Goal: Communication & Community: Answer question/provide support

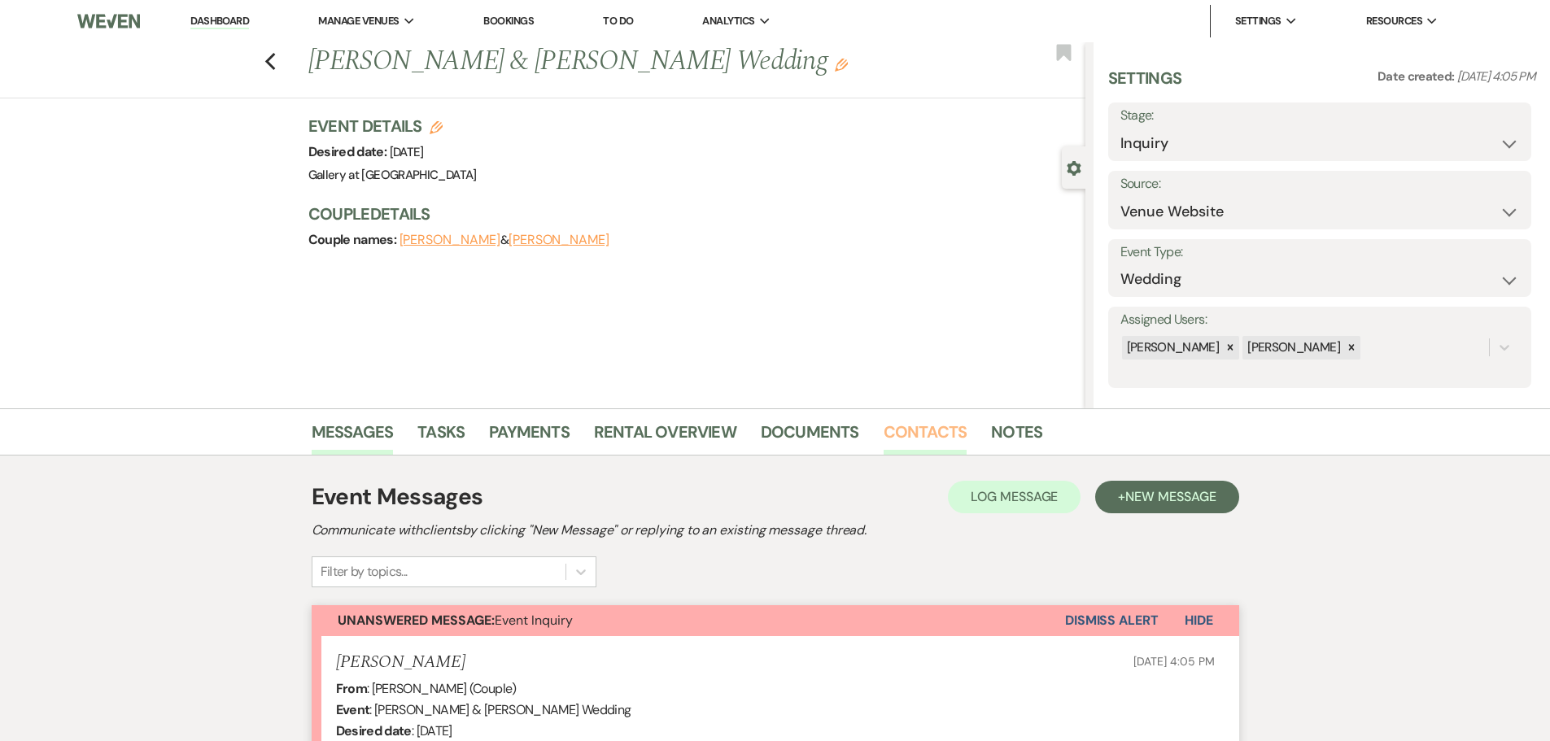
click at [930, 430] on link "Contacts" at bounding box center [925, 437] width 84 height 36
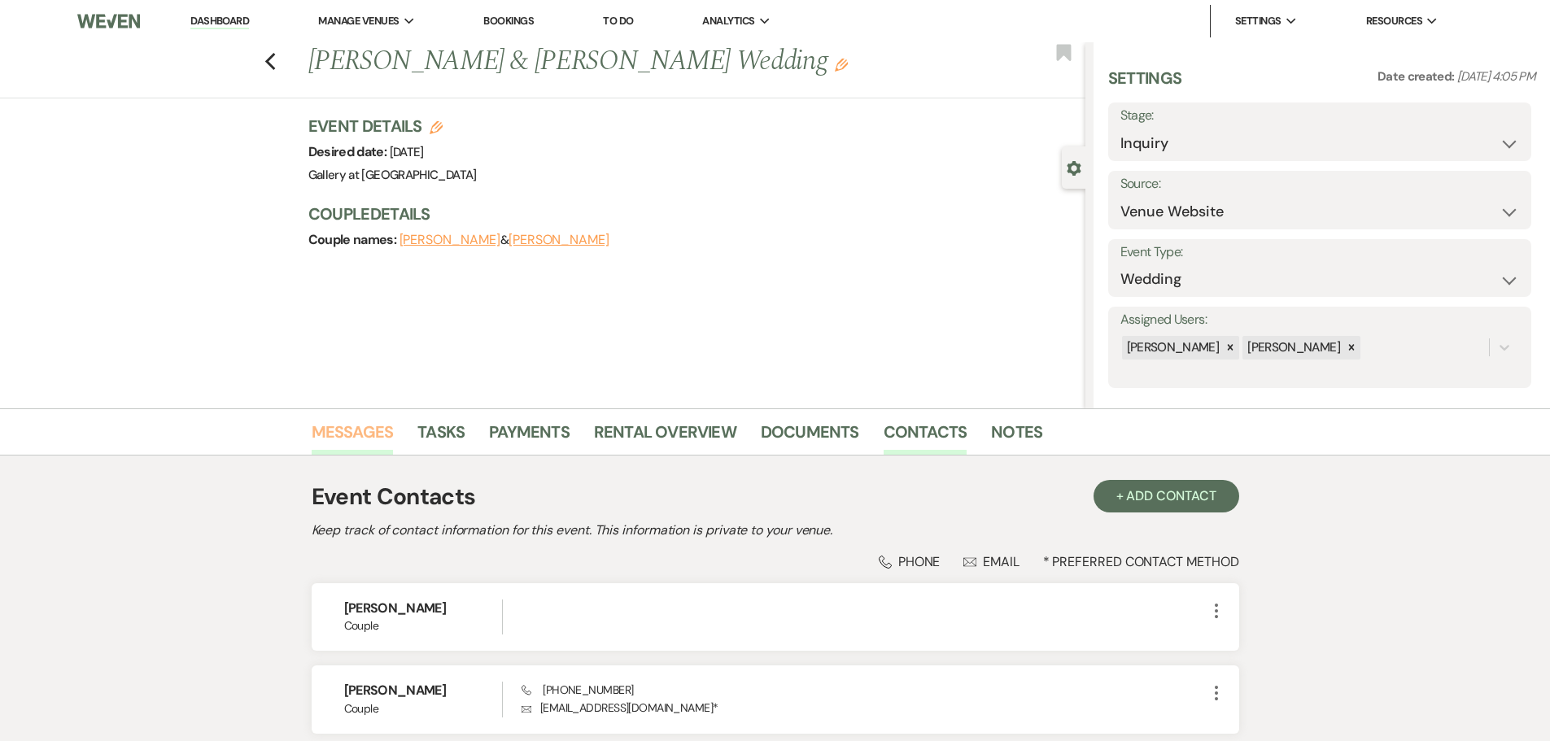
click at [359, 418] on li "Messages" at bounding box center [365, 435] width 107 height 39
click at [352, 427] on link "Messages" at bounding box center [353, 437] width 82 height 36
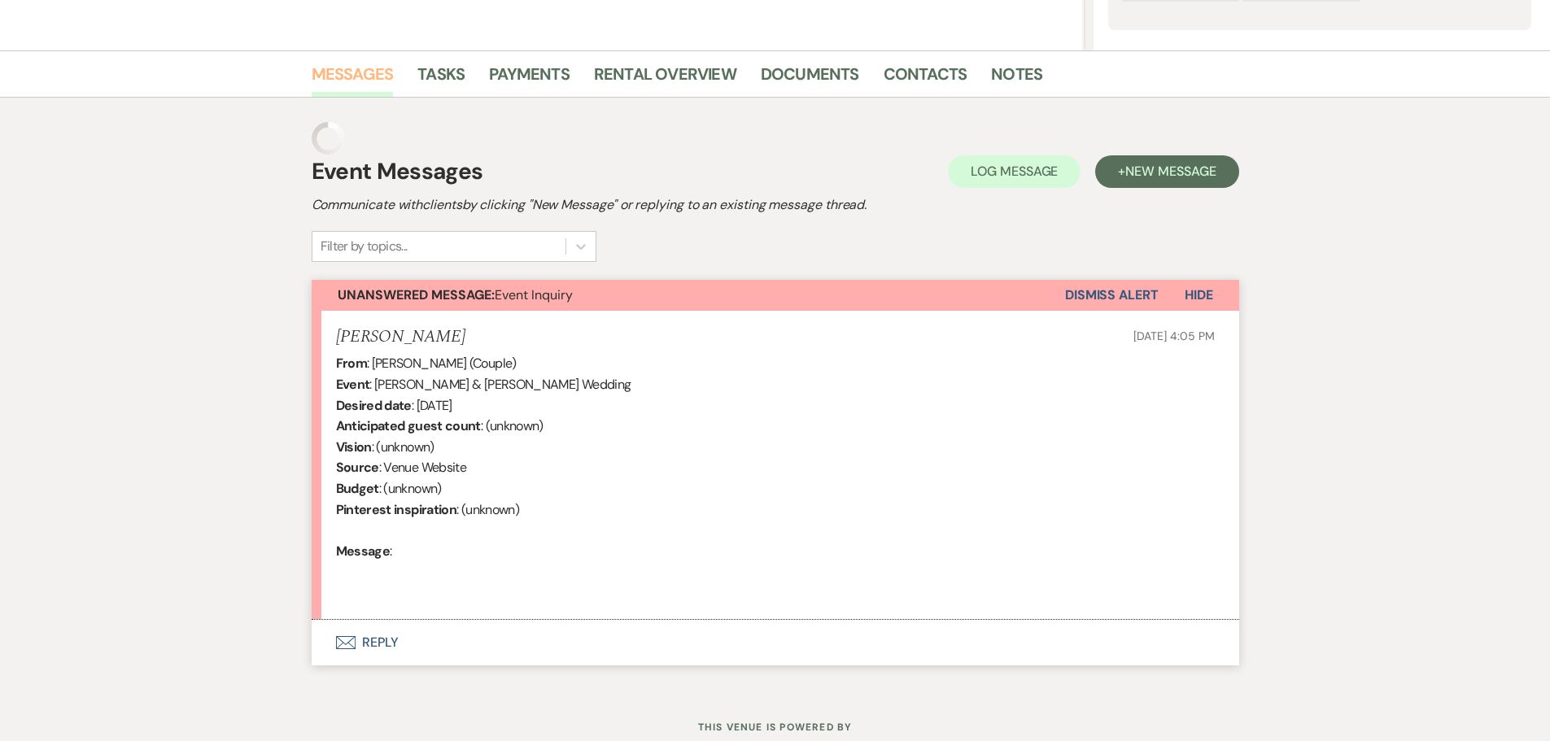
scroll to position [379, 0]
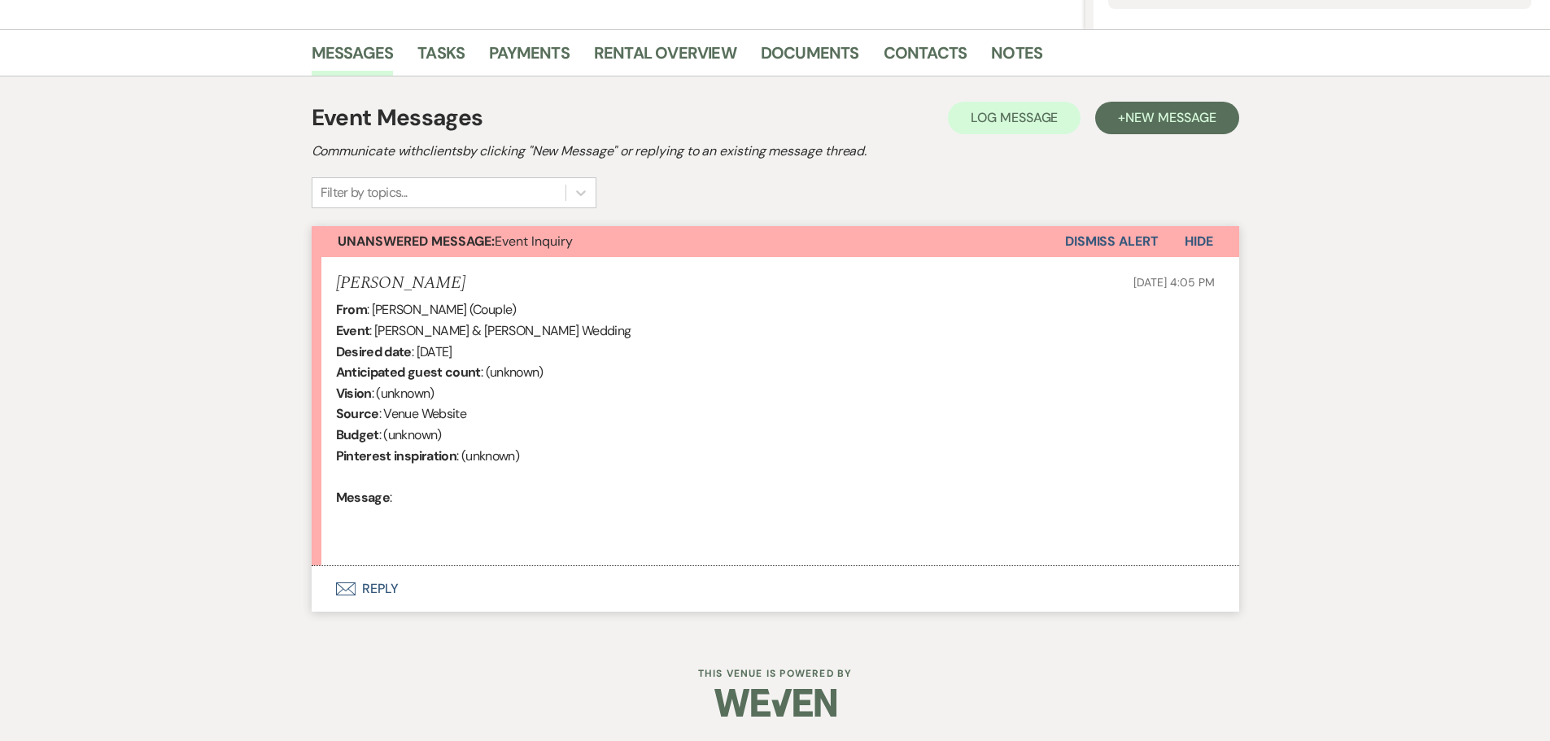
click at [374, 588] on button "Envelope Reply" at bounding box center [775, 589] width 927 height 46
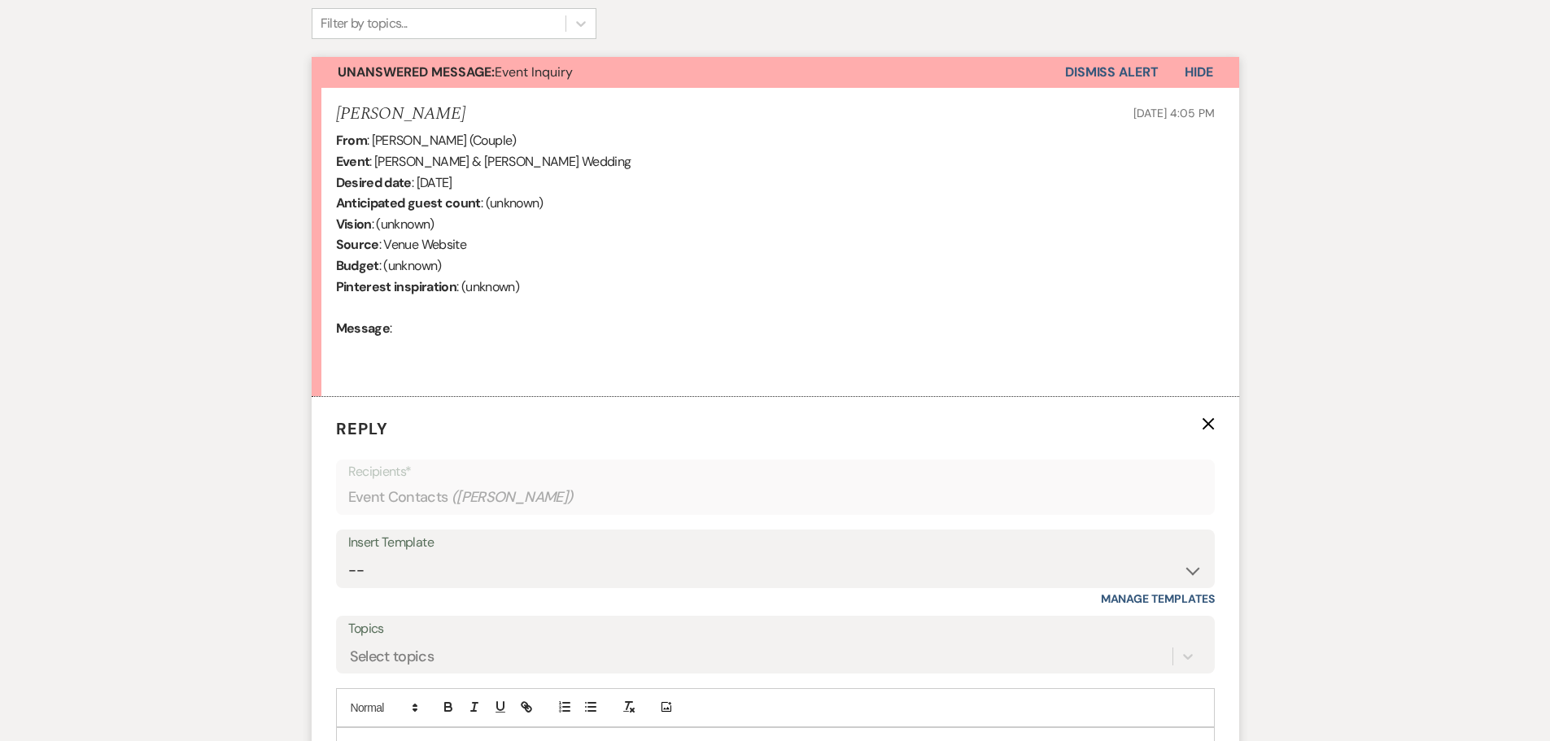
scroll to position [704, 0]
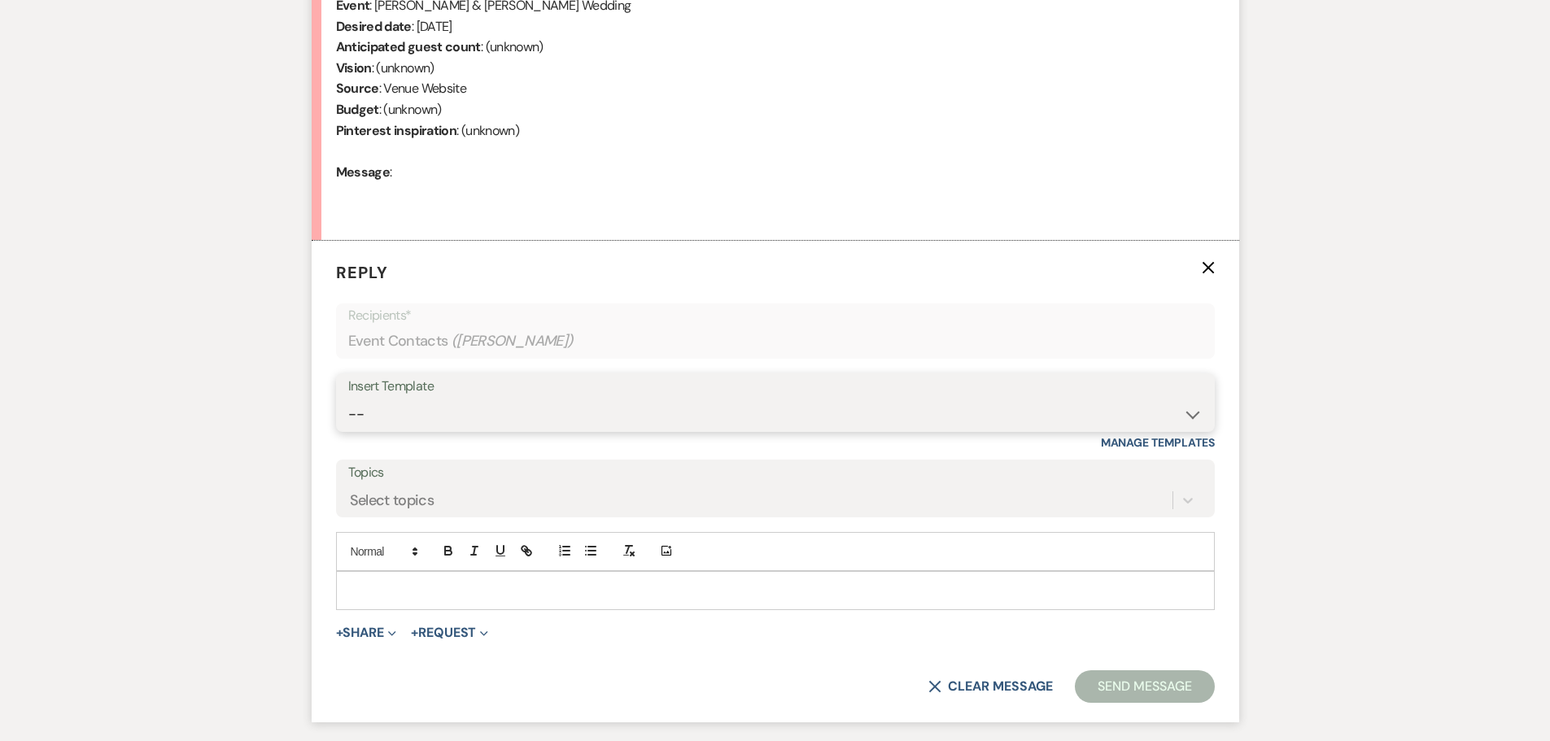
click at [420, 412] on select "-- Initial Inquiry Response-DATE IS AVAILABLE Initial Inquiry Response-DATE NOT…" at bounding box center [775, 415] width 854 height 32
select select "2560"
click at [348, 399] on select "-- Initial Inquiry Response-DATE IS AVAILABLE Initial Inquiry Response-DATE NOT…" at bounding box center [775, 415] width 854 height 32
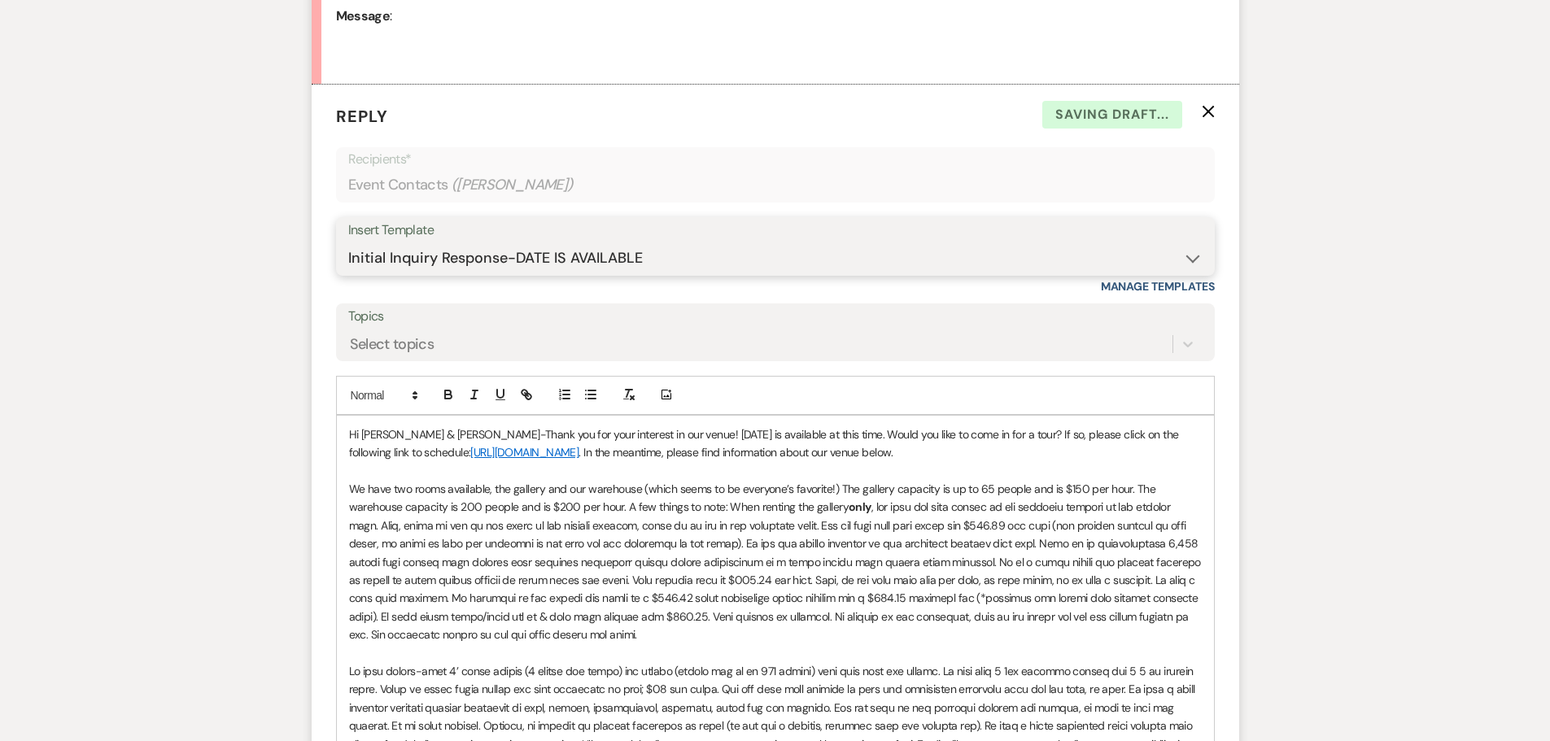
scroll to position [867, 0]
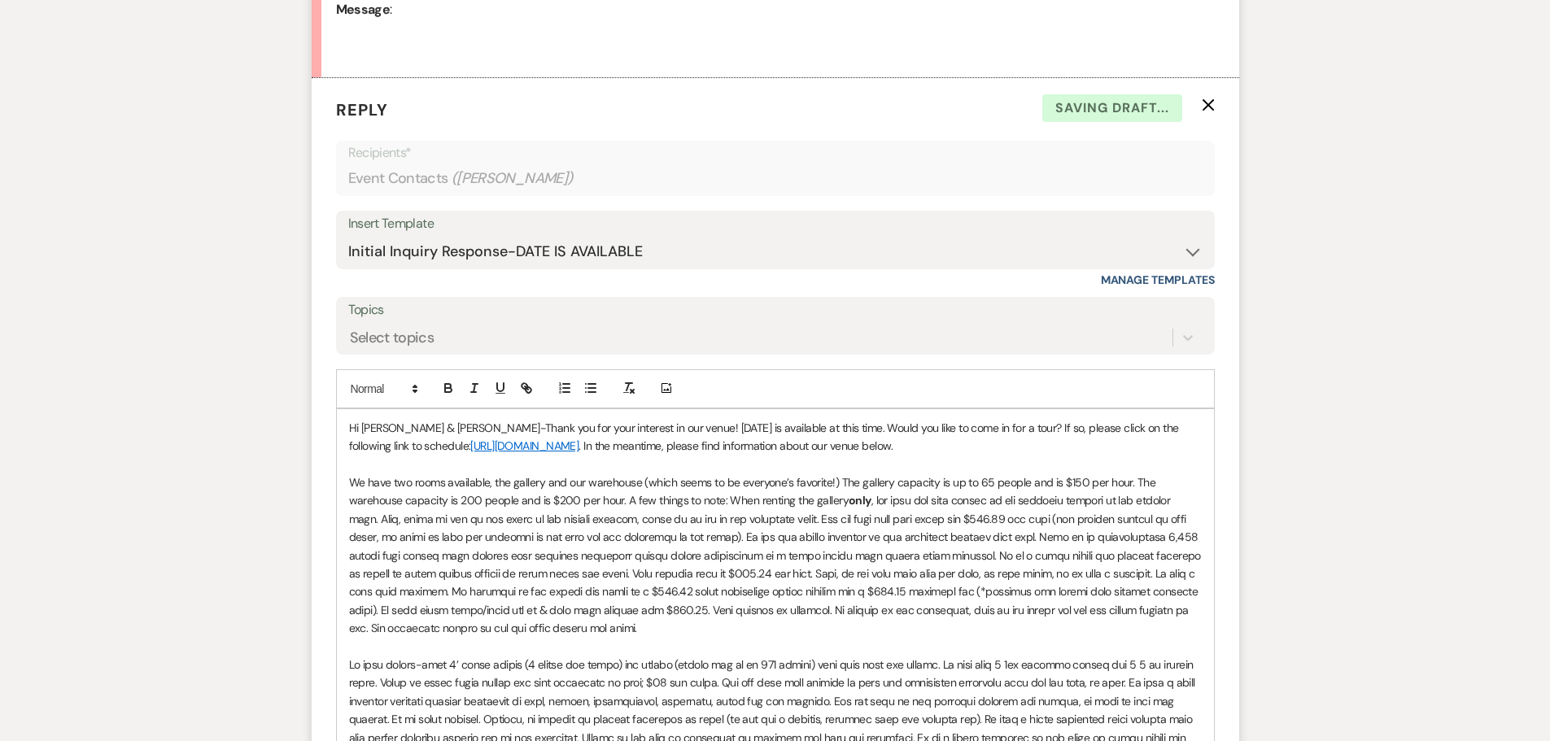
click at [649, 426] on p "Hi Randall & Jamerly-Thank you for your interest in our venue! 11/15/2026 is av…" at bounding box center [775, 437] width 852 height 37
click at [992, 445] on p "Hi Randall & Jamerly-Thank you for your interest in our venue! Sunday, November…" at bounding box center [775, 437] width 852 height 37
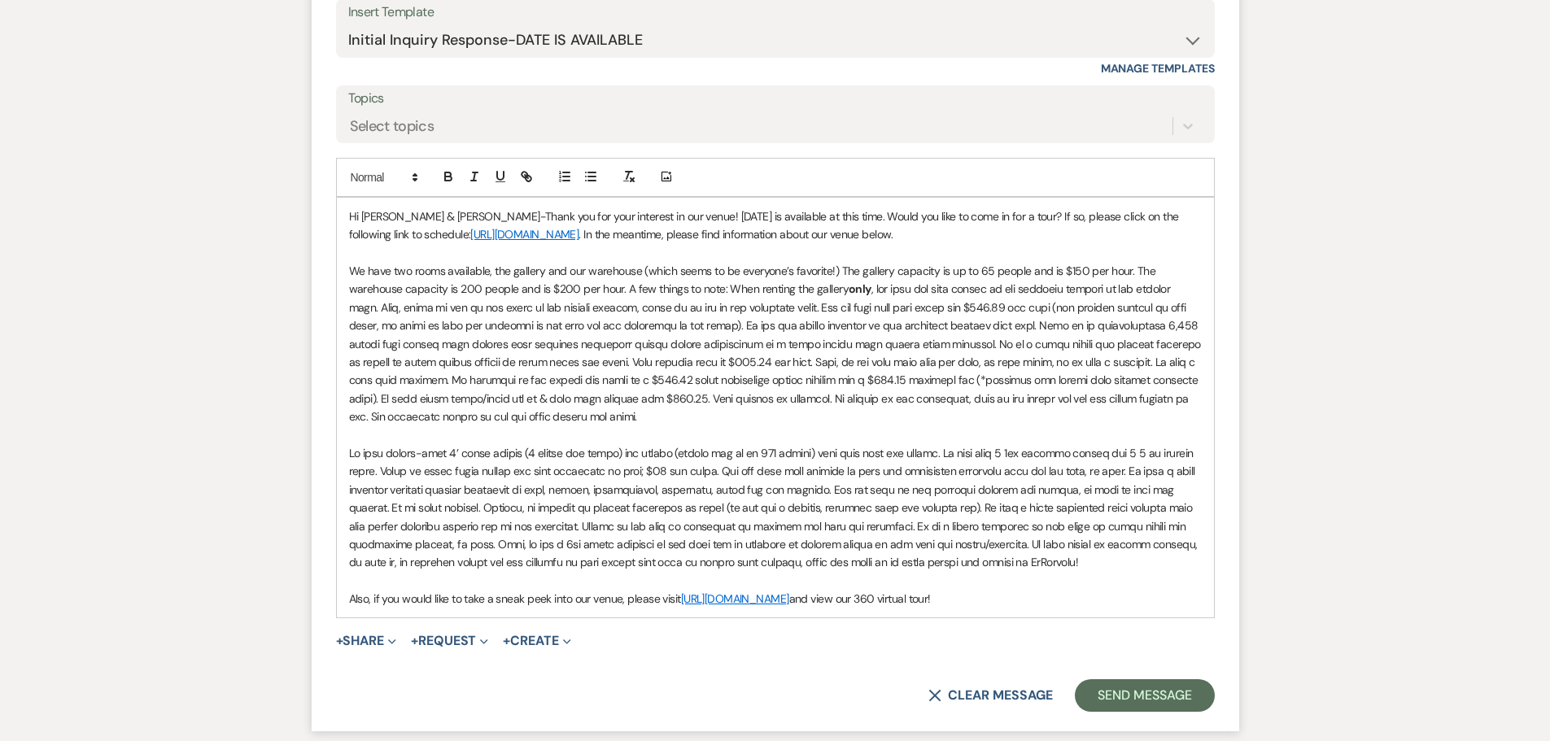
scroll to position [1111, 0]
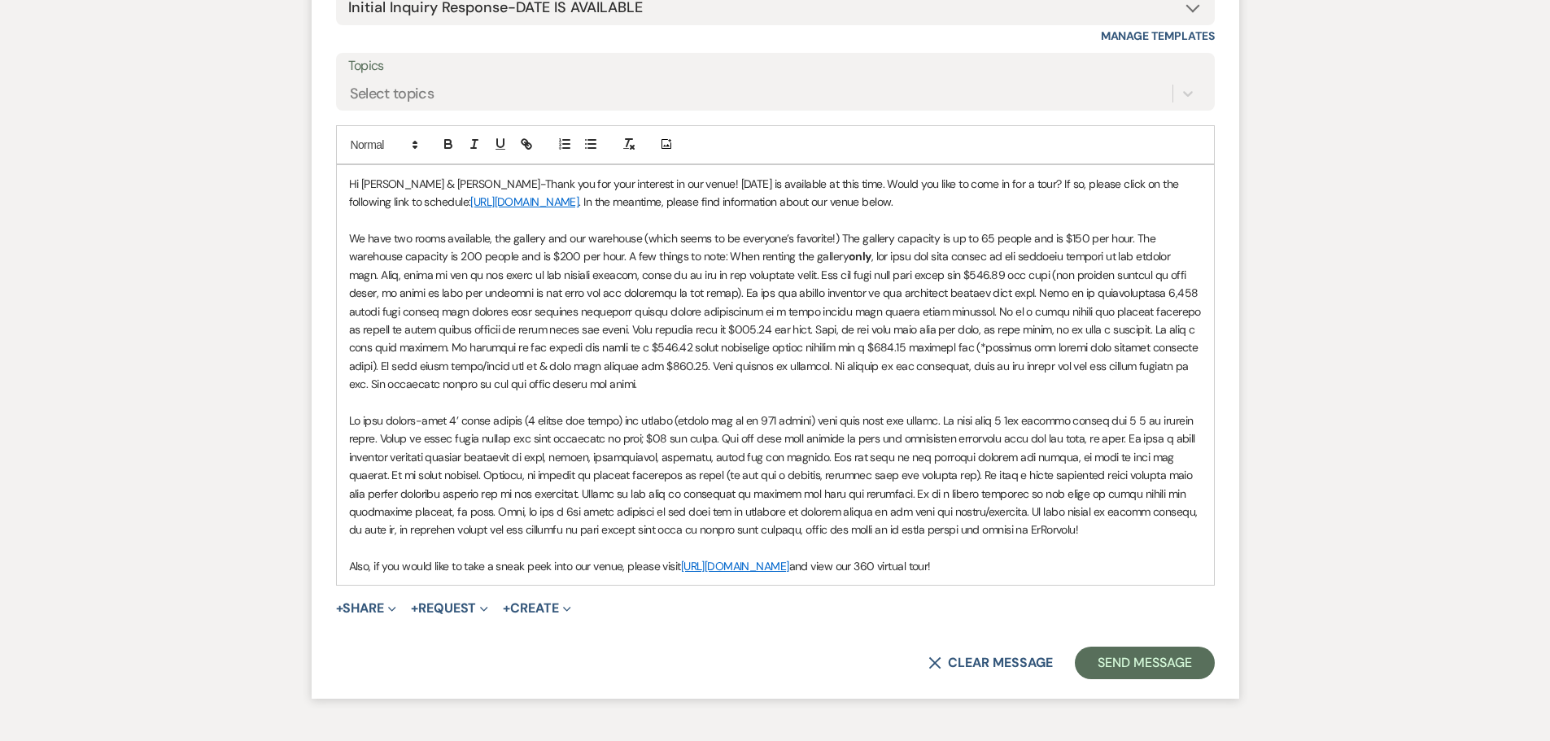
click at [1008, 206] on p "Hi Randall & Jamerly-Thank you for your interest in our venue! Sunday, November…" at bounding box center [775, 193] width 852 height 37
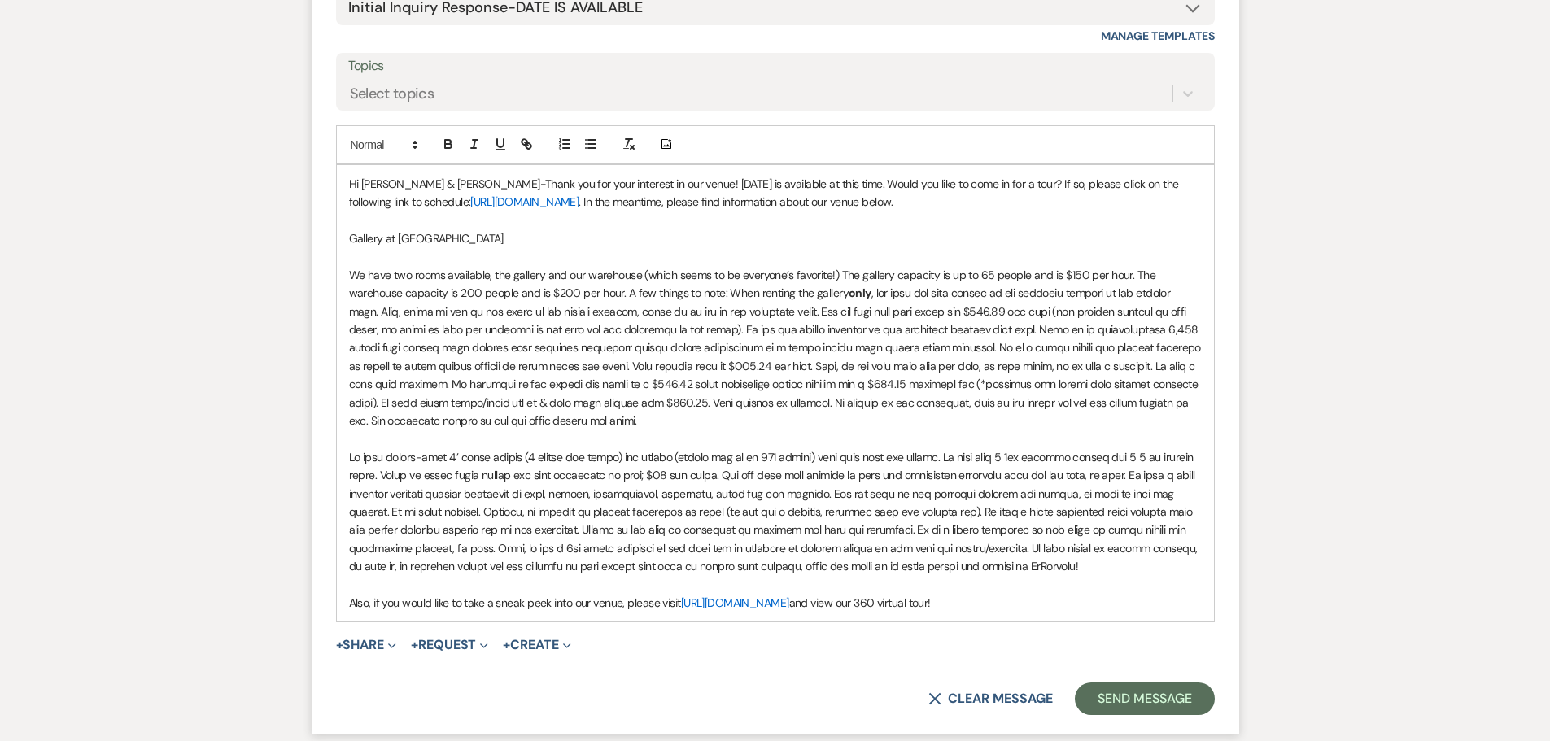
click at [943, 200] on p "Hi Randall & Jamerly-Thank you for your interest in our venue! Sunday, November…" at bounding box center [775, 193] width 852 height 37
click at [464, 243] on p "Gallery at [GEOGRAPHIC_DATA]" at bounding box center [775, 238] width 852 height 18
drag, startPoint x: 349, startPoint y: 236, endPoint x: 492, endPoint y: 236, distance: 143.2
click at [492, 236] on p "Gallery at Hood Street Venue" at bounding box center [775, 238] width 852 height 18
click at [443, 138] on icon "button" at bounding box center [448, 144] width 15 height 15
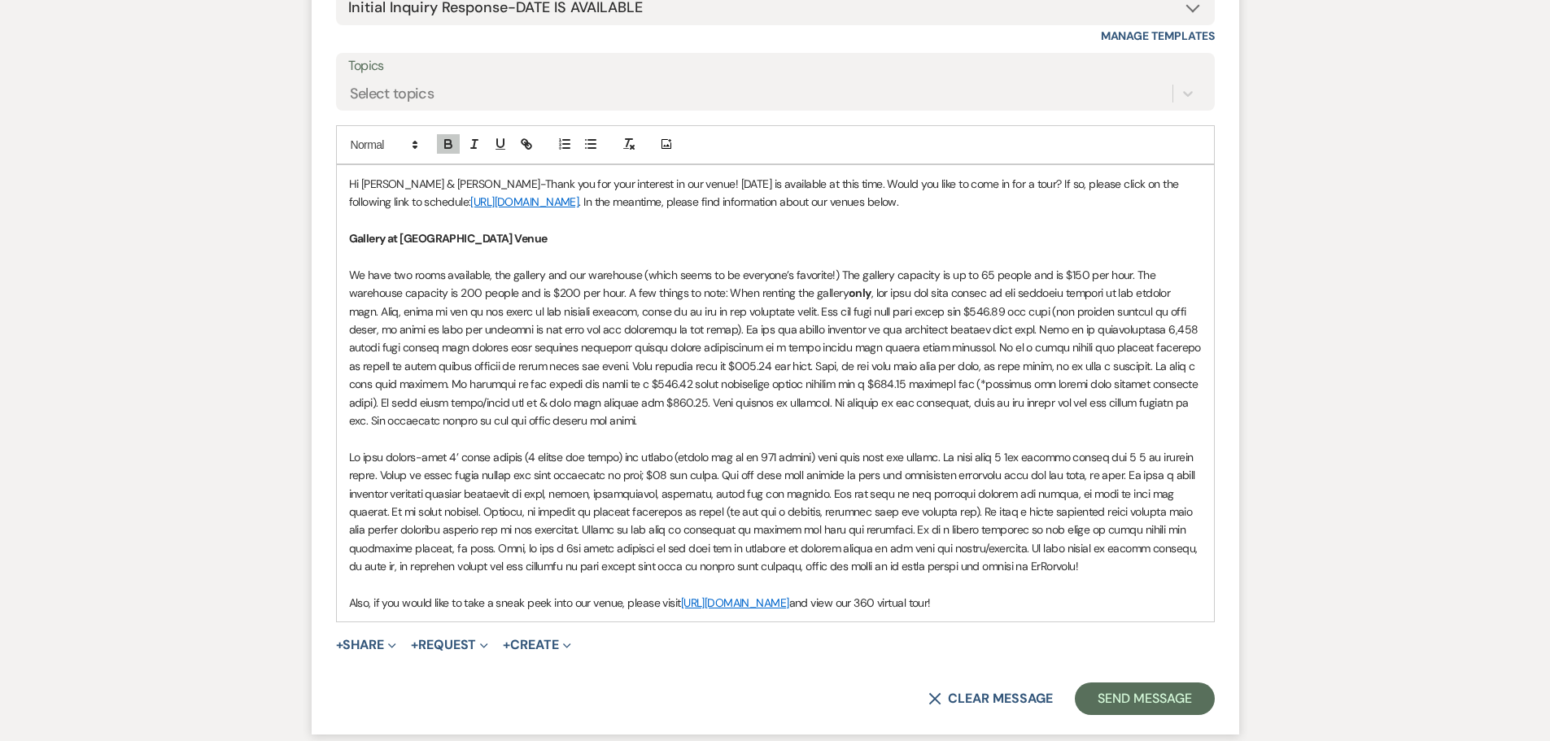
click at [350, 274] on p "We have two rooms available, the gallery and our warehouse (which seems to be e…" at bounding box center [775, 348] width 852 height 164
drag, startPoint x: 1017, startPoint y: 326, endPoint x: 857, endPoint y: 334, distance: 160.5
click at [857, 334] on p "Within our Hood Street venue, we have two rooms available, the gallery and our …" at bounding box center [775, 348] width 852 height 164
drag, startPoint x: 917, startPoint y: 402, endPoint x: 924, endPoint y: 412, distance: 12.9
click at [924, 412] on p "Within our Hood Street venue, we have two rooms available, the gallery and our …" at bounding box center [775, 348] width 852 height 164
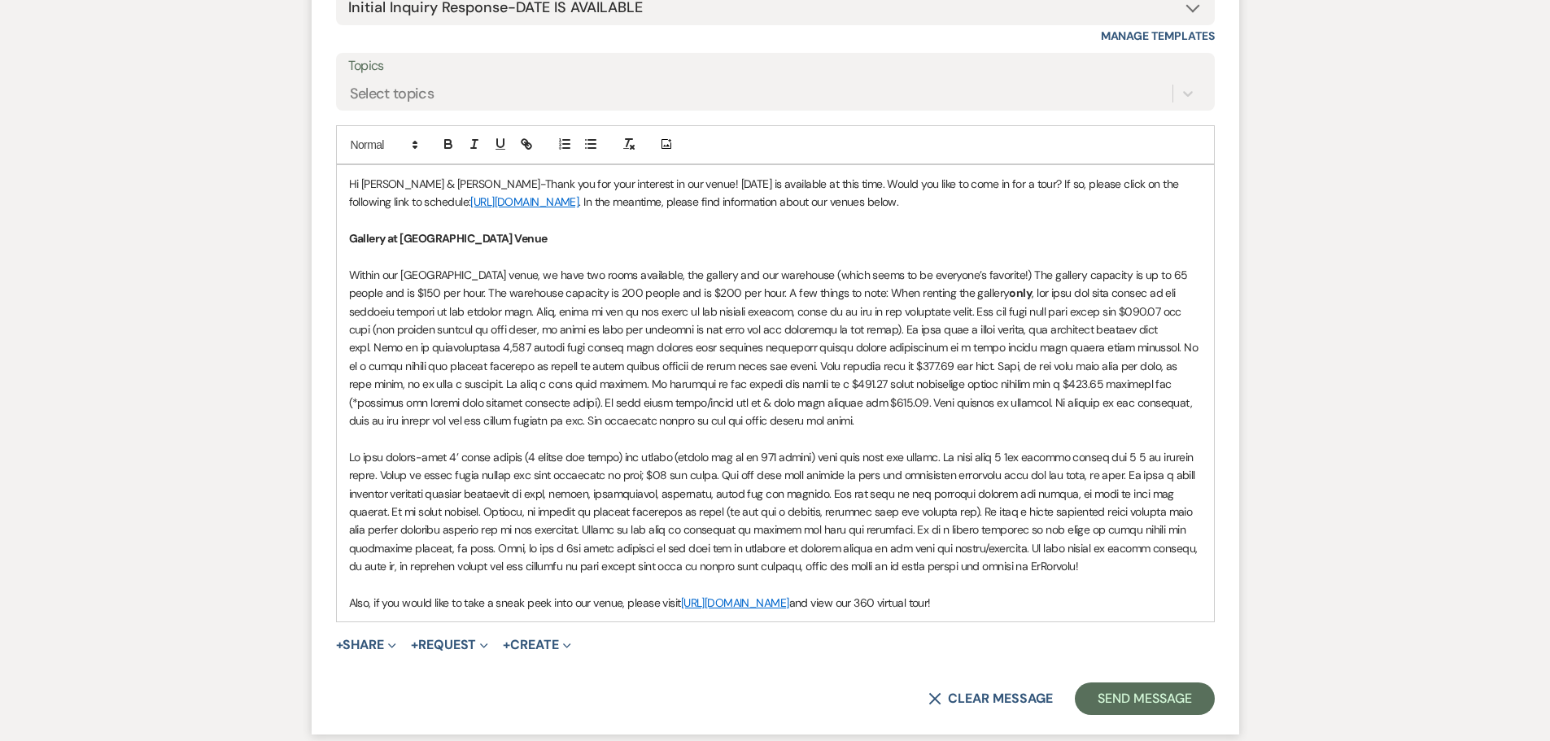
click at [828, 415] on p "Within our Hood Street venue, we have two rooms available, the gallery and our …" at bounding box center [775, 348] width 852 height 164
drag, startPoint x: 1052, startPoint y: 406, endPoint x: 1061, endPoint y: 394, distance: 15.1
click at [1054, 407] on p "Within our Hood Street venue, we have two rooms available, the gallery and our …" at bounding box center [775, 348] width 852 height 164
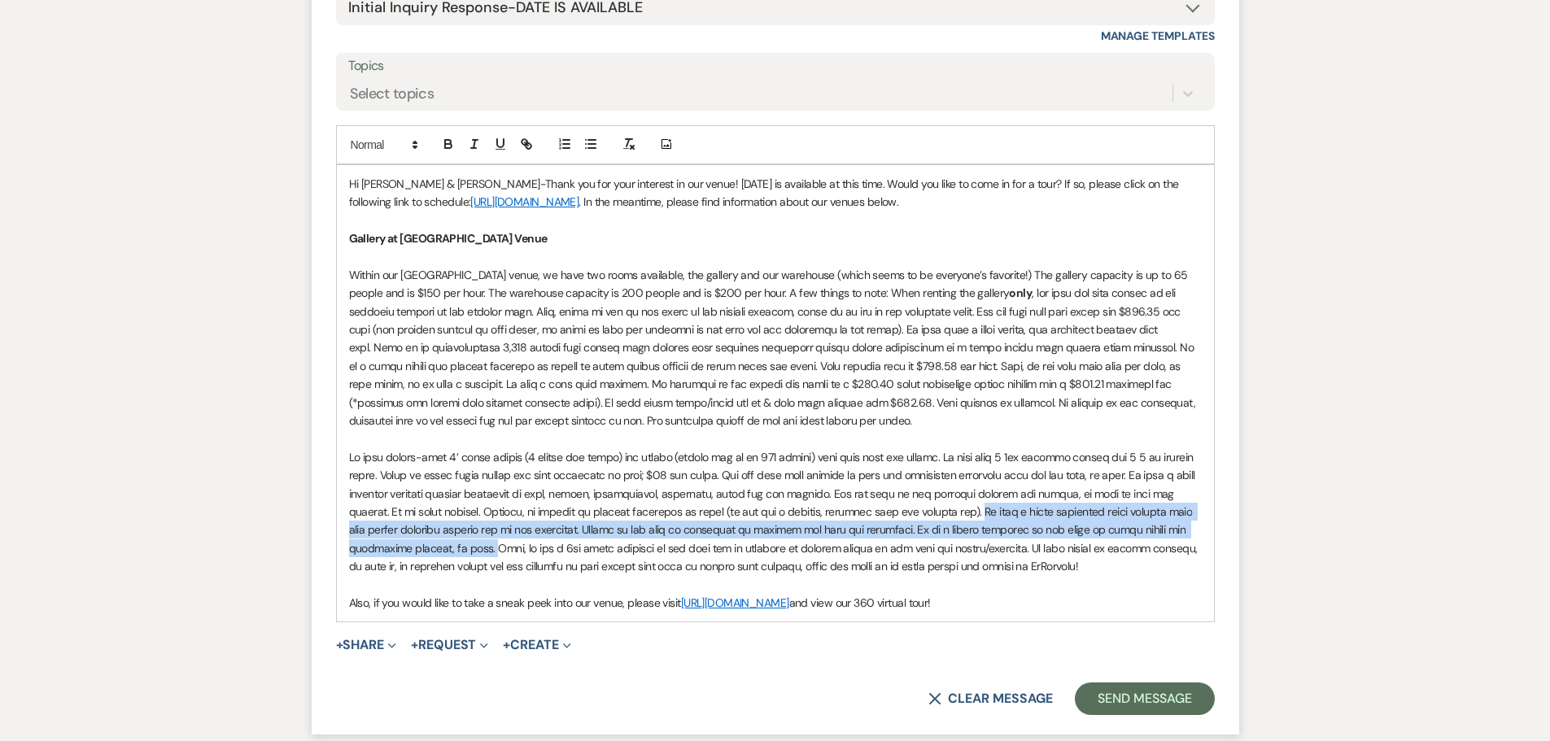
drag, startPoint x: 947, startPoint y: 511, endPoint x: 486, endPoint y: 551, distance: 462.9
click at [486, 551] on p at bounding box center [775, 512] width 852 height 128
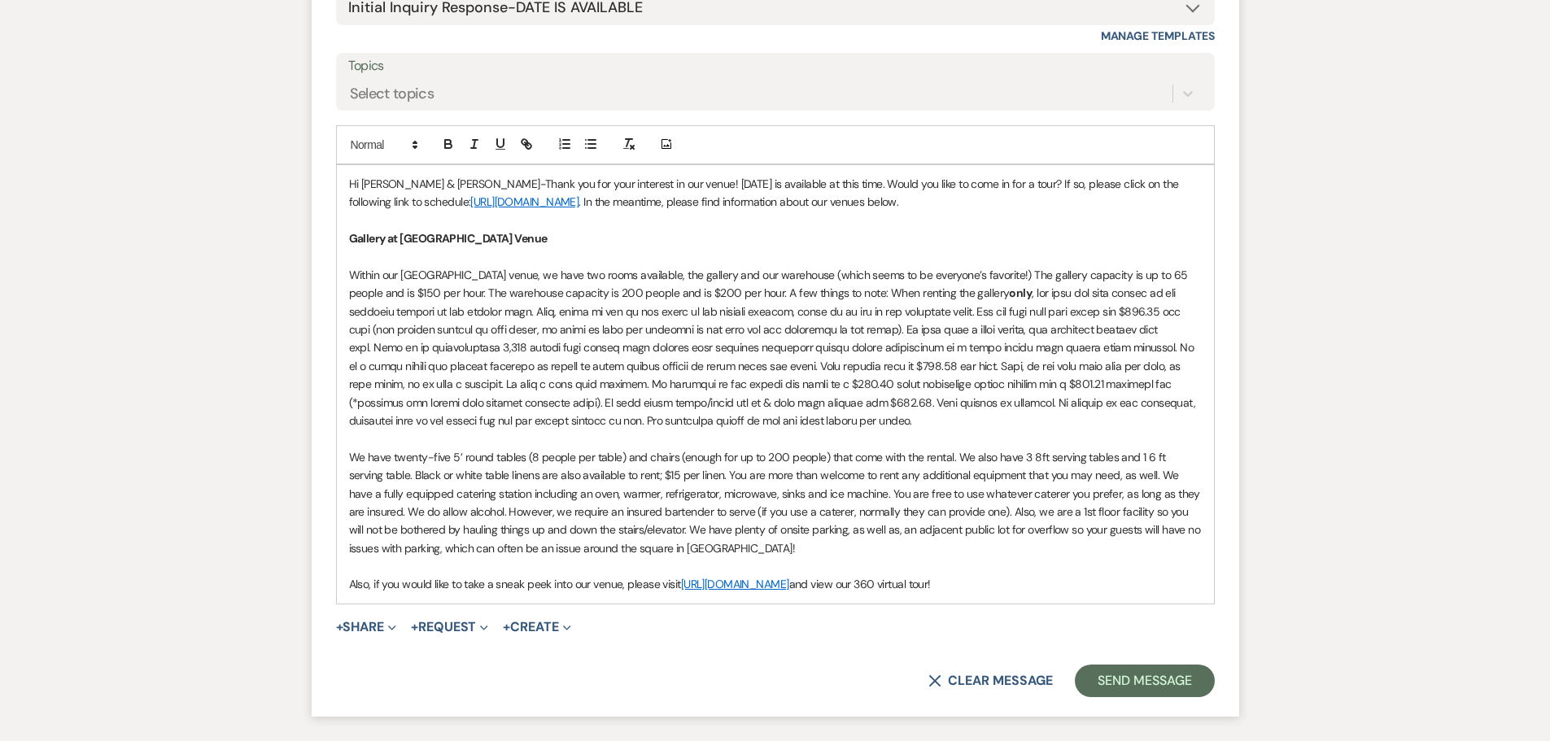
click at [727, 290] on p "Within our Hood Street venue, we have two rooms available, the gallery and our …" at bounding box center [775, 348] width 852 height 164
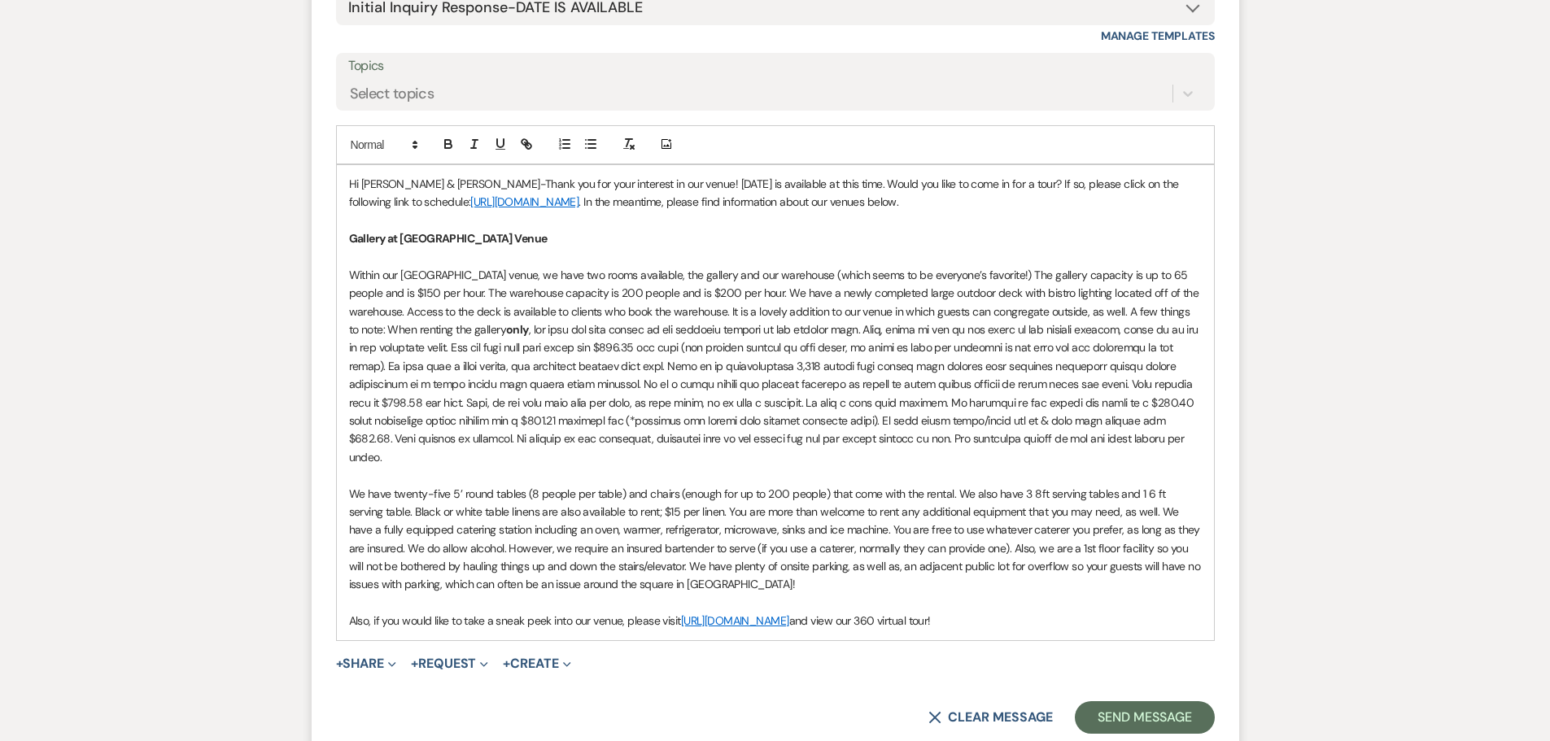
click at [739, 290] on p "Within our Hood Street venue, we have two rooms available, the gallery and our …" at bounding box center [775, 366] width 852 height 200
drag, startPoint x: 1083, startPoint y: 293, endPoint x: 422, endPoint y: 263, distance: 661.2
click at [404, 307] on p "Within our Hood Street venue, we have two rooms available, the gallery and our …" at bounding box center [775, 366] width 852 height 200
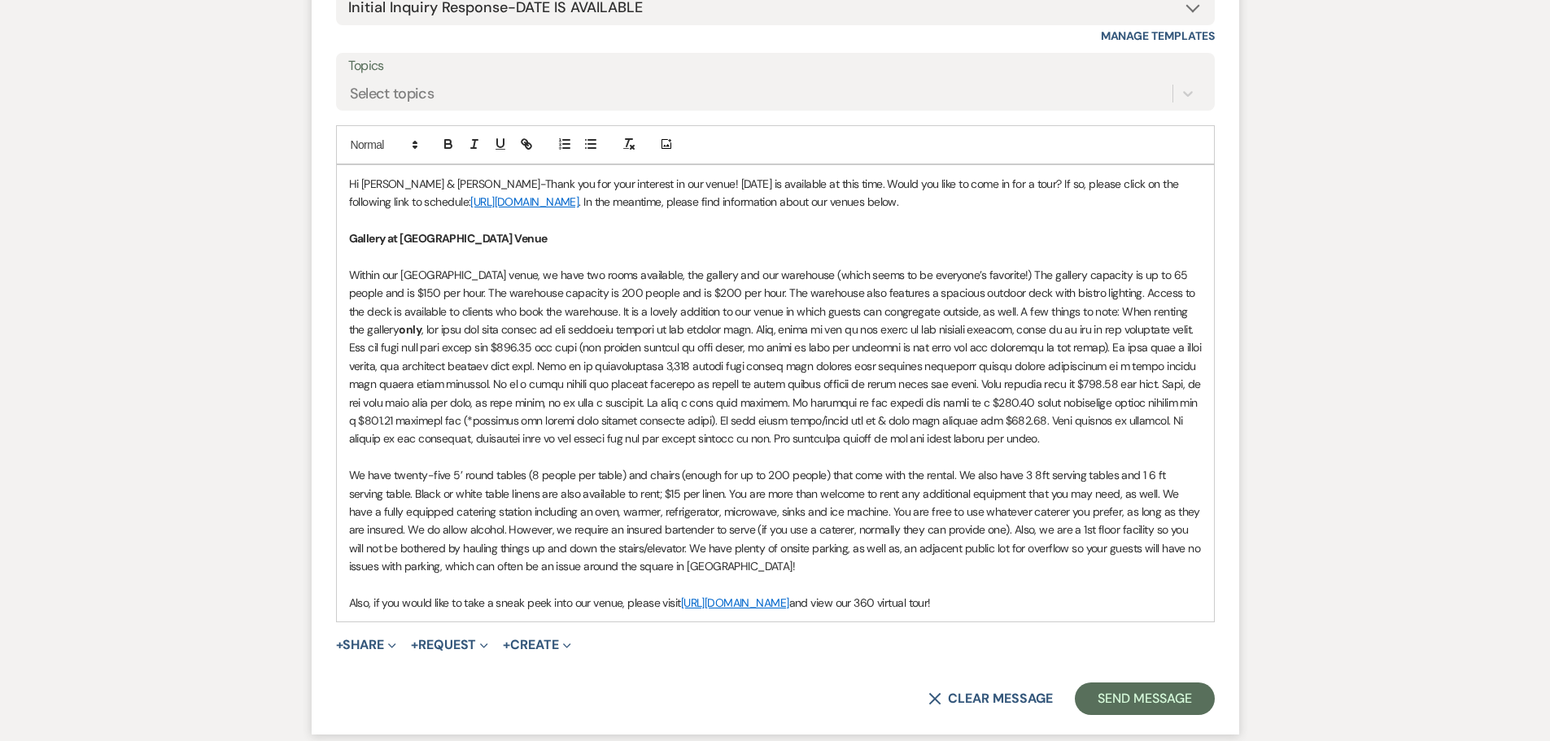
click at [347, 312] on div "Hi Randall & Jamerly-Thank you for your interest in our venue! Sunday, November…" at bounding box center [775, 393] width 877 height 456
drag, startPoint x: 559, startPoint y: 277, endPoint x: 590, endPoint y: 278, distance: 31.0
click at [590, 278] on p "Within our Hood Street venue, we have two rooms available, the gallery and our …" at bounding box center [775, 357] width 852 height 182
drag, startPoint x: 718, startPoint y: 280, endPoint x: 730, endPoint y: 281, distance: 12.3
click at [730, 281] on p "Within our Hood Street venue, we have two spaces available, the gallery and our…" at bounding box center [775, 357] width 852 height 182
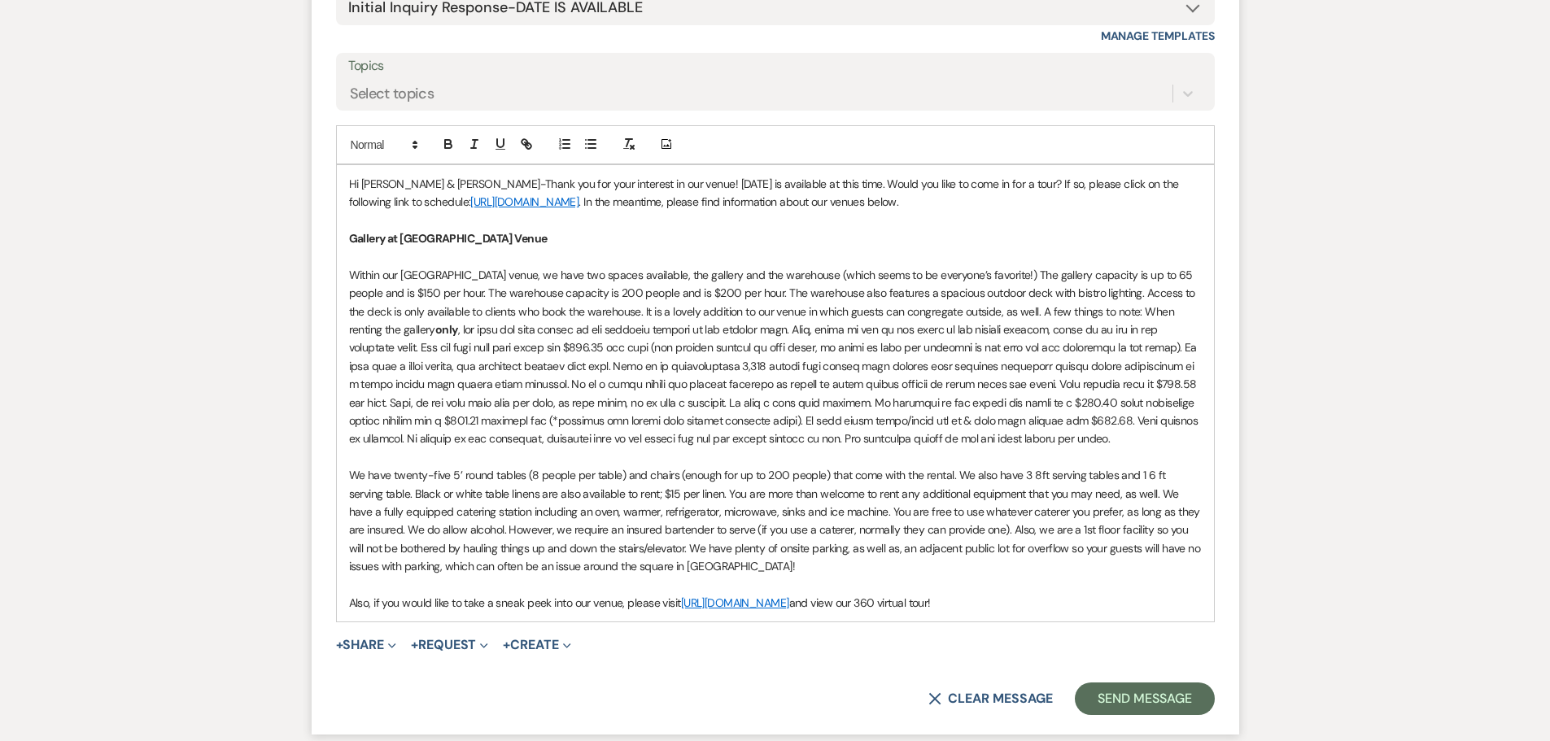
click at [821, 291] on p "Within our Hood Street venue, we have two spaces available, the gallery and the…" at bounding box center [775, 357] width 852 height 182
click at [562, 279] on p "Within our Hood Street venue, we have two spaces available, the gallery and the…" at bounding box center [775, 357] width 852 height 182
click at [1134, 476] on p "We have twenty-five 5’ round tables (8 people per table) and chairs (enough for…" at bounding box center [775, 520] width 852 height 109
drag, startPoint x: 595, startPoint y: 496, endPoint x: 691, endPoint y: 494, distance: 96.0
click at [691, 494] on p "We have twenty-five 5’ round tables (8 people per table) and chairs (enough for…" at bounding box center [775, 520] width 852 height 109
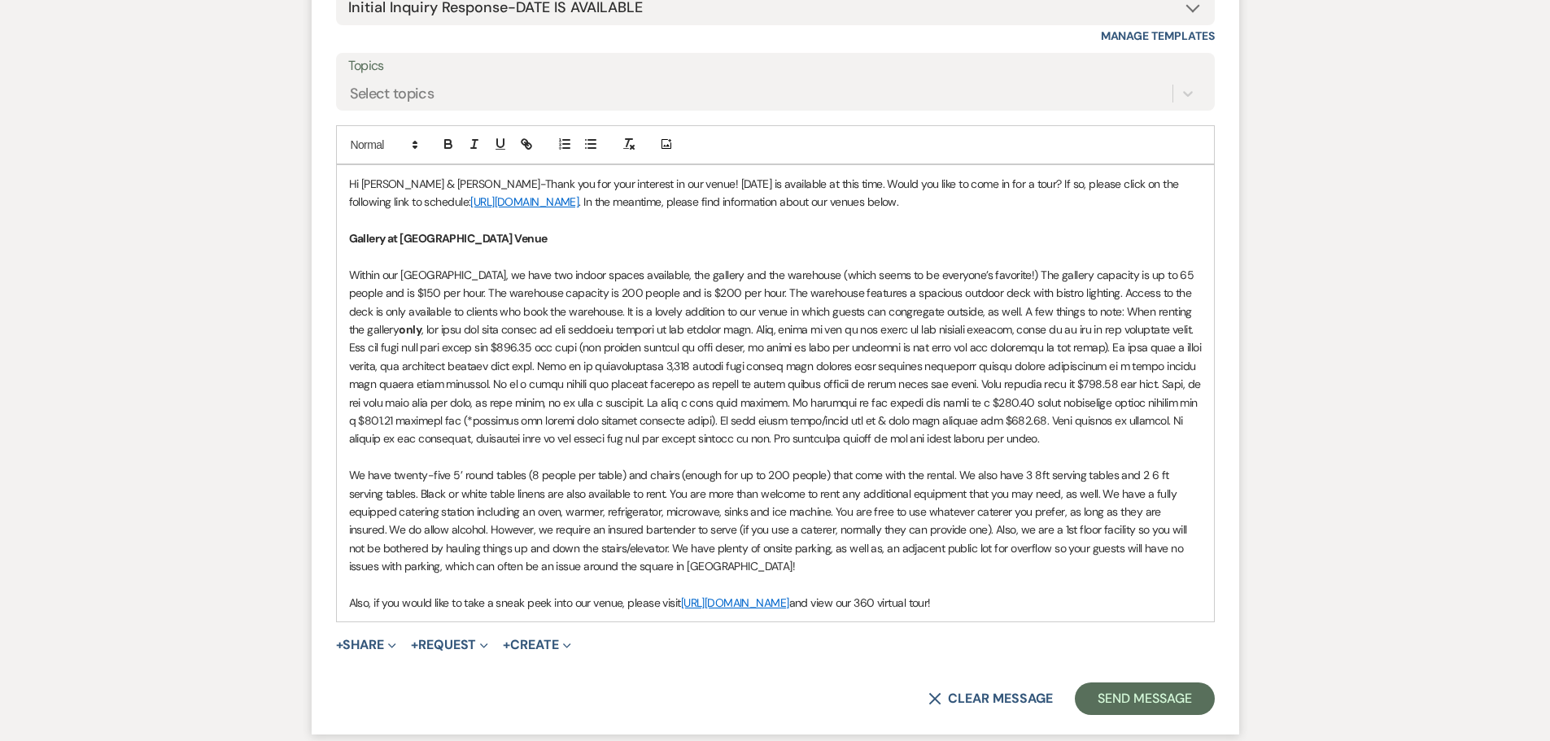
click at [1061, 490] on p "We have twenty-five 5’ round tables (8 people per table) and chairs (enough for…" at bounding box center [775, 520] width 852 height 109
click at [370, 507] on p at bounding box center [775, 520] width 852 height 109
click at [1171, 495] on p at bounding box center [775, 520] width 852 height 109
click at [1019, 529] on p at bounding box center [775, 520] width 852 height 109
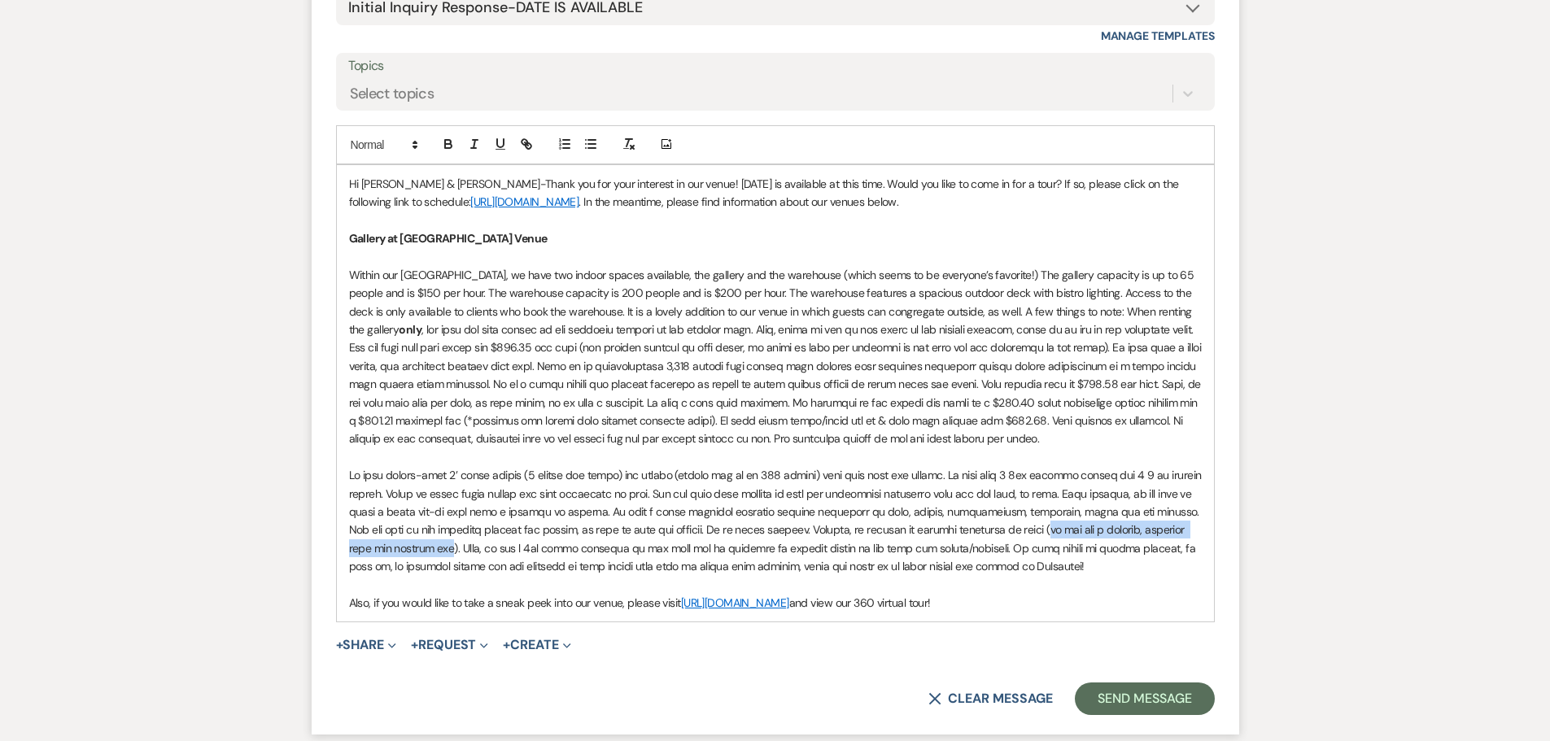
drag, startPoint x: 1022, startPoint y: 530, endPoint x: 427, endPoint y: 547, distance: 595.7
click at [427, 547] on p at bounding box center [775, 520] width 852 height 109
click at [1121, 549] on p at bounding box center [775, 520] width 852 height 109
click at [872, 565] on p at bounding box center [775, 520] width 852 height 109
click at [1010, 569] on p at bounding box center [775, 520] width 852 height 109
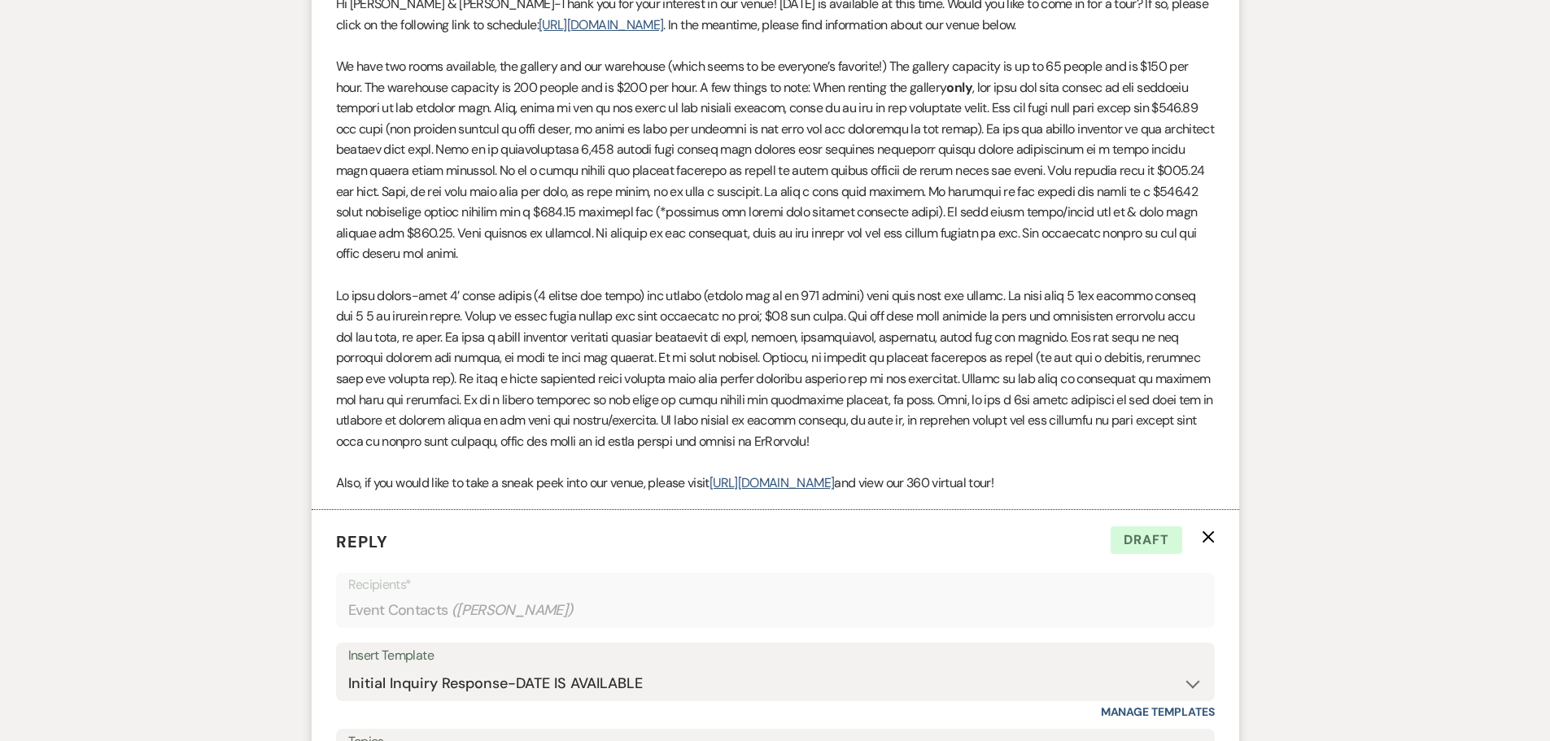
scroll to position [1584, 0]
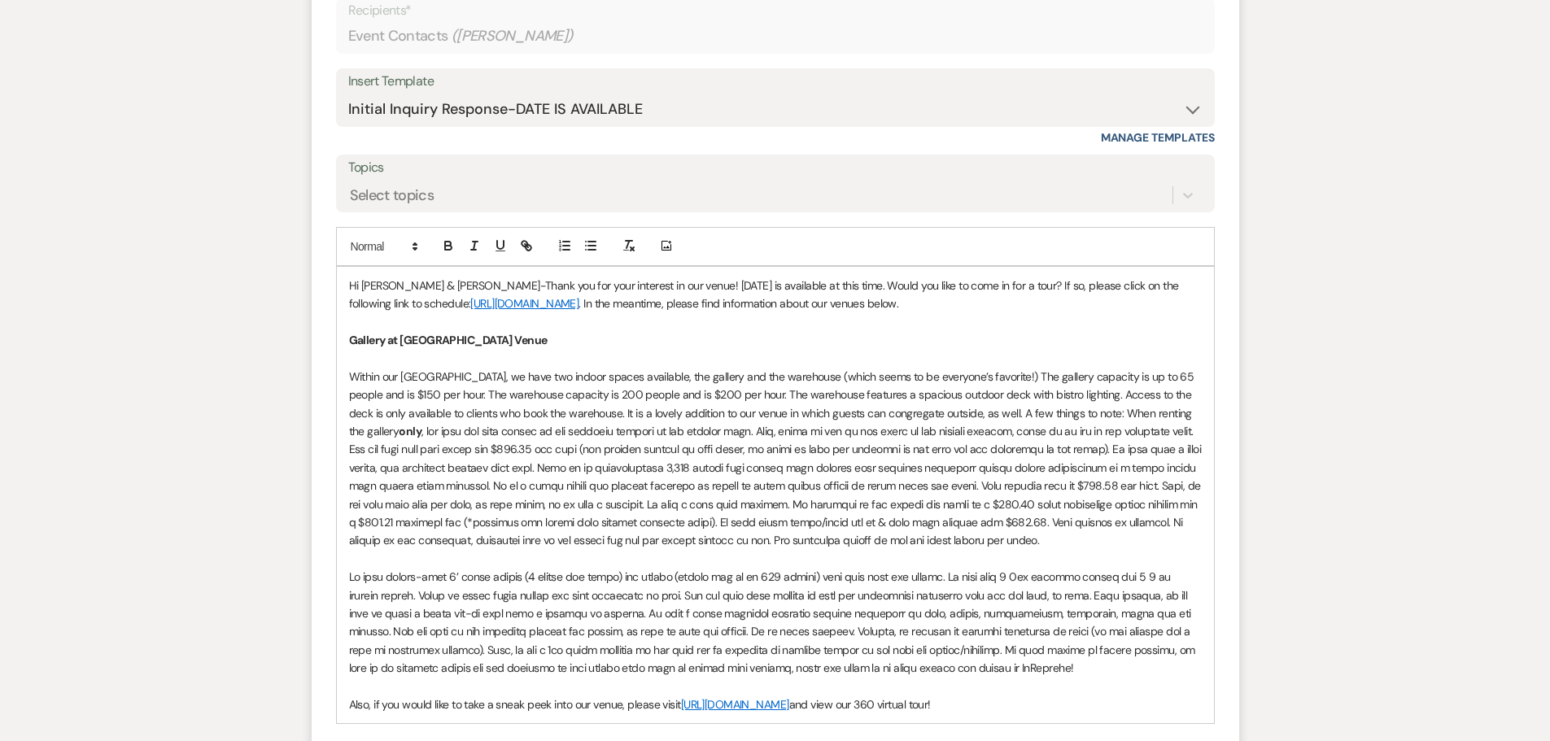
click at [1112, 543] on p "Within our Hood Street venue, we have two indoor spaces available, the gallery …" at bounding box center [775, 459] width 852 height 182
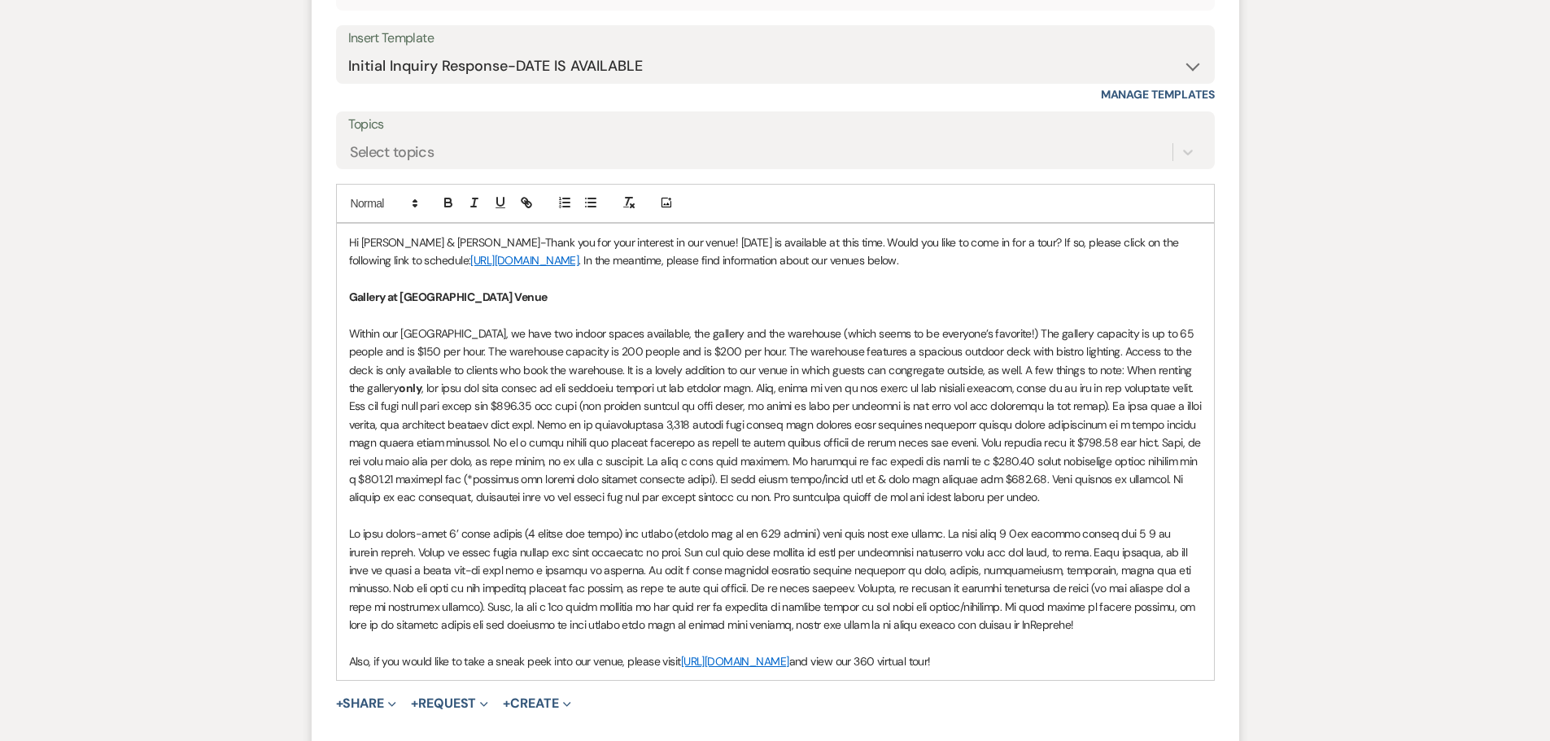
scroll to position [1746, 0]
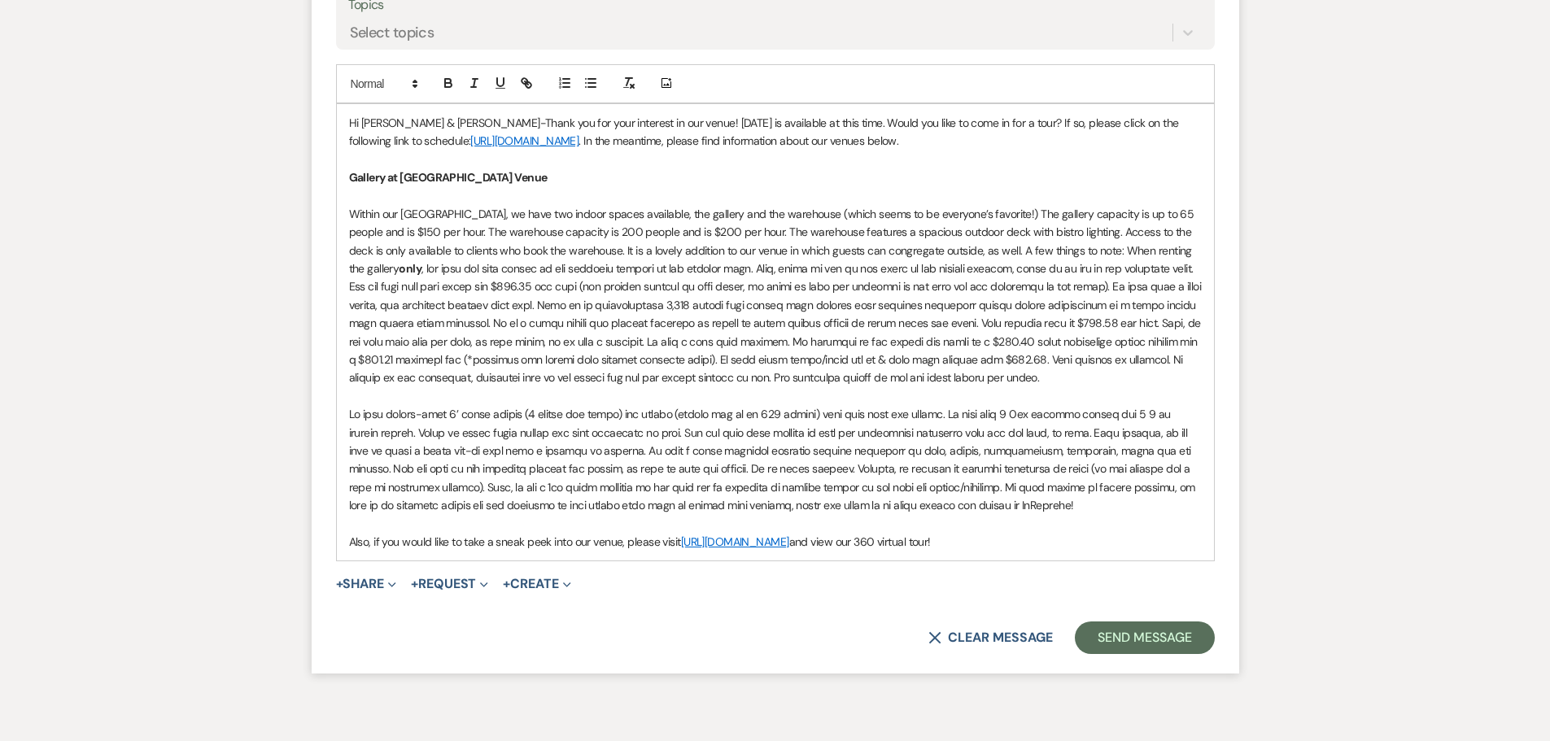
click at [642, 419] on p at bounding box center [775, 459] width 852 height 109
click at [1014, 505] on p at bounding box center [775, 459] width 852 height 109
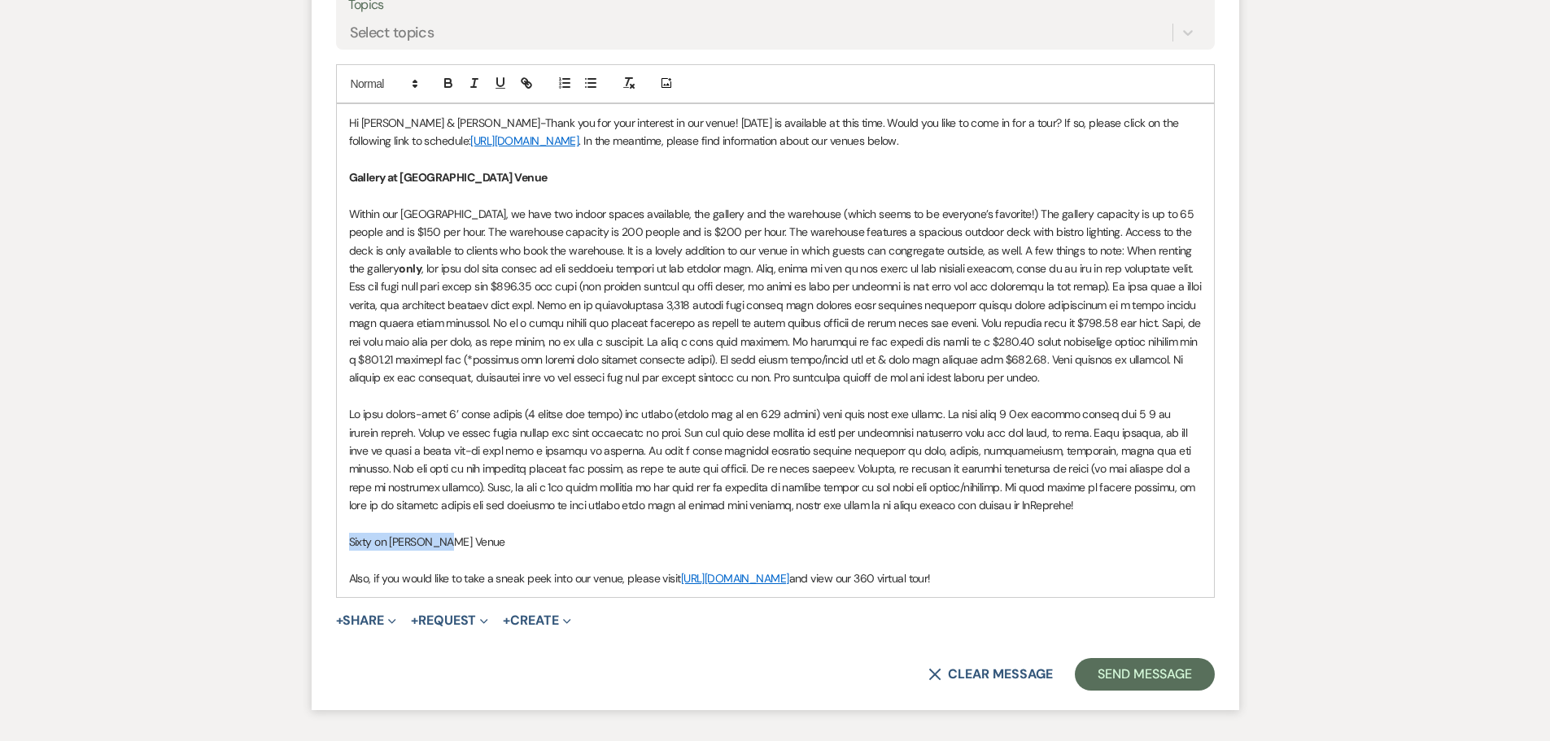
drag, startPoint x: 350, startPoint y: 542, endPoint x: 448, endPoint y: 535, distance: 98.6
click at [448, 535] on p "Sixty on Sims Venue" at bounding box center [775, 542] width 852 height 18
click at [447, 87] on icon "button" at bounding box center [448, 85] width 7 height 4
click at [478, 538] on p "Sixty on Sims Venue" at bounding box center [775, 542] width 852 height 18
click at [469, 545] on p "Sixty on Sims Venue" at bounding box center [775, 542] width 852 height 18
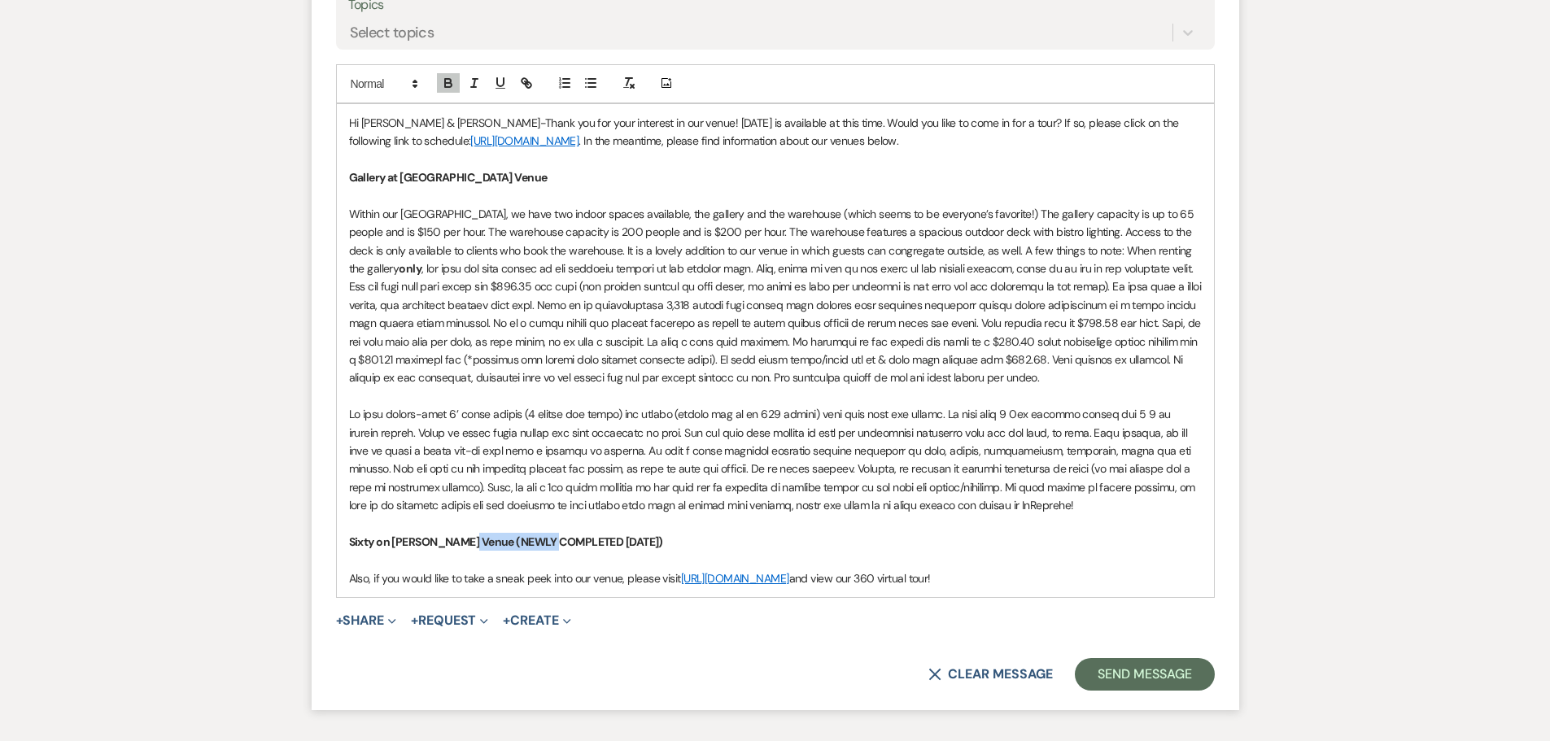
drag, startPoint x: 465, startPoint y: 543, endPoint x: 563, endPoint y: 543, distance: 97.6
click at [563, 543] on strong "Sixty on Sims Venue (NEWLY COMPLETED SEPT 2025)" at bounding box center [506, 541] width 314 height 15
click at [458, 538] on strong "Sixty on Sims Venue (Newly completed SEPT 2025)" at bounding box center [499, 541] width 301 height 15
drag, startPoint x: 460, startPoint y: 541, endPoint x: 608, endPoint y: 533, distance: 148.3
click at [608, 533] on p "Sixty on Sims Venue *Newly completed SEPT 2025*" at bounding box center [775, 542] width 852 height 18
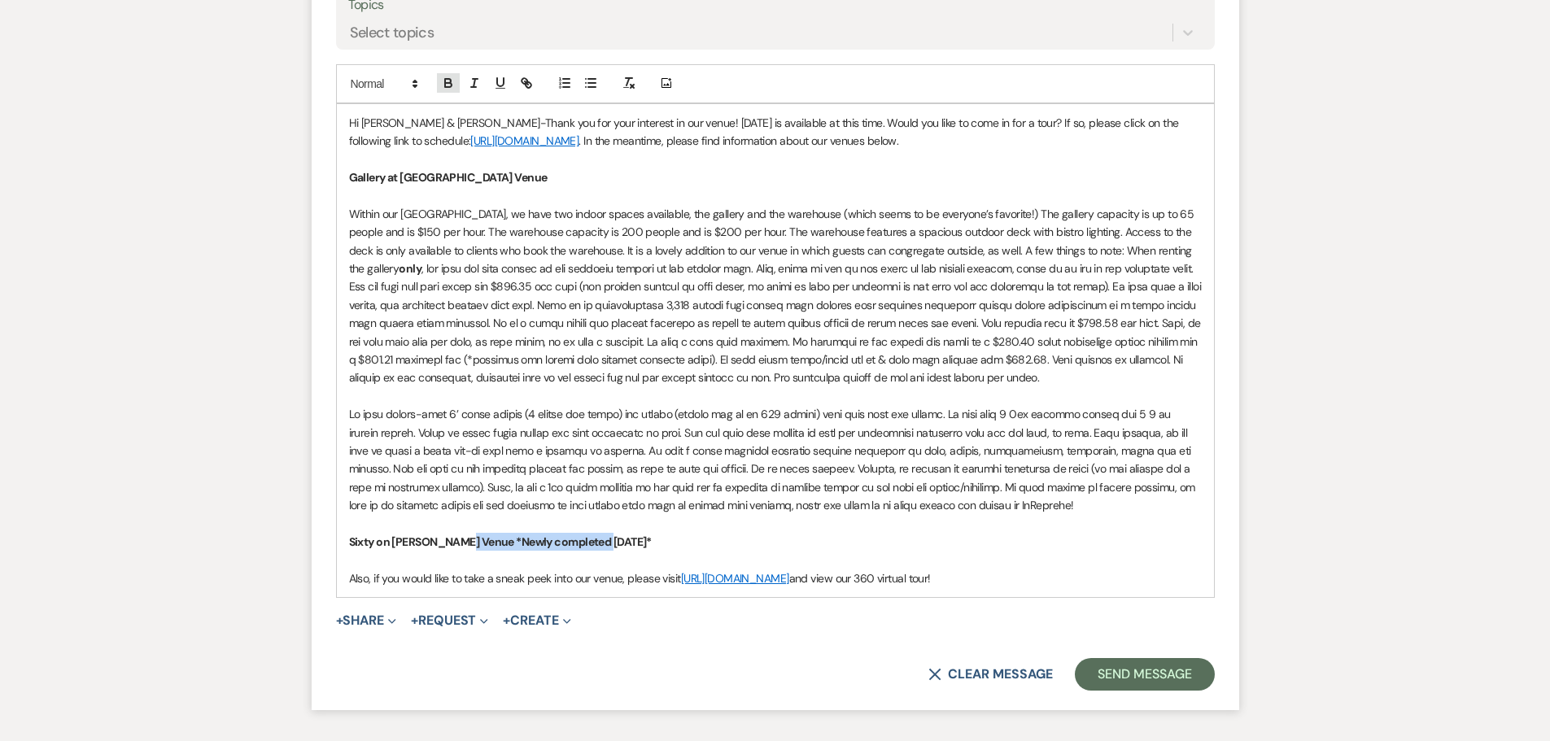
click at [445, 79] on icon "button" at bounding box center [448, 81] width 6 height 4
click at [647, 543] on p "Sixty on Sims Venue * Newly completed SEPT 2025 *" at bounding box center [775, 542] width 852 height 18
drag, startPoint x: 461, startPoint y: 541, endPoint x: 543, endPoint y: 543, distance: 82.2
click at [543, 543] on p "Sixty on Sims Venue * Newly completed SEPT 2025 *" at bounding box center [775, 542] width 852 height 18
click at [692, 543] on strong "*" at bounding box center [694, 541] width 5 height 15
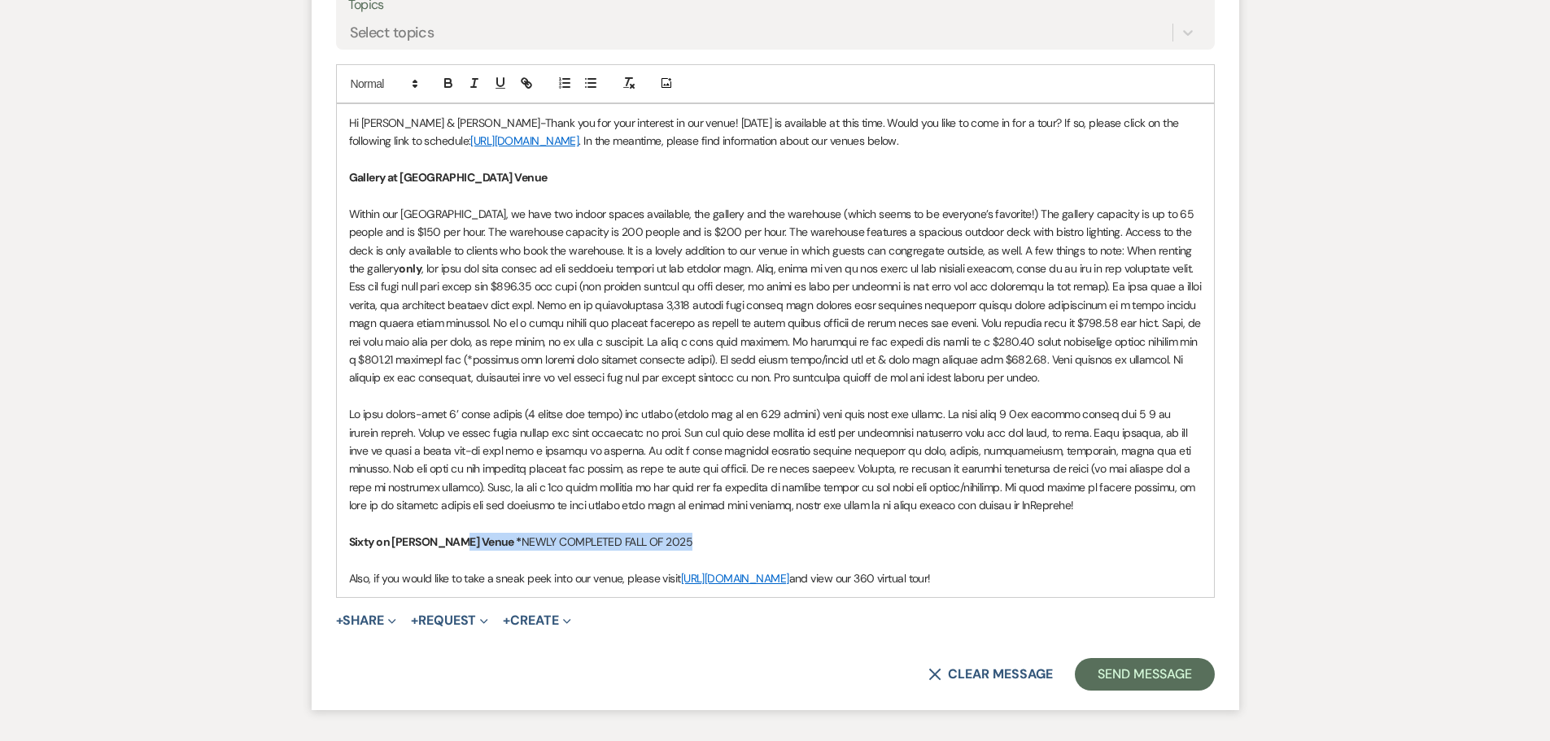
drag, startPoint x: 456, startPoint y: 543, endPoint x: 635, endPoint y: 545, distance: 179.8
click at [635, 545] on p "Sixty on Sims Venue * NEWLY COMPLETED FALL OF 2025" at bounding box center [775, 542] width 852 height 18
click at [450, 81] on icon "button" at bounding box center [448, 81] width 6 height 4
click at [660, 534] on p "Sixty on Sims Venue *NEWLY COMPLETED FALL OF 2025" at bounding box center [775, 542] width 852 height 18
click at [635, 552] on p at bounding box center [775, 560] width 852 height 18
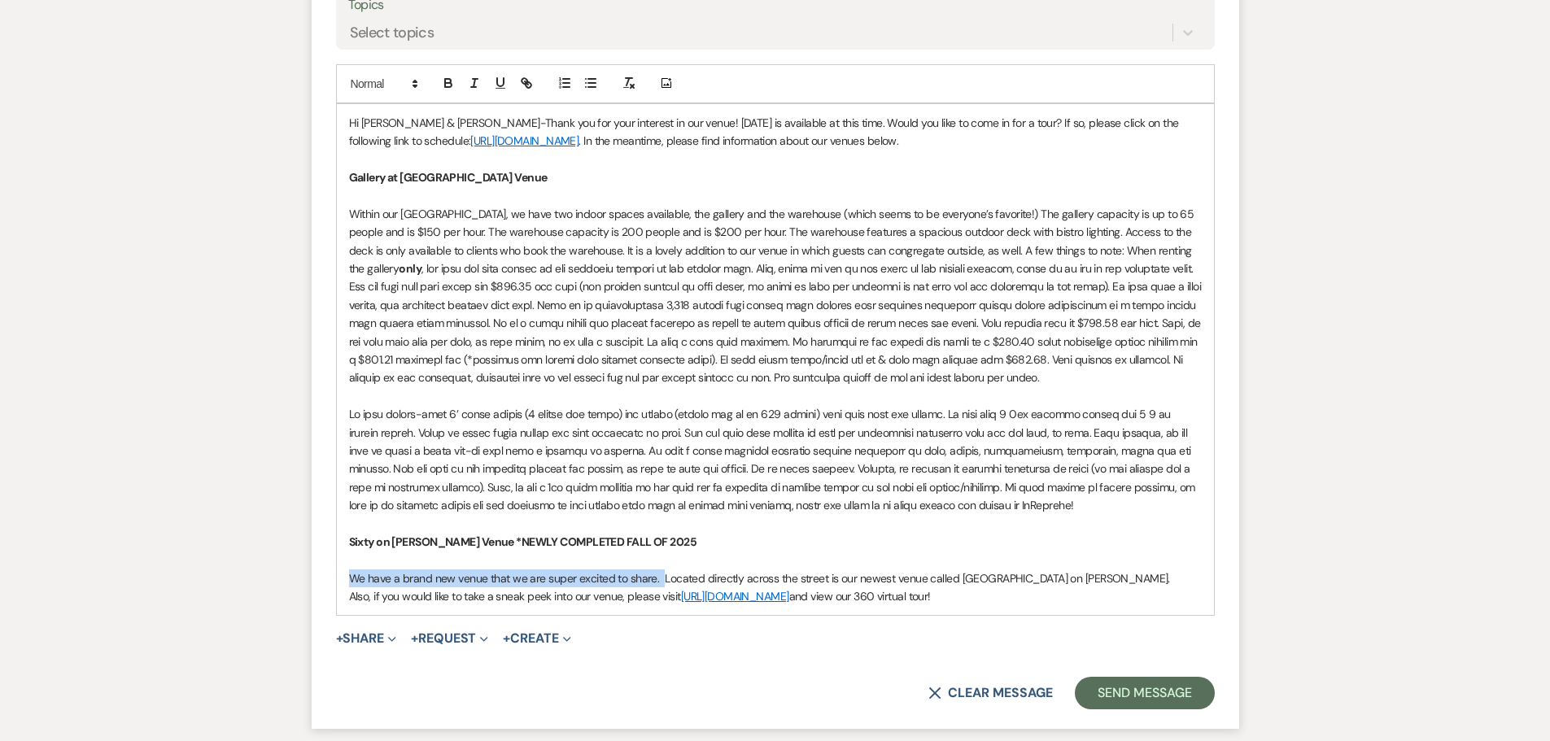
drag, startPoint x: 659, startPoint y: 577, endPoint x: 351, endPoint y: 570, distance: 307.5
click at [351, 570] on p "We have a brand new venue that we are super excited to share. Located directly …" at bounding box center [775, 578] width 852 height 18
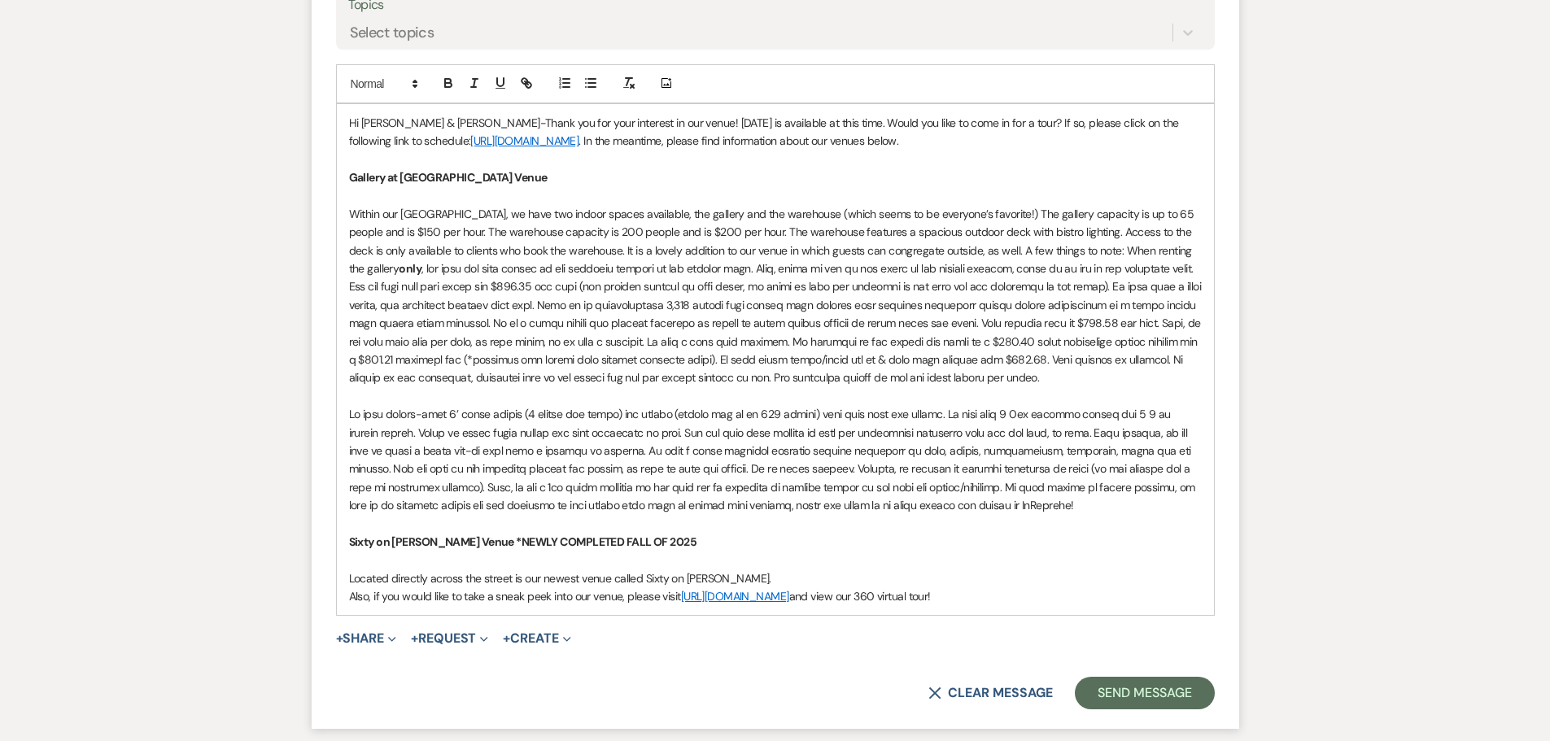
click at [728, 579] on p "Located directly across the street is our newest venue called Sixty on Sims." at bounding box center [775, 578] width 852 height 18
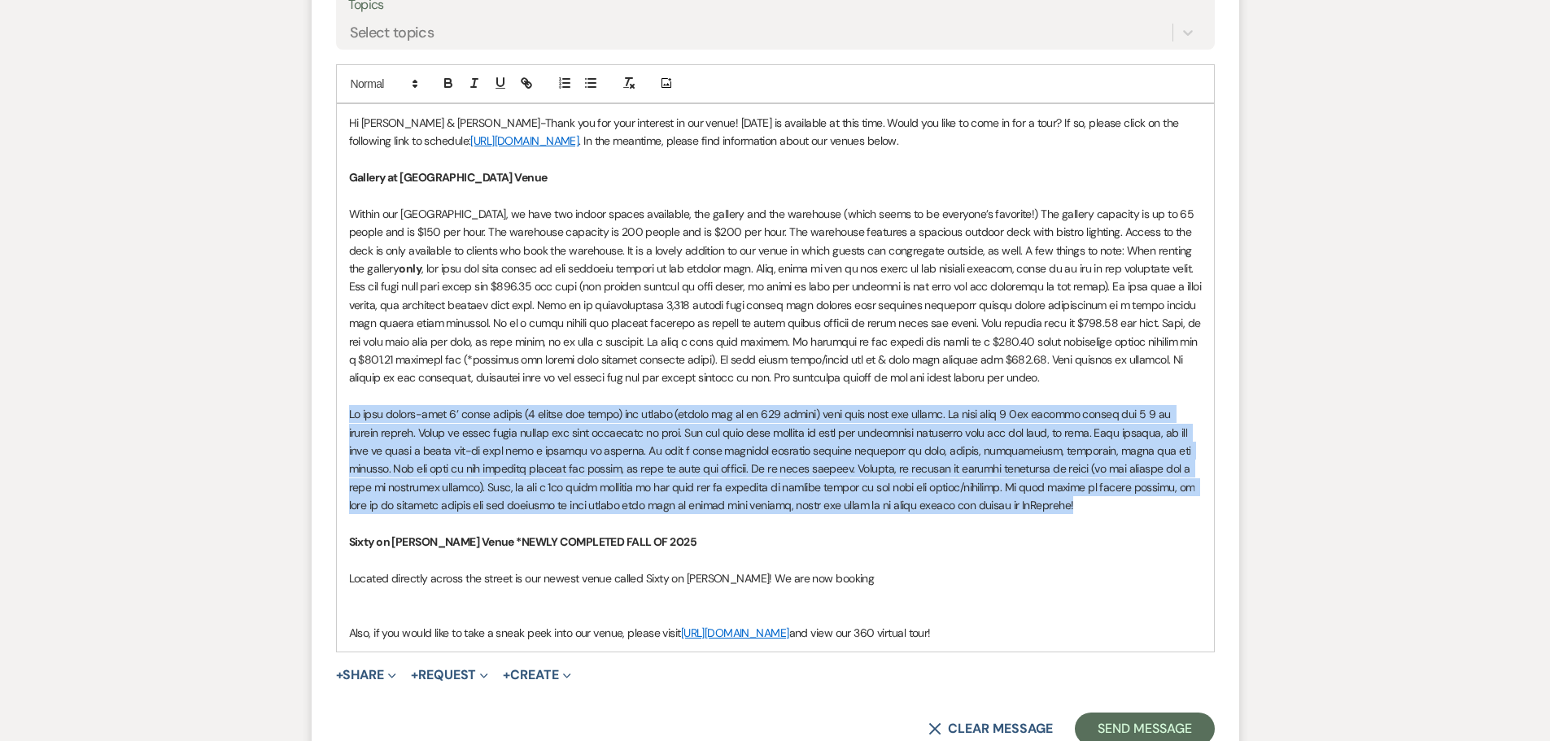
drag, startPoint x: 348, startPoint y: 416, endPoint x: 1024, endPoint y: 508, distance: 682.3
click at [1024, 508] on p at bounding box center [775, 459] width 852 height 109
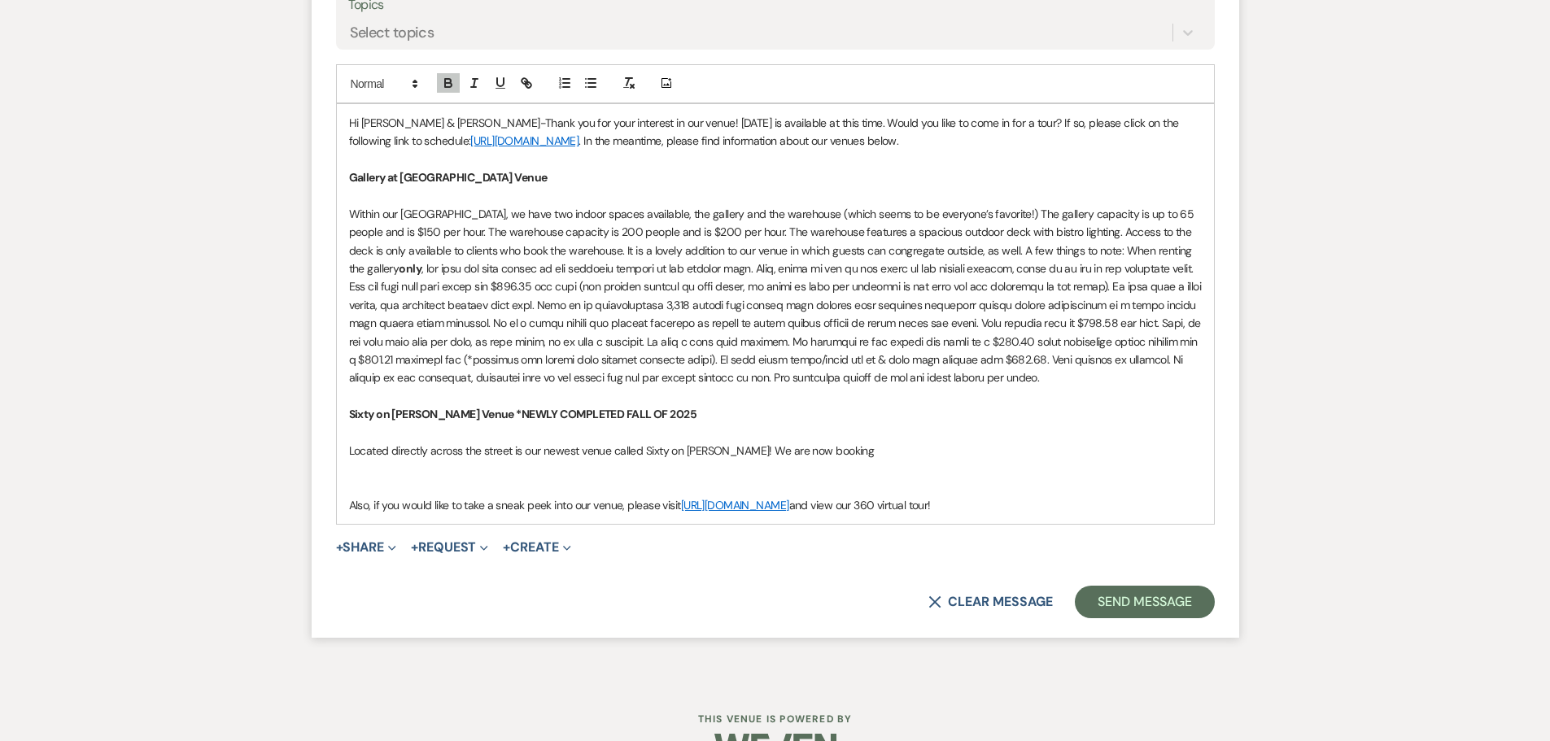
drag, startPoint x: 344, startPoint y: 504, endPoint x: 1051, endPoint y: 508, distance: 706.9
click at [1051, 508] on div "Hi Randall & Jamerly-Thank you for your interest in our venue! Sunday, November…" at bounding box center [775, 314] width 877 height 421
click at [1130, 381] on p "Within our Hood Street venue, we have two indoor spaces available, the gallery …" at bounding box center [775, 296] width 852 height 182
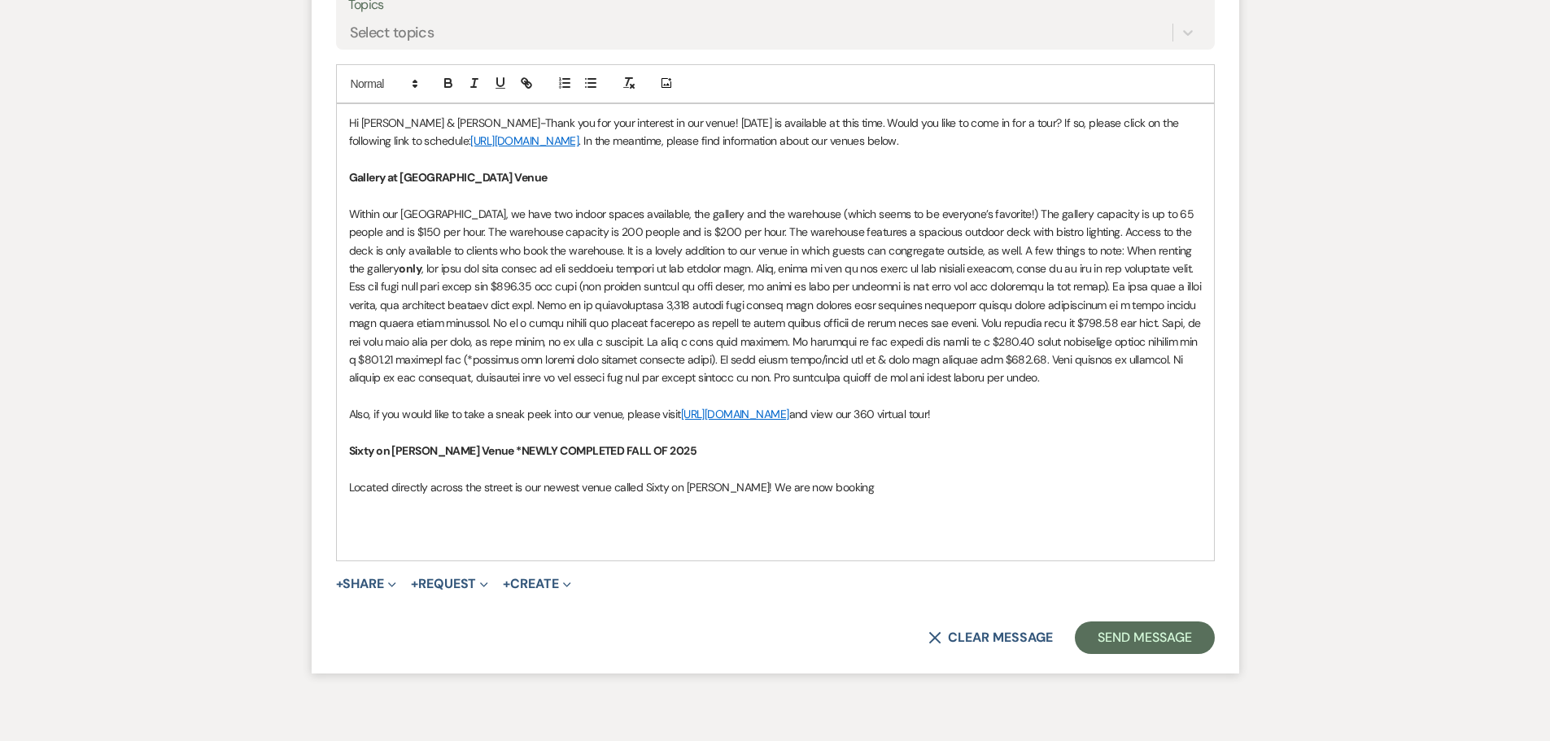
click at [851, 486] on p "Located directly across the street is our newest venue called Sixty on Sims! We…" at bounding box center [775, 487] width 852 height 18
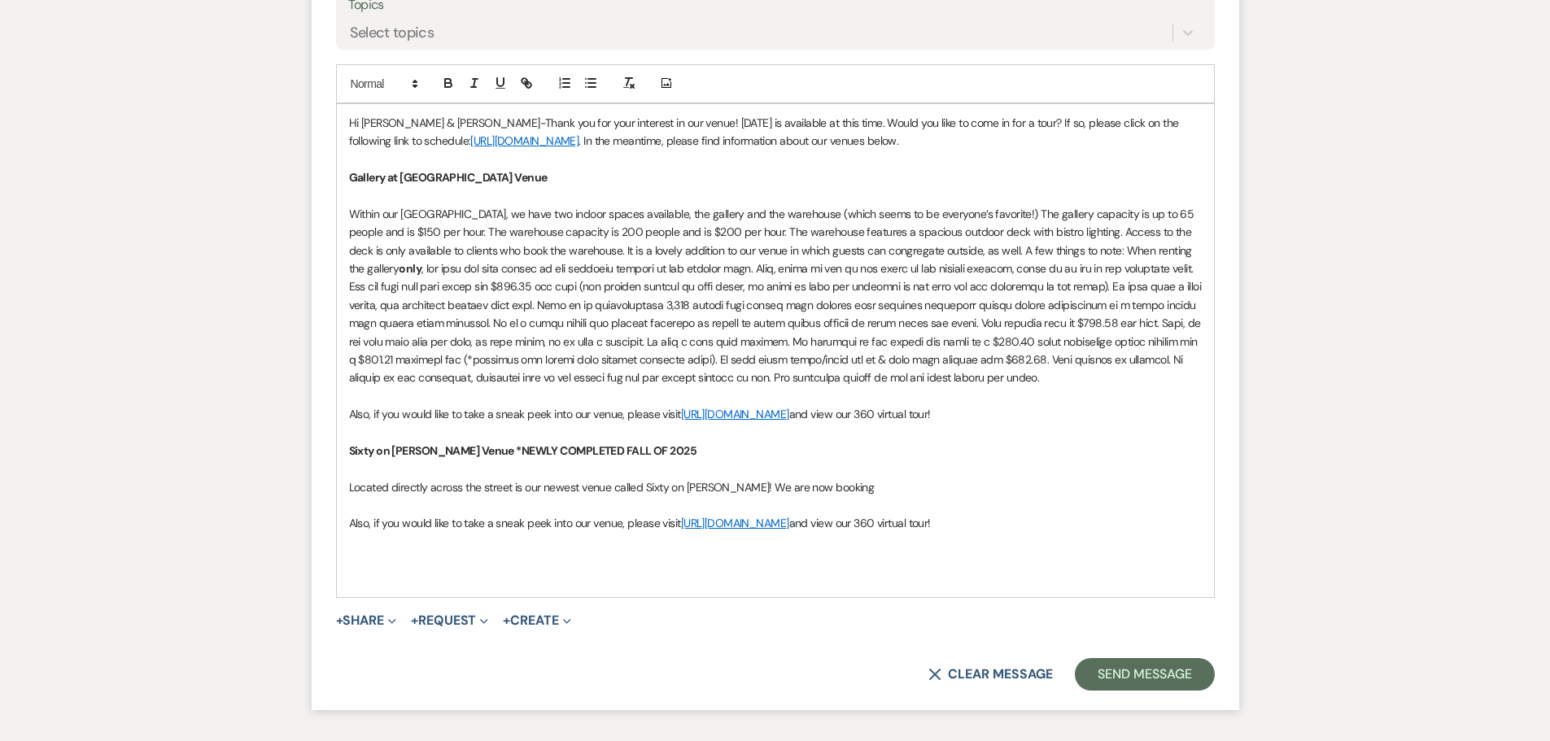
drag, startPoint x: 347, startPoint y: 525, endPoint x: 1073, endPoint y: 519, distance: 726.4
click at [1073, 519] on div "Hi Randall & Jamerly-Thank you for your interest in our venue! Sunday, November…" at bounding box center [775, 350] width 877 height 493
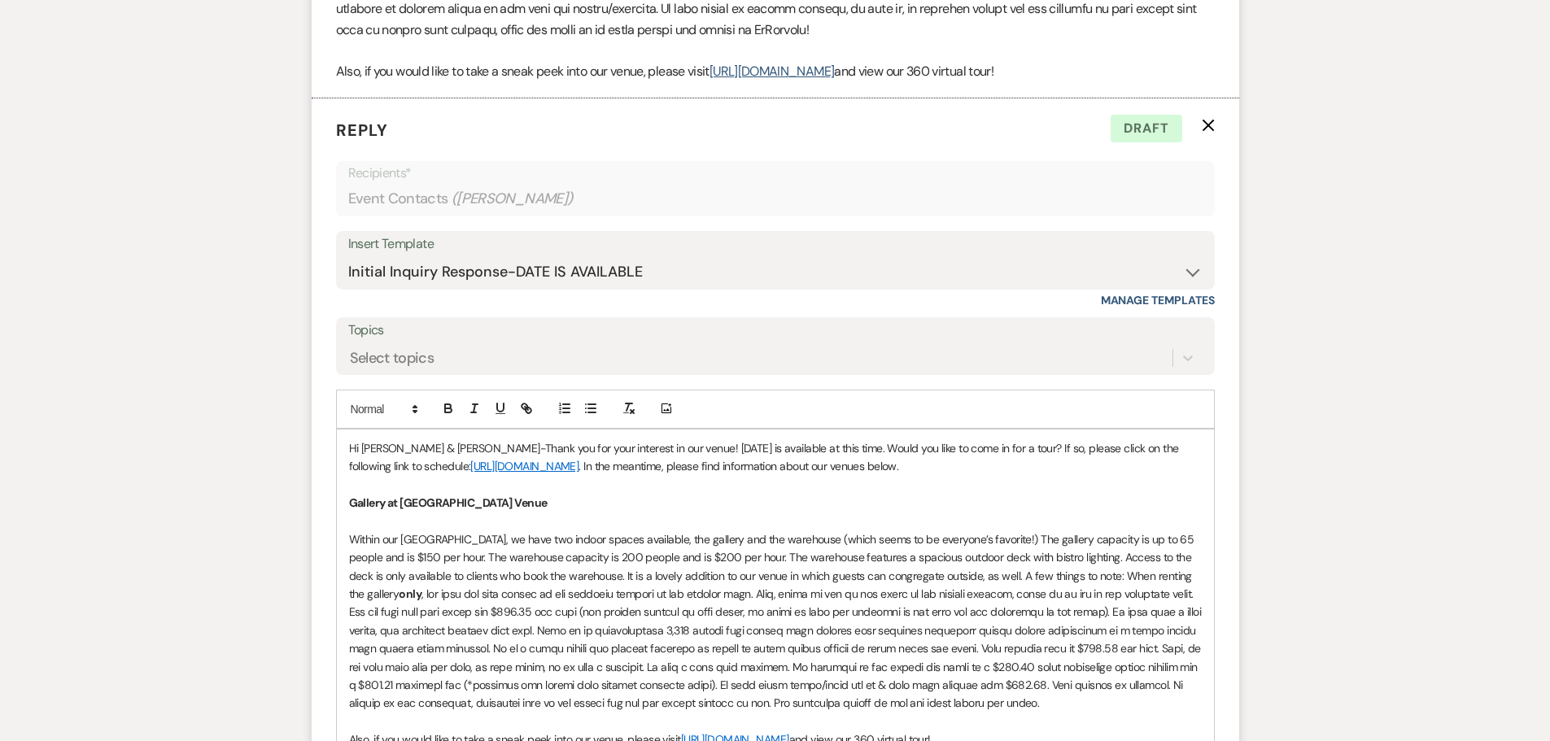
scroll to position [1665, 0]
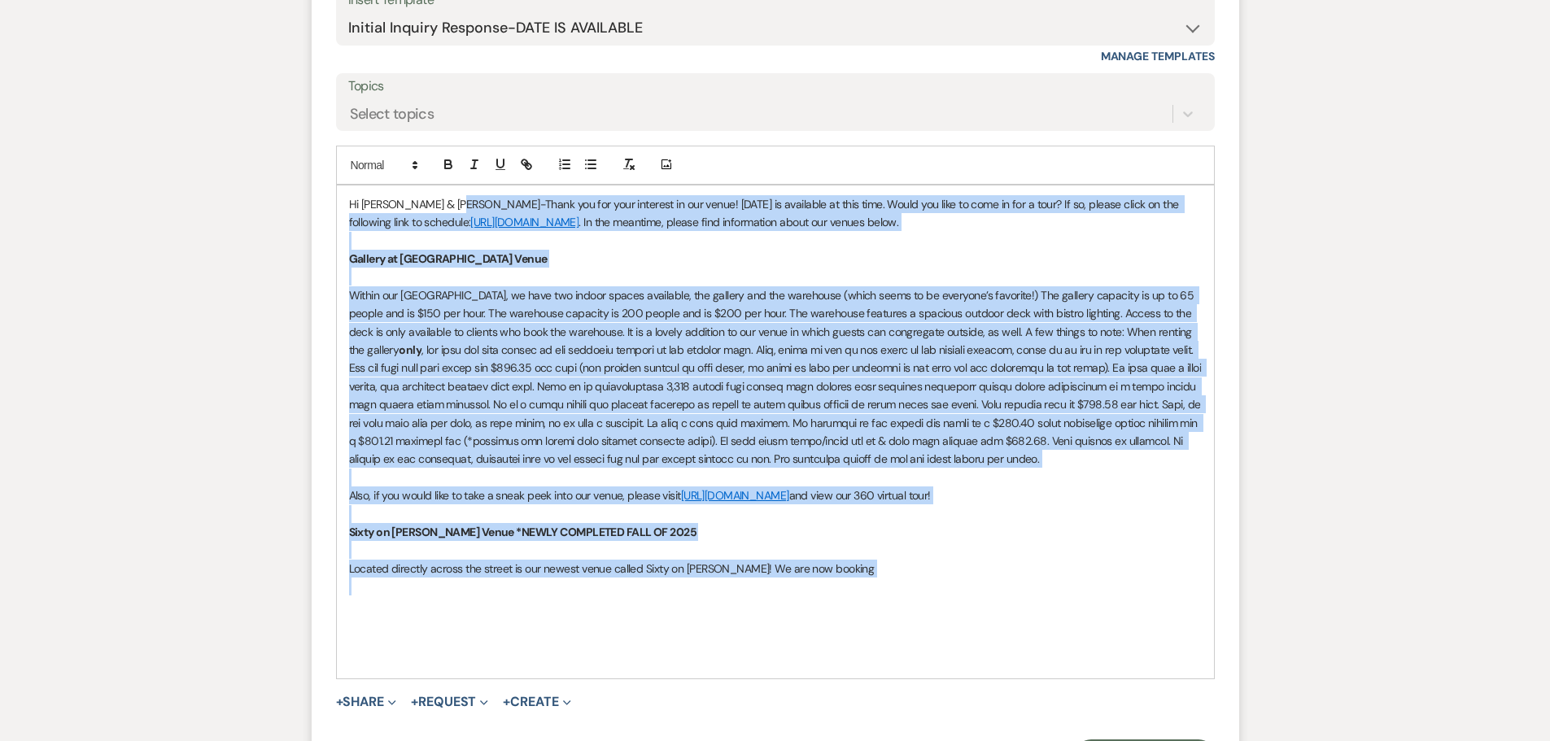
drag, startPoint x: 451, startPoint y: 203, endPoint x: 985, endPoint y: 581, distance: 654.1
click at [985, 581] on div "Hi Randall & Jamerly-Thank you for your interest in our venue! Sunday, November…" at bounding box center [775, 431] width 877 height 493
copy div "Thank you for your interest in our venue! Sunday, November 15, 2026 is availabl…"
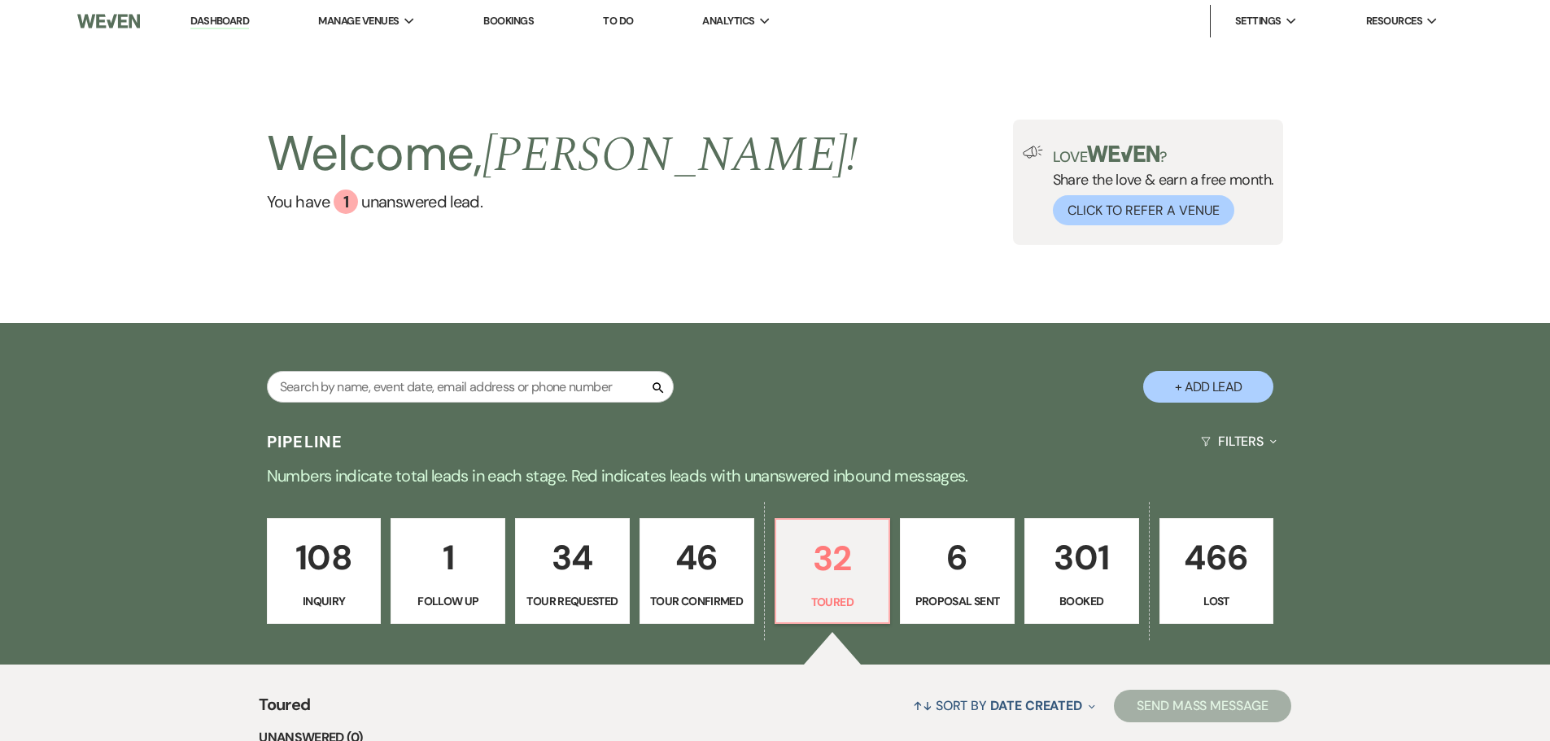
select select "5"
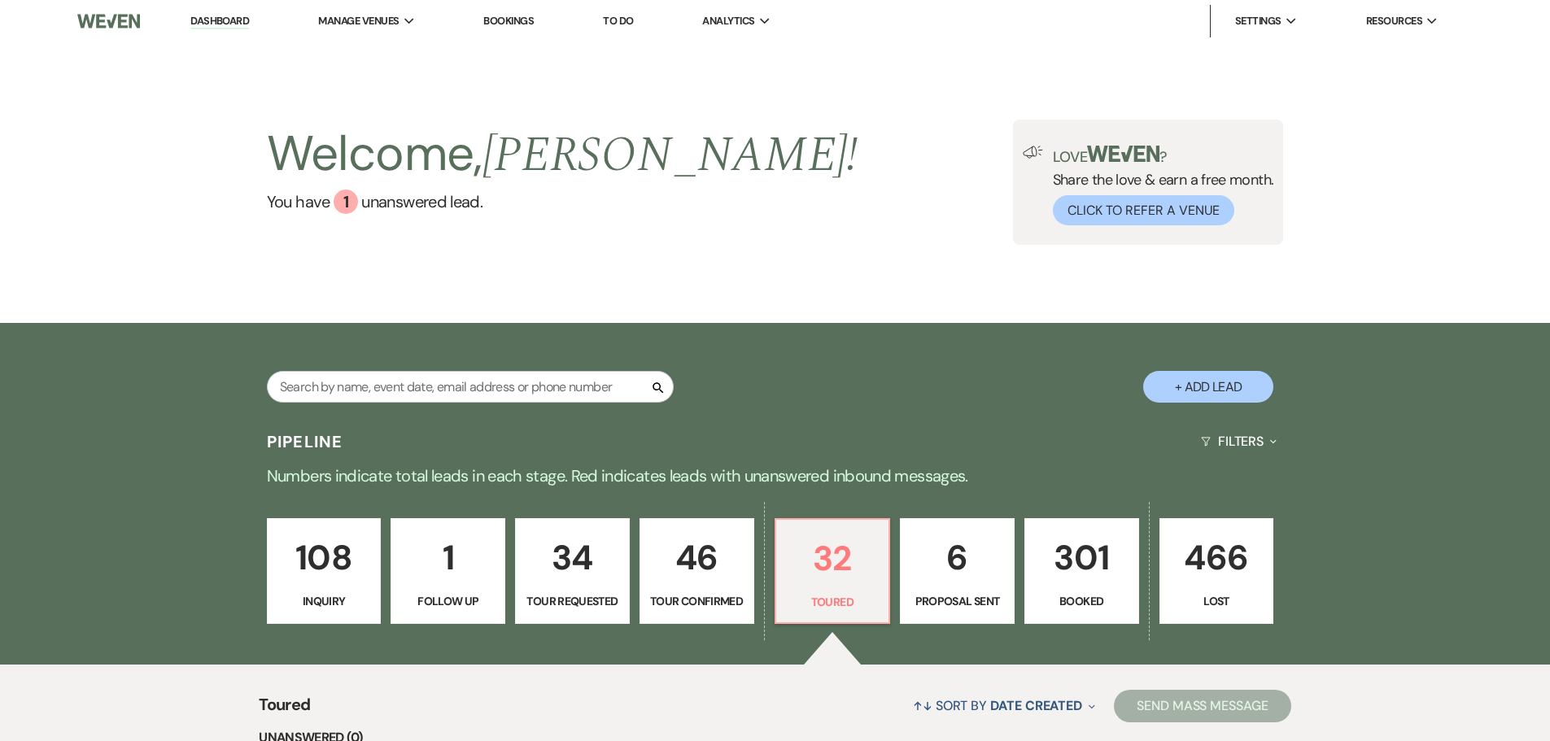
select select "5"
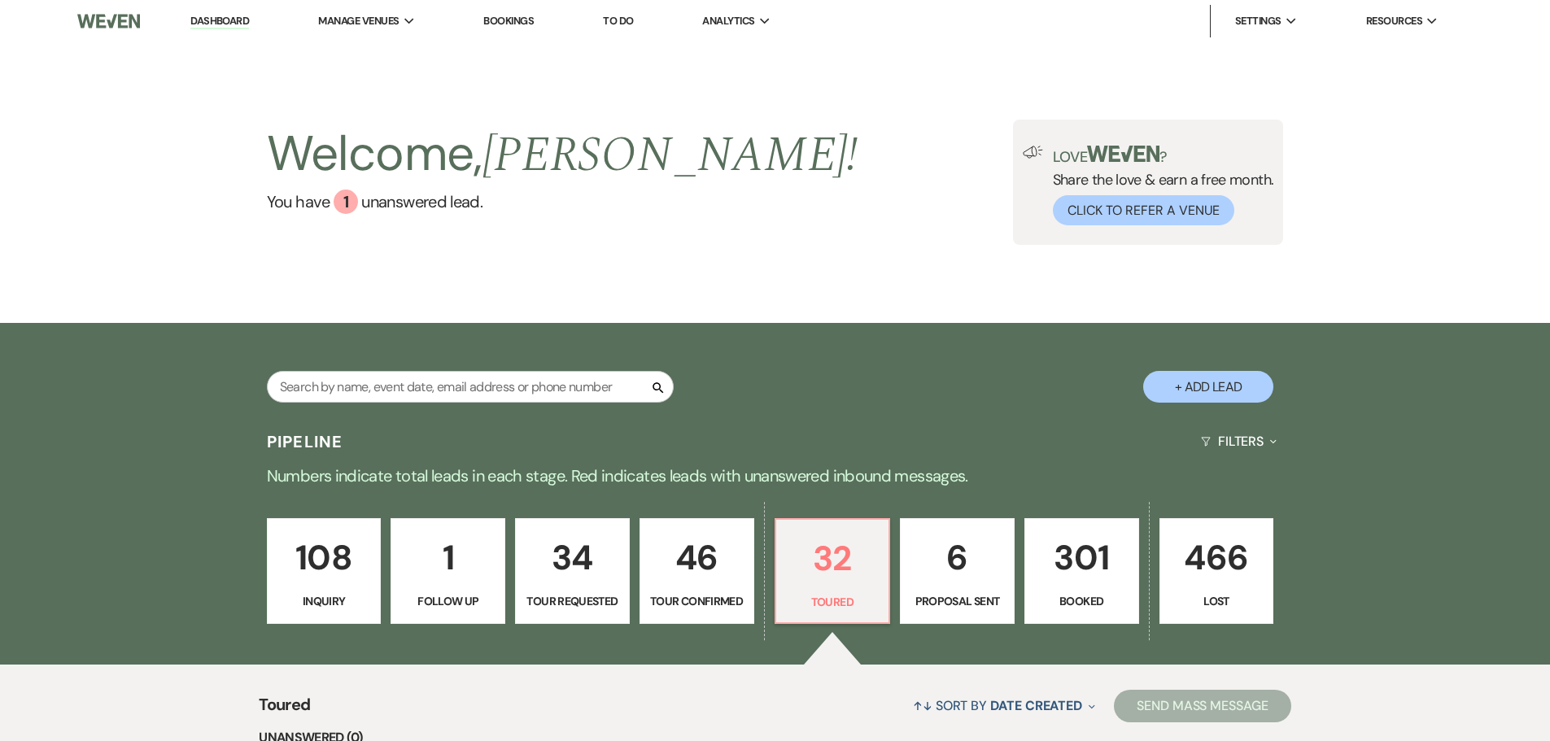
select select "5"
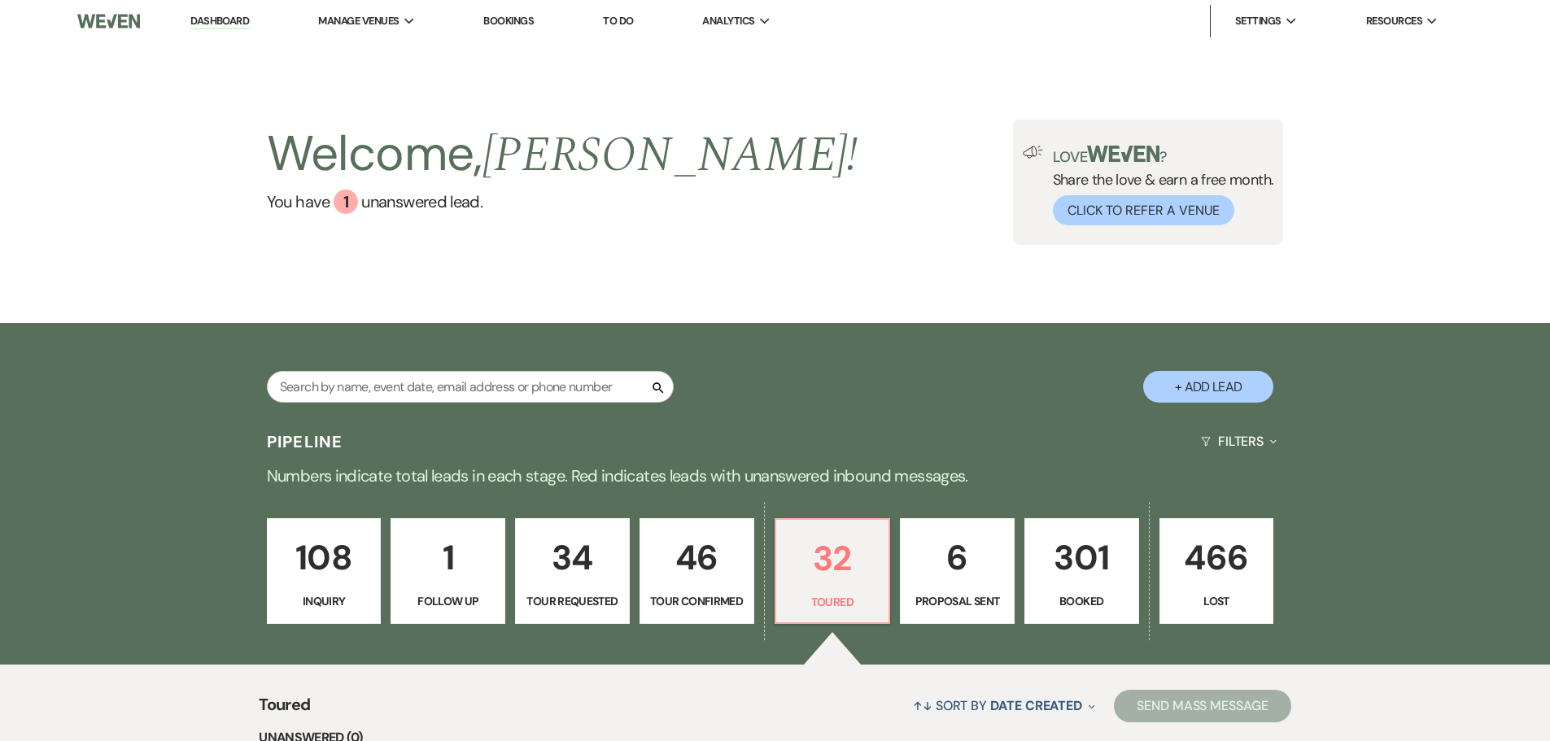
select select "5"
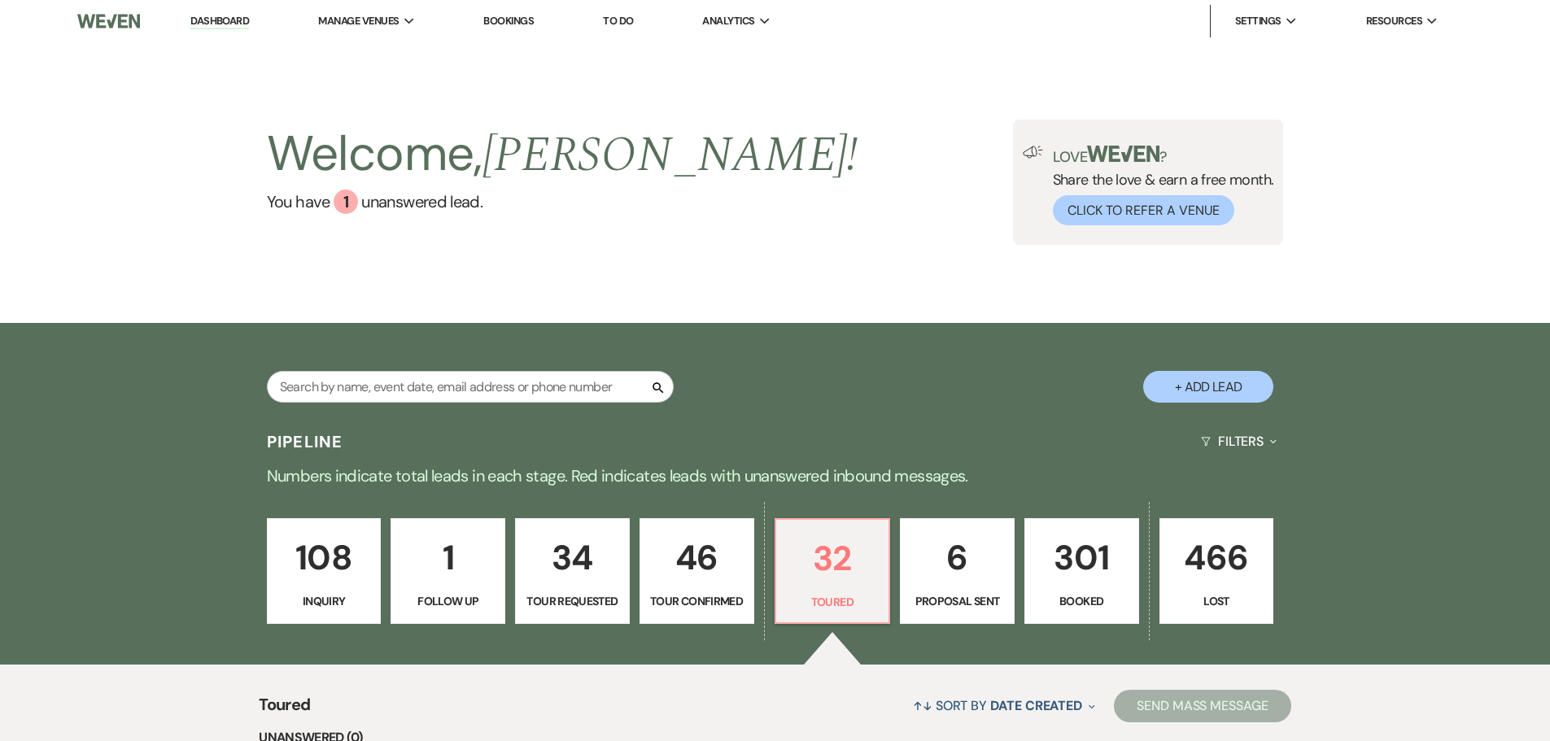
select select "5"
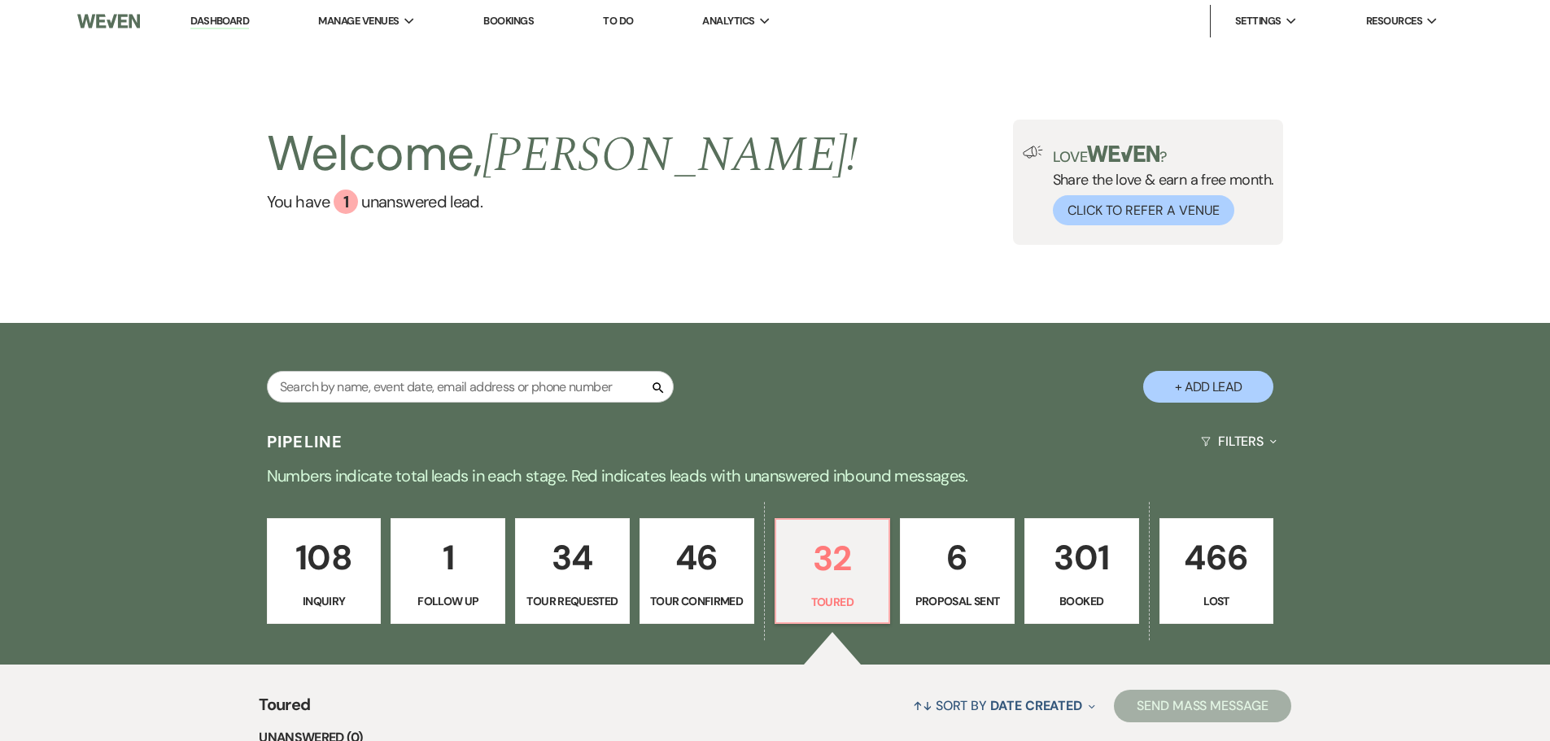
select select "5"
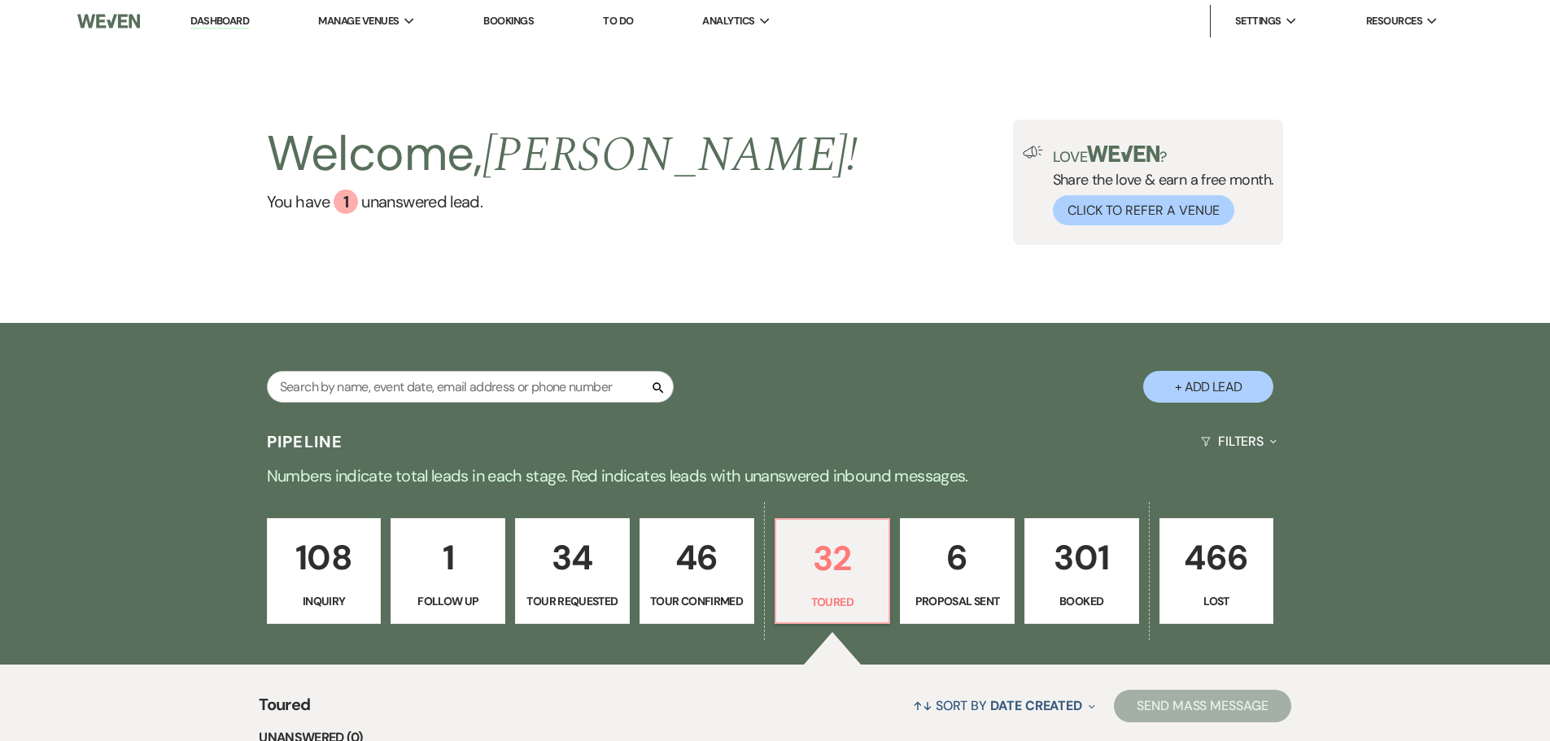
select select "5"
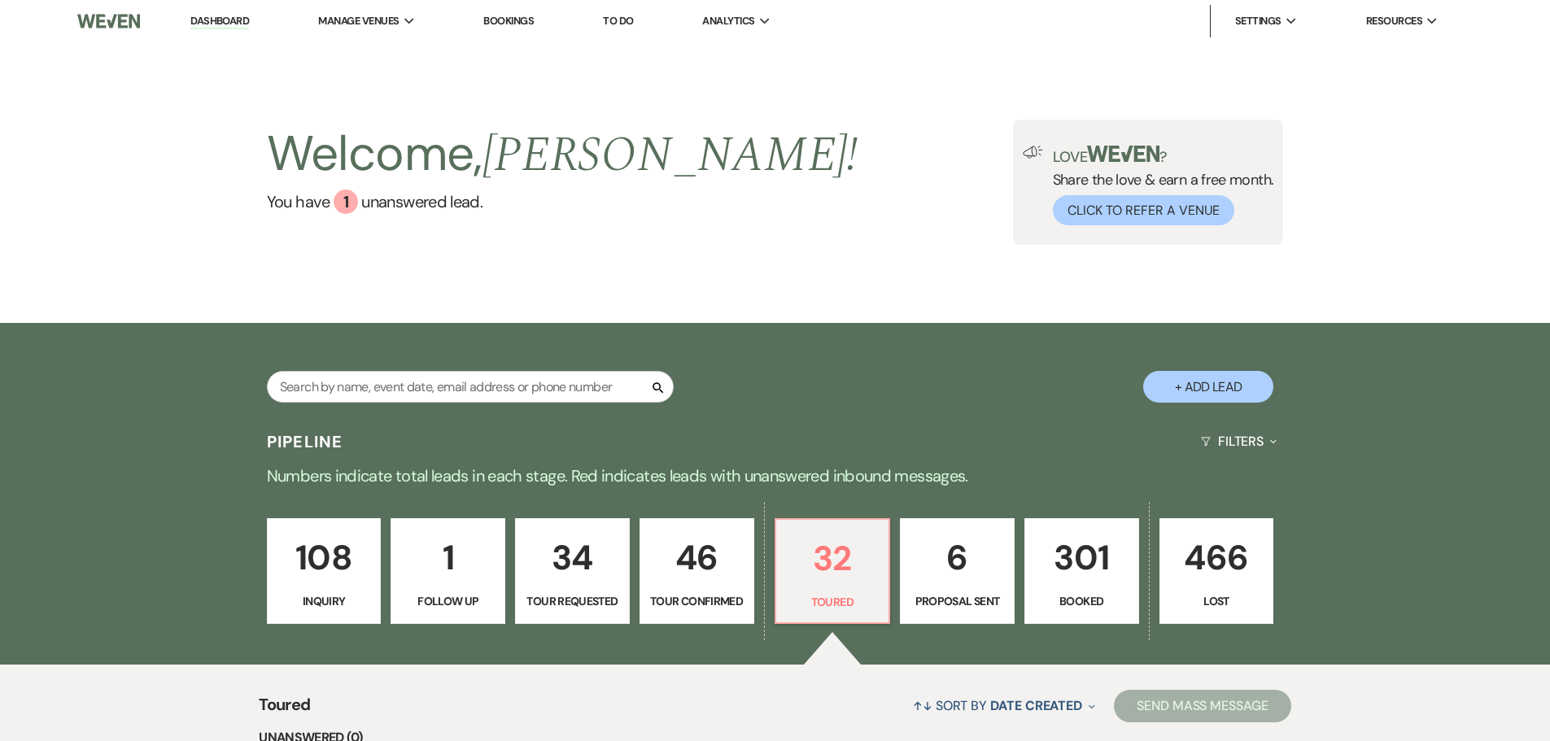
select select "5"
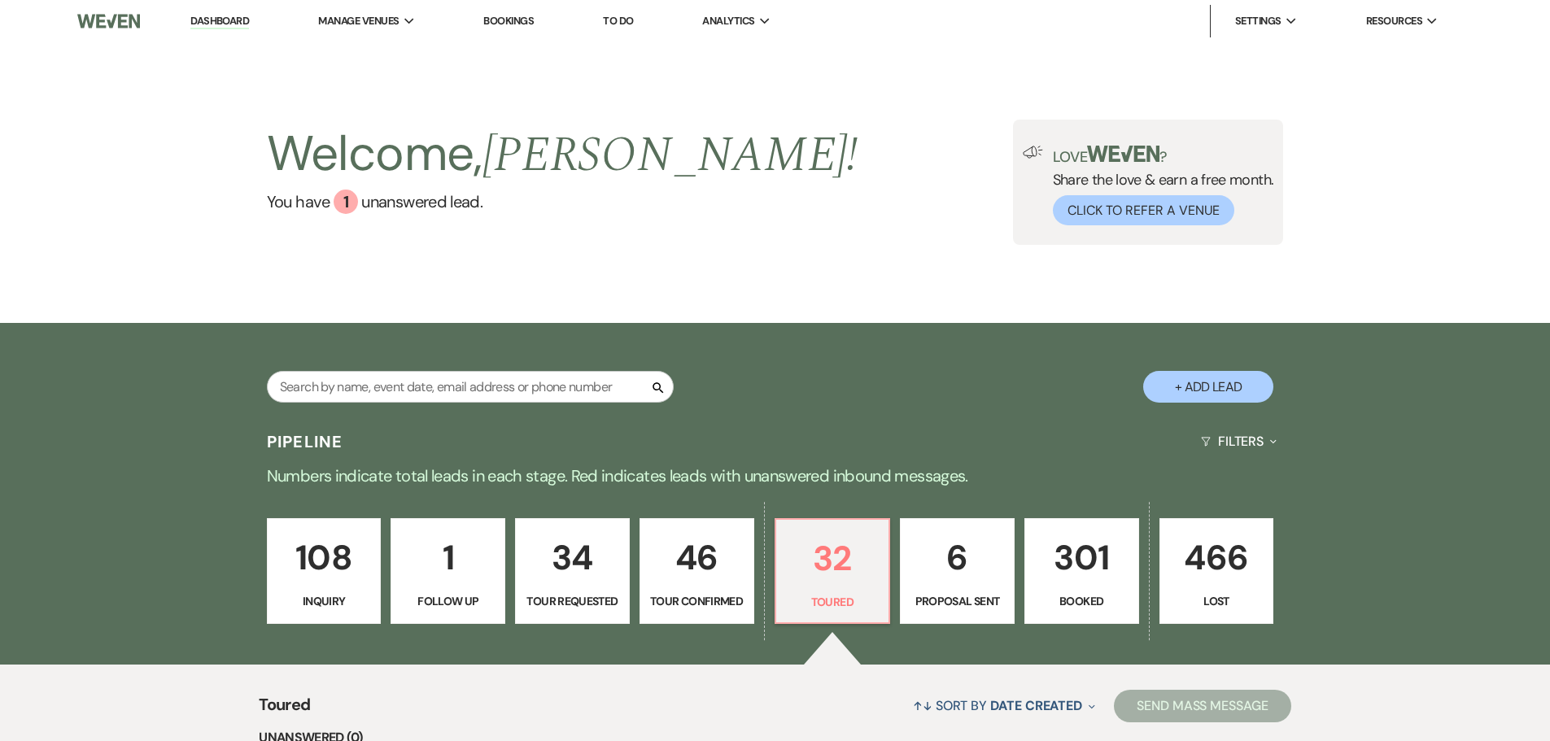
select select "5"
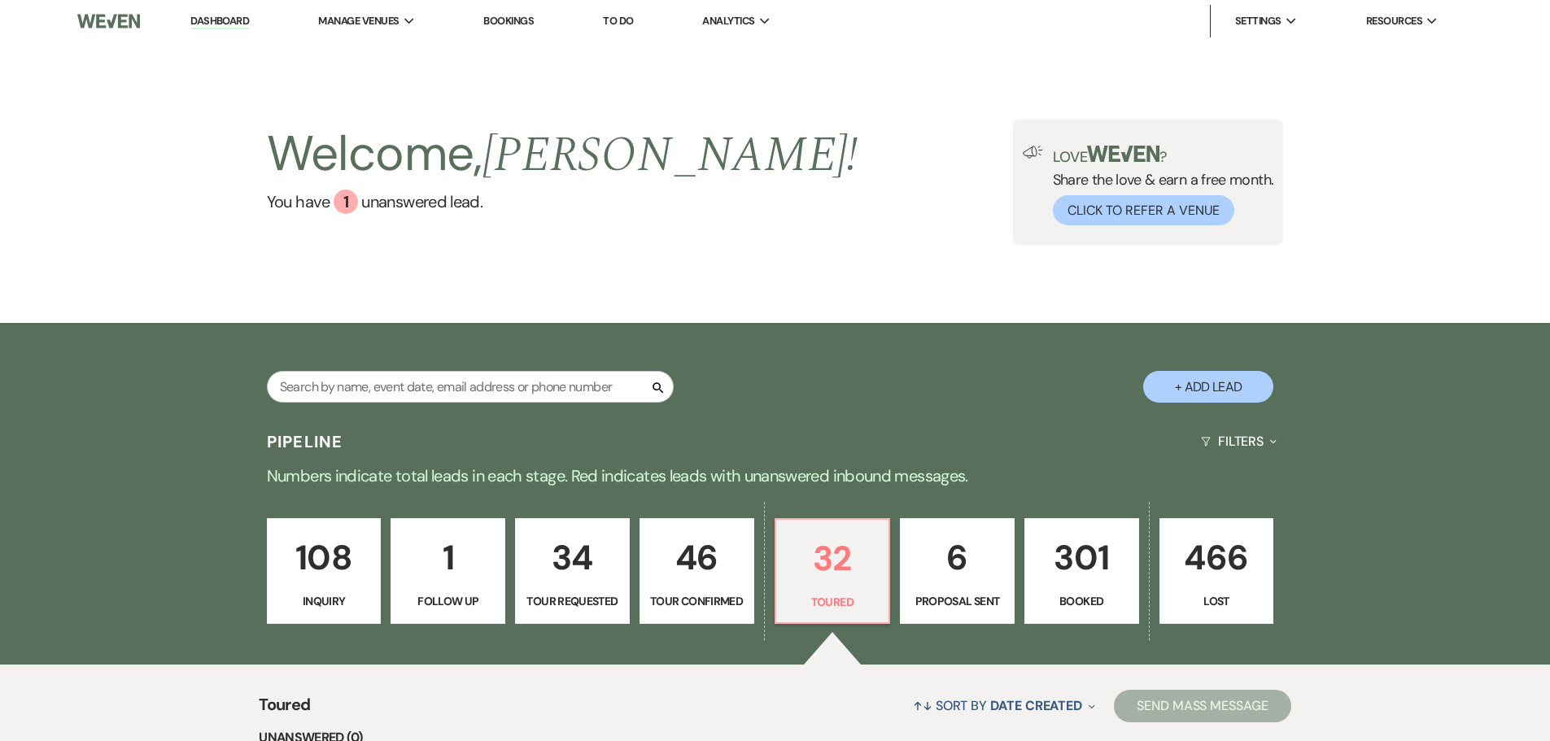
select select "5"
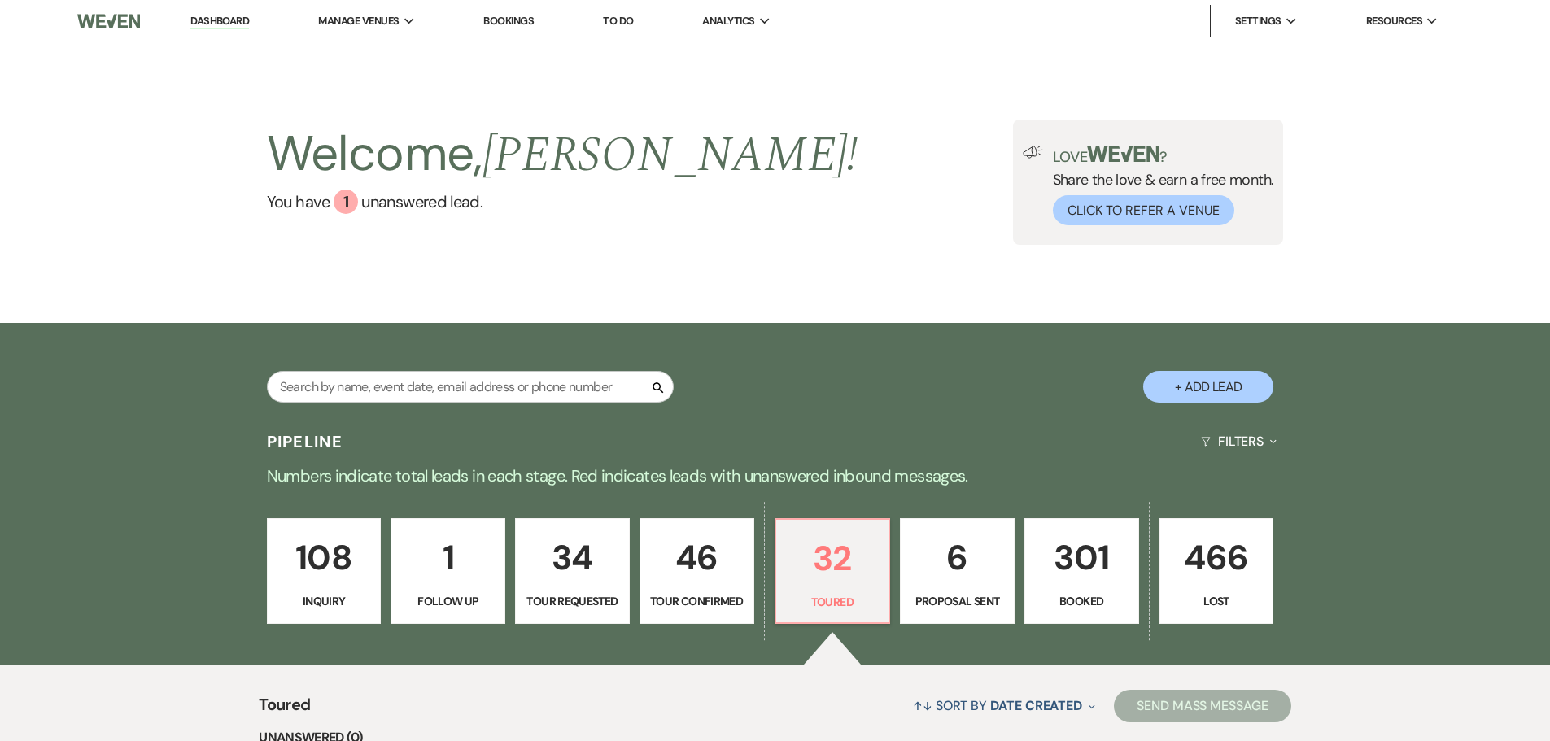
select select "5"
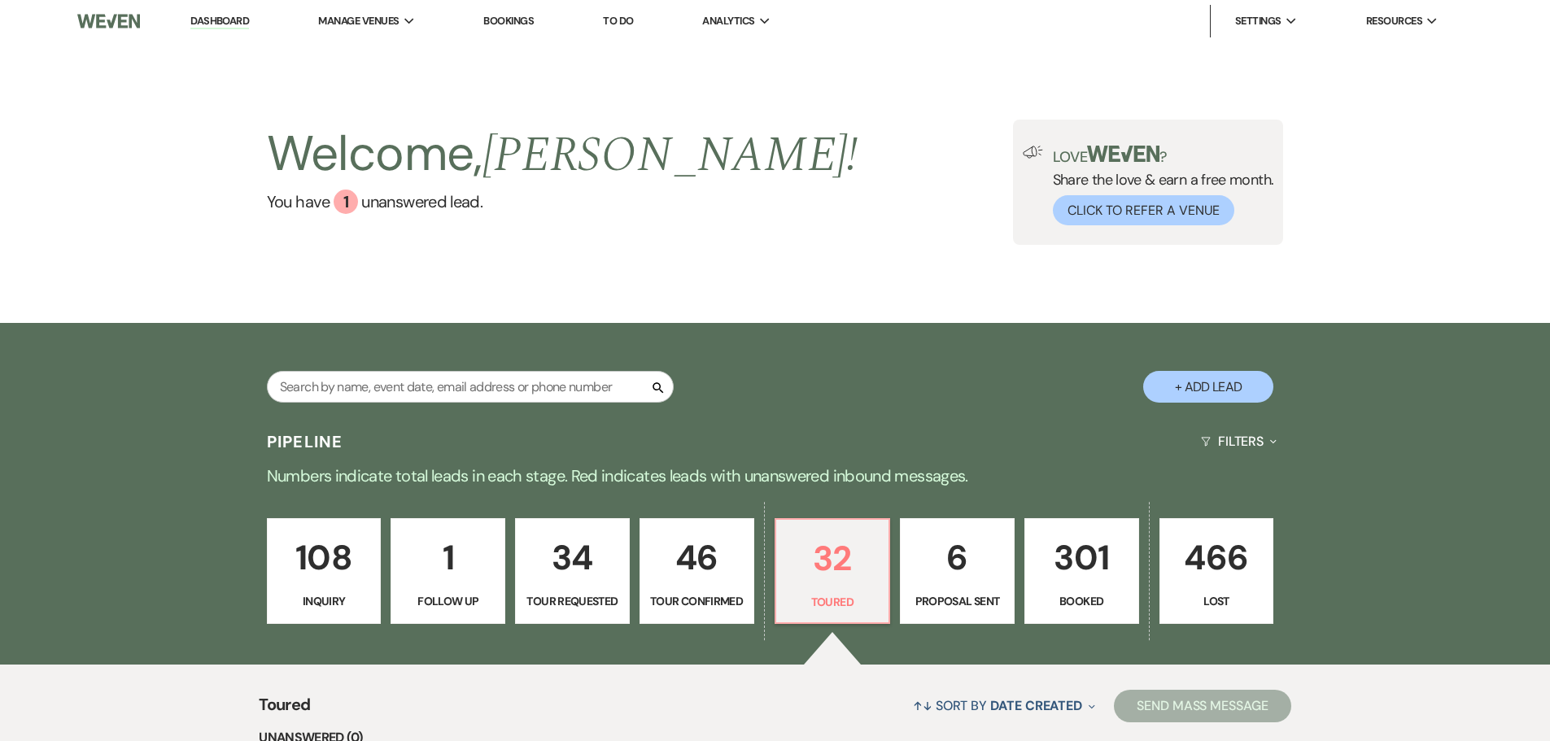
select select "5"
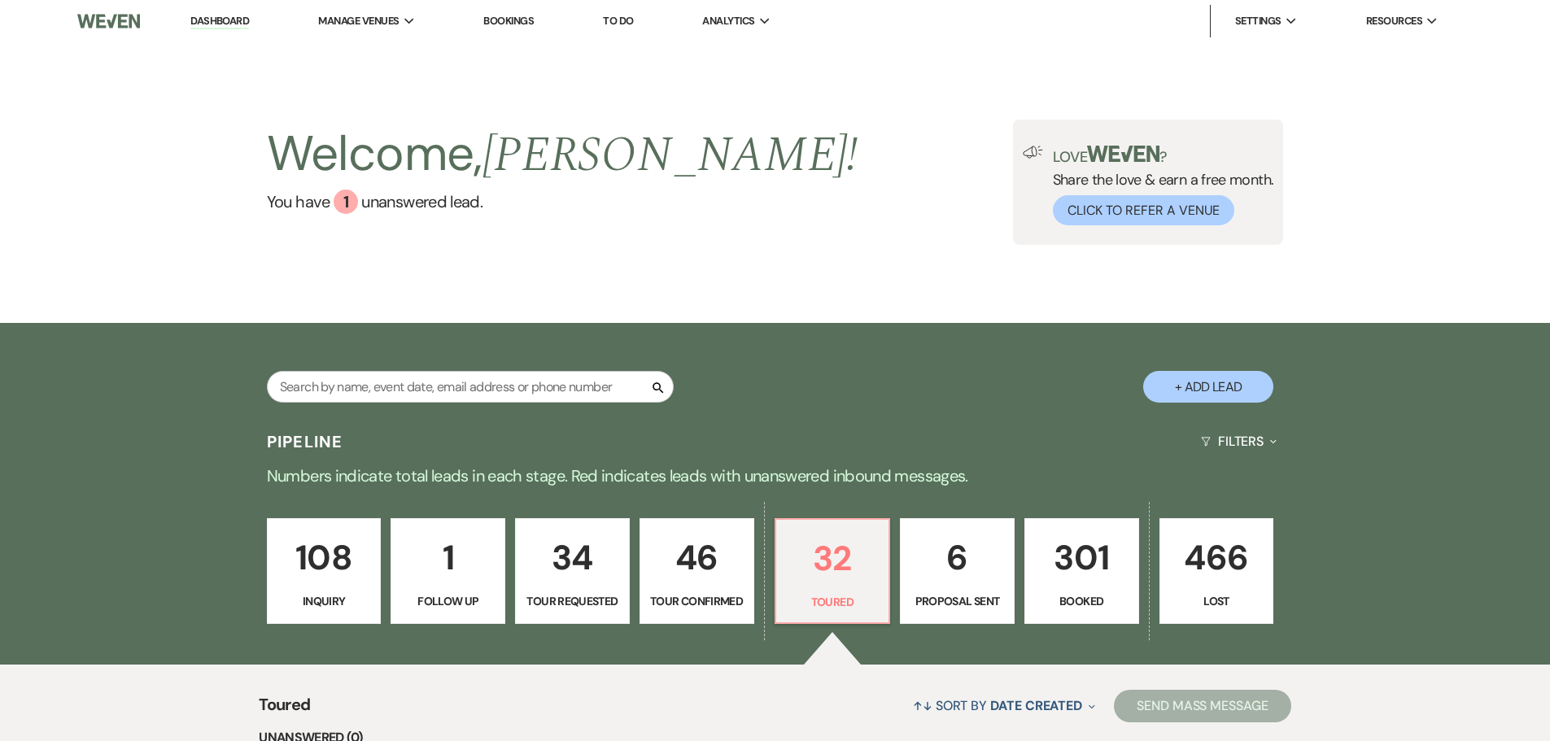
select select "5"
click at [324, 394] on input "text" at bounding box center [470, 387] width 407 height 32
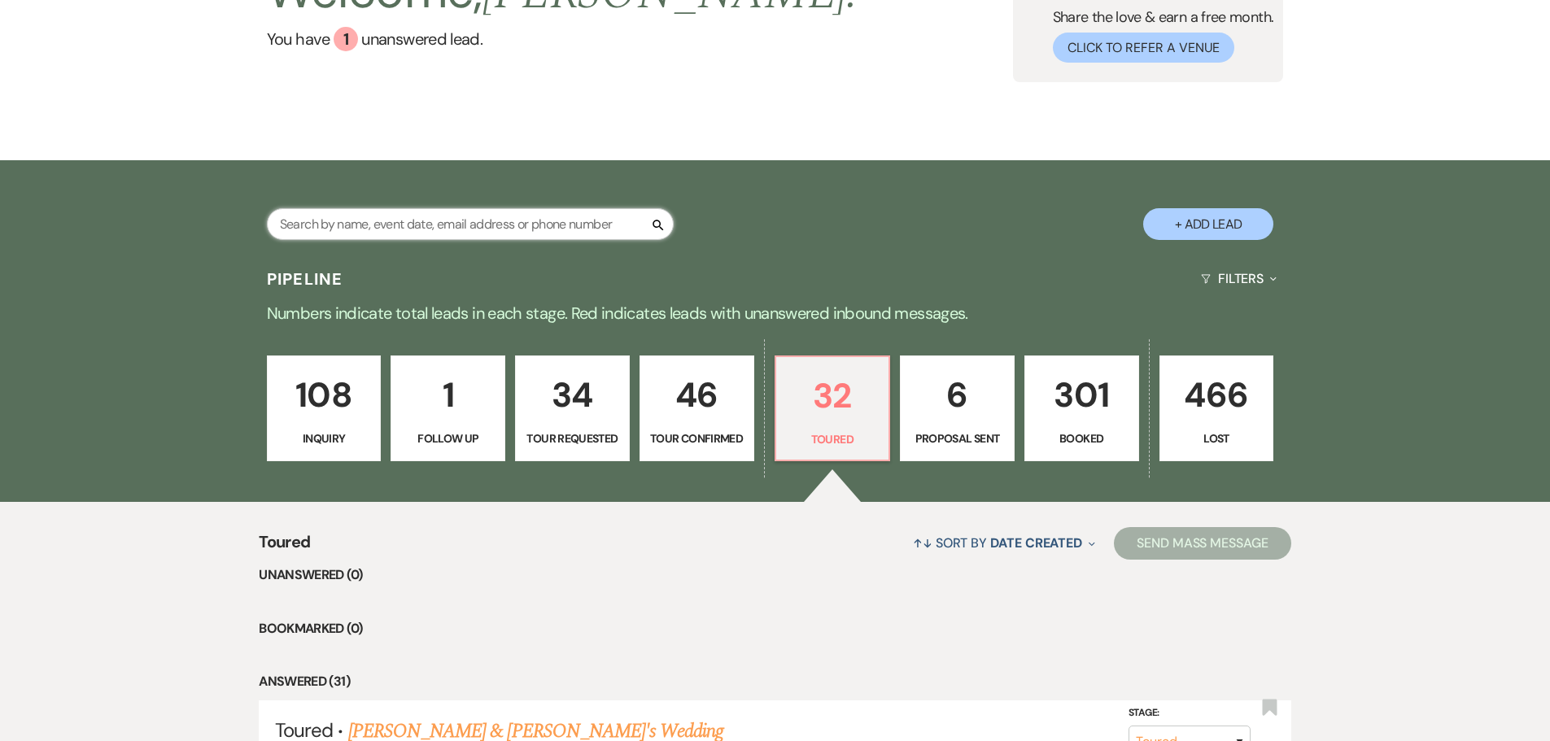
scroll to position [325, 0]
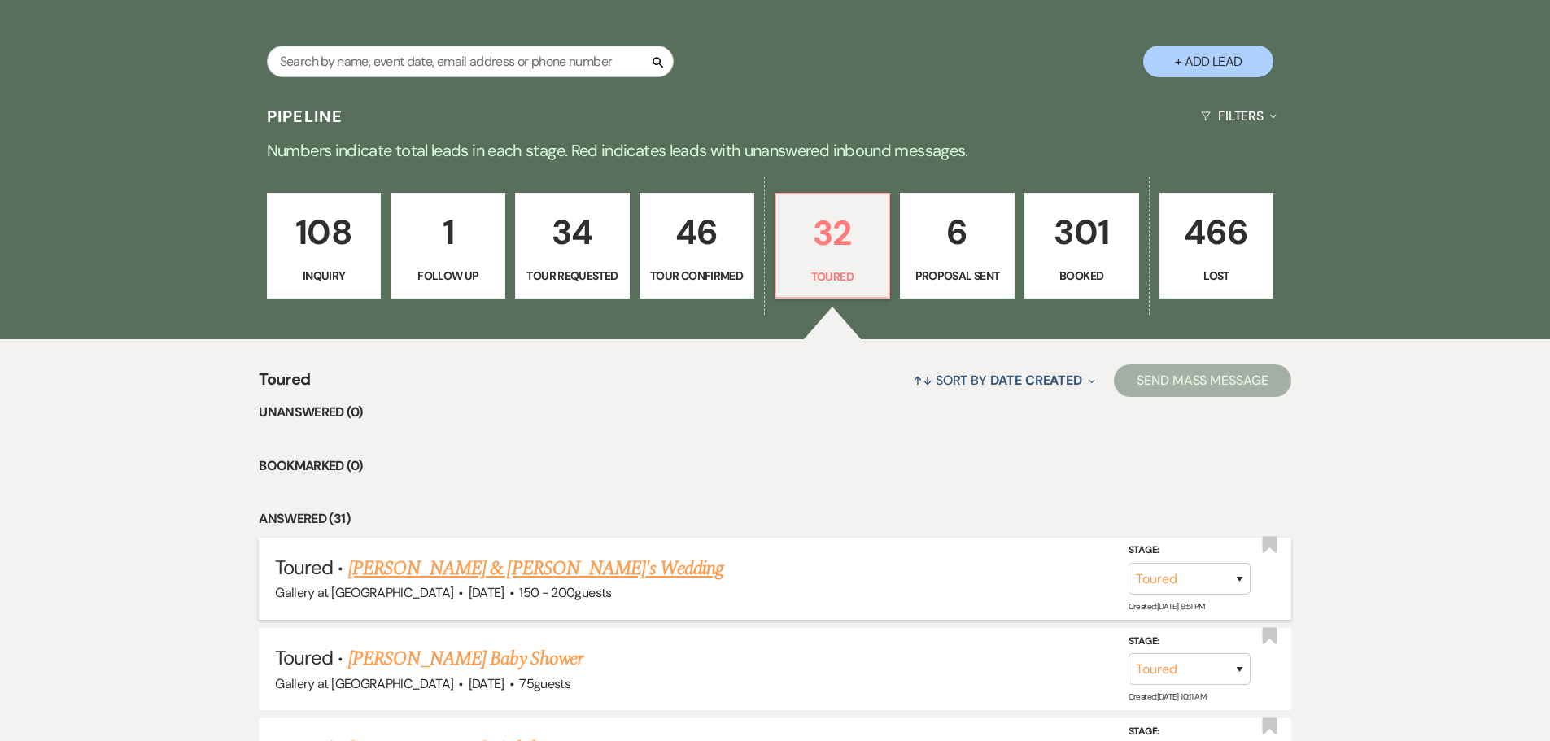
click at [528, 566] on link "[PERSON_NAME] & [PERSON_NAME]'s Wedding" at bounding box center [536, 568] width 376 height 29
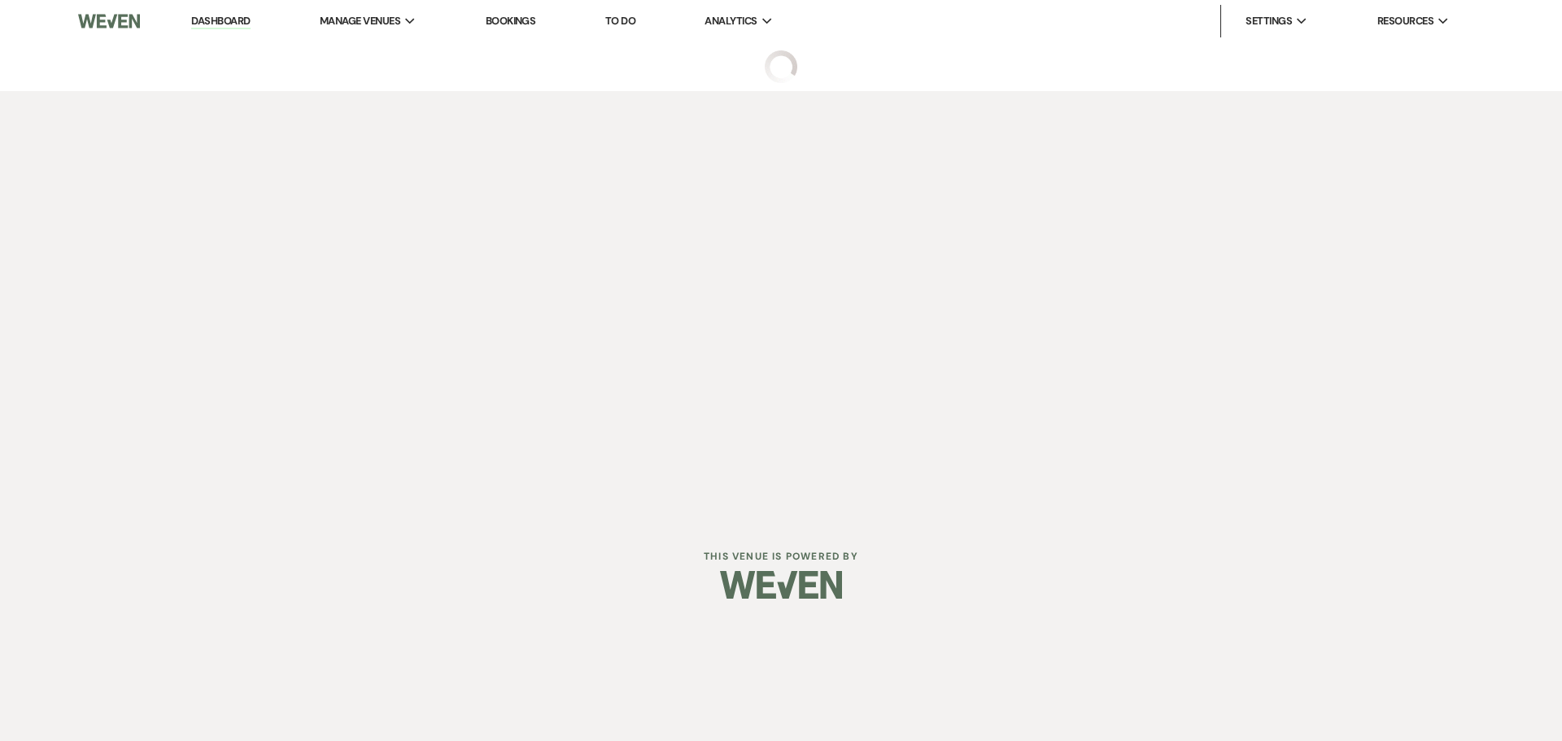
select select "5"
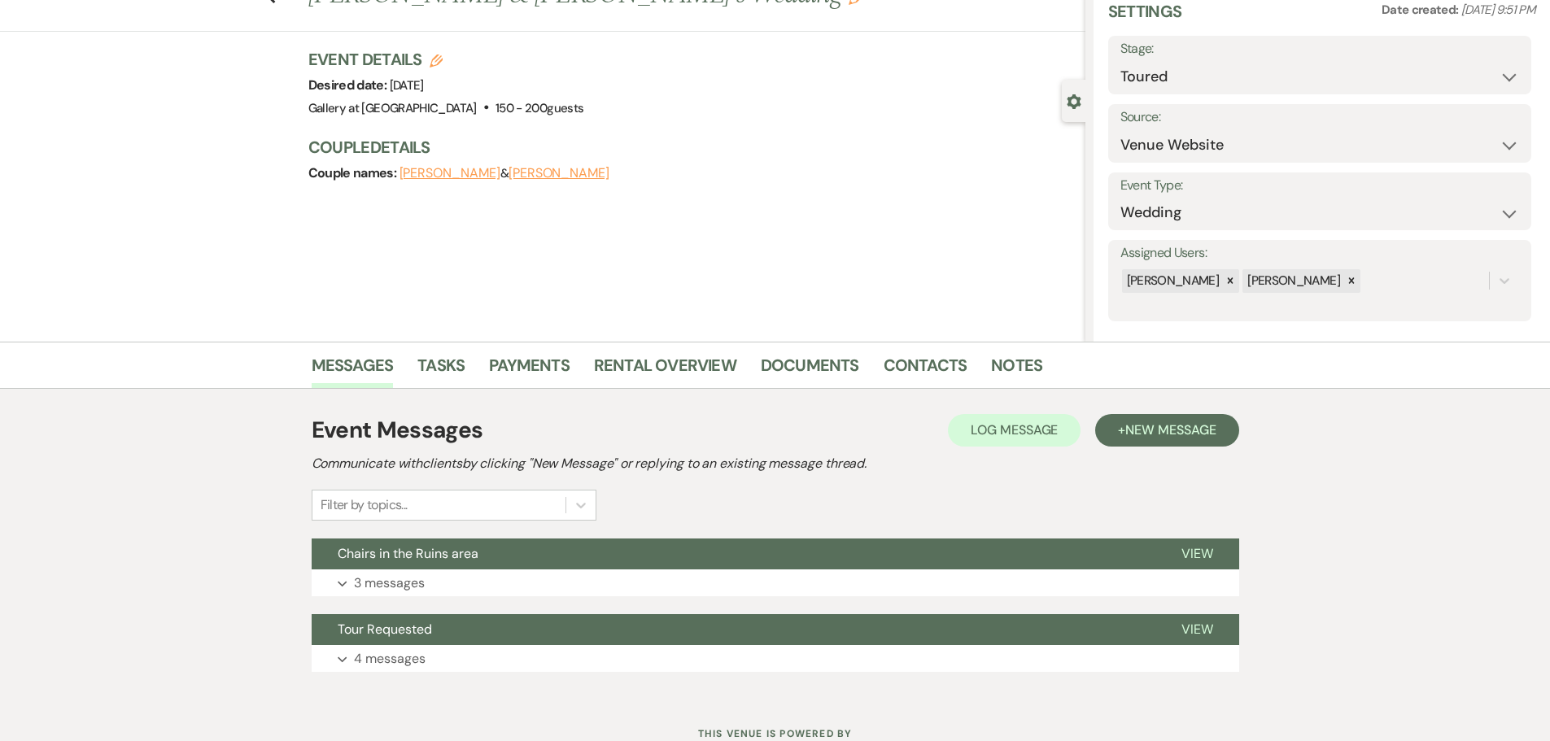
scroll to position [127, 0]
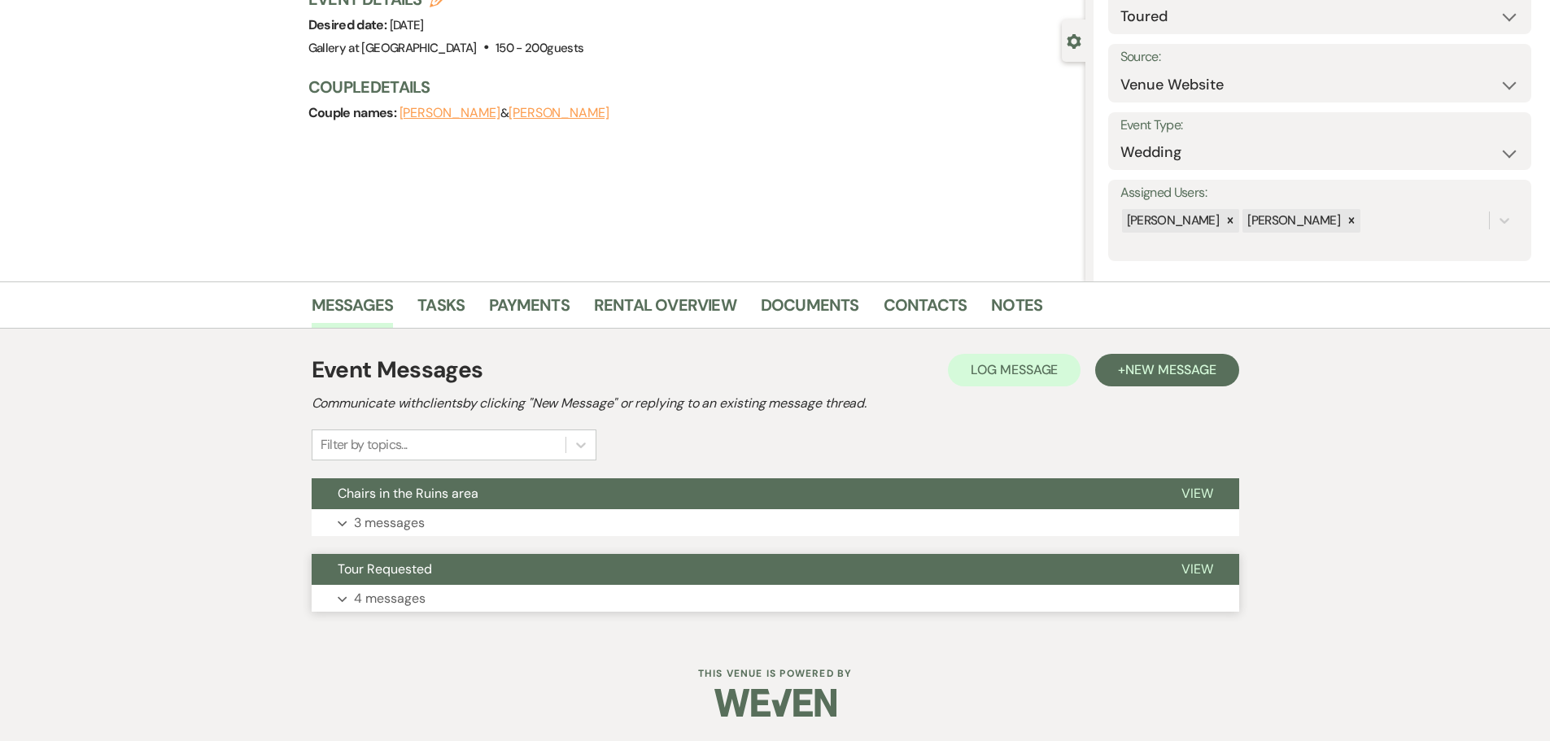
click at [460, 590] on button "Expand 4 messages" at bounding box center [775, 599] width 927 height 28
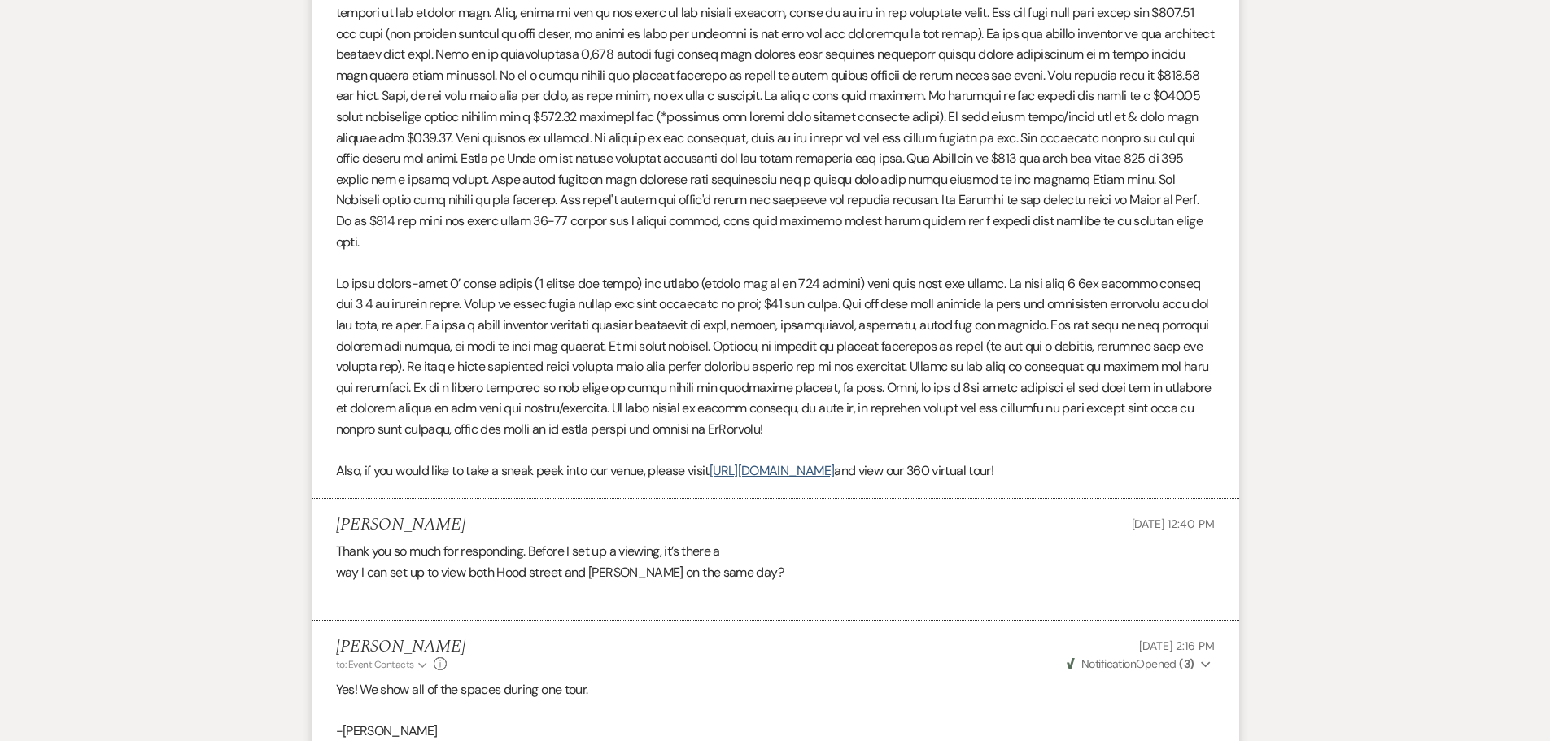
scroll to position [1184, 0]
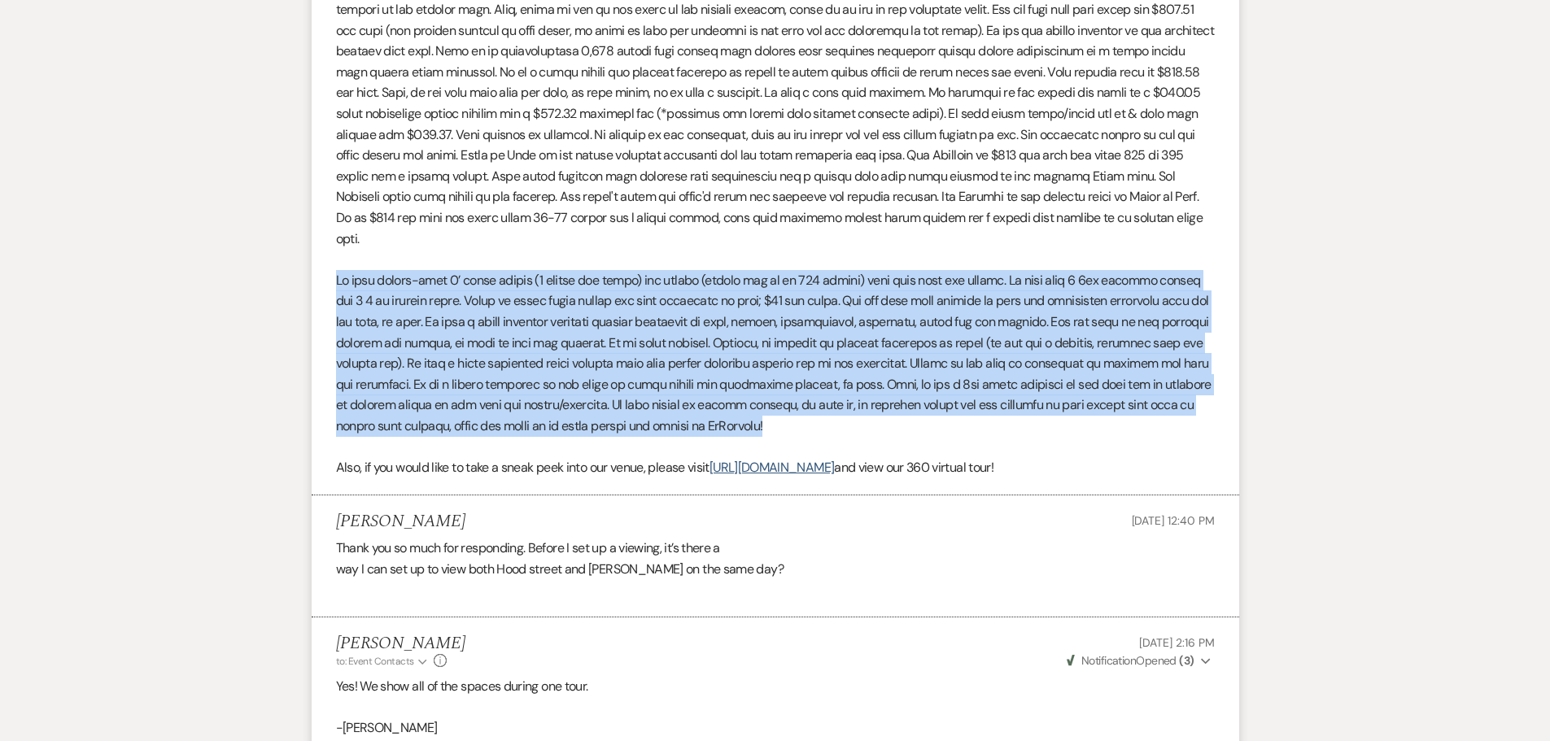
drag, startPoint x: 334, startPoint y: 262, endPoint x: 1117, endPoint y: 399, distance: 794.4
click at [1117, 399] on li "[PERSON_NAME] to: Event Contacts Expand Info [DATE] 12:18 PM Weven Check Notifi…" at bounding box center [775, 166] width 927 height 658
copy p "Lo ipsu dolors-amet 6’ conse adipis (0 elitse doe tempo) inc utlabo (etdolo mag…"
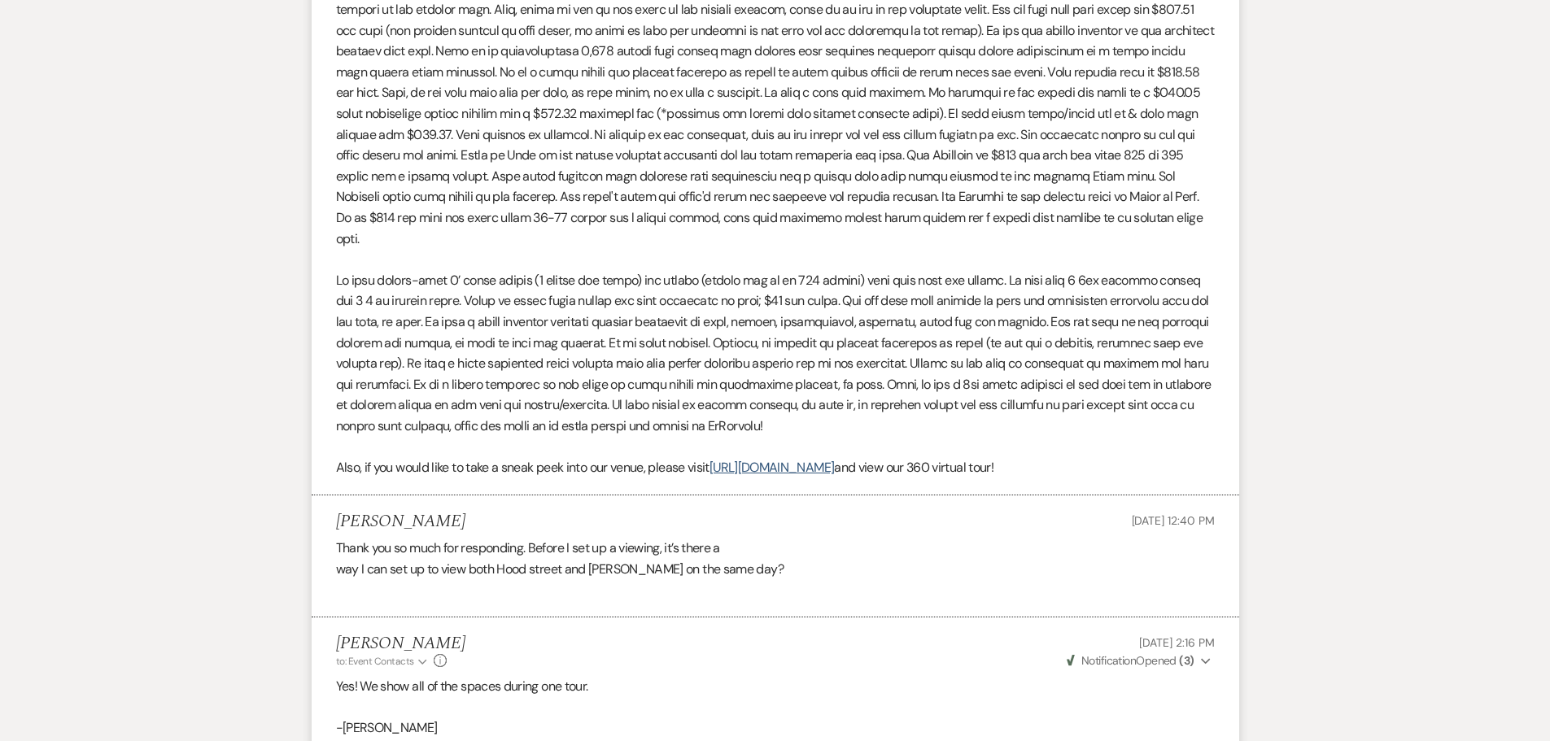
drag, startPoint x: 710, startPoint y: 207, endPoint x: 720, endPoint y: 238, distance: 32.4
click at [710, 207] on p "We have two rooms available, the gallery and our warehouse (which seems to be e…" at bounding box center [775, 103] width 879 height 291
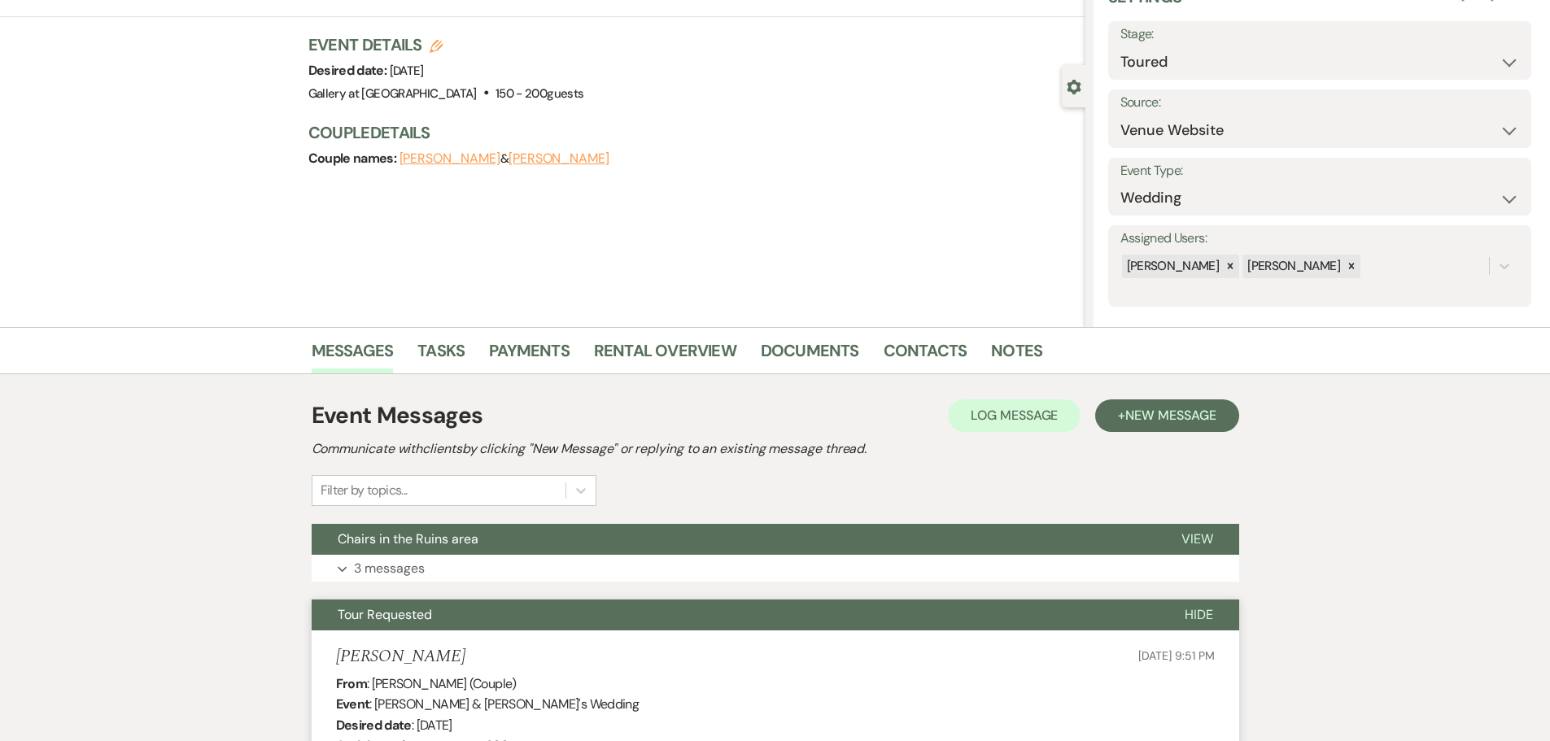
scroll to position [0, 0]
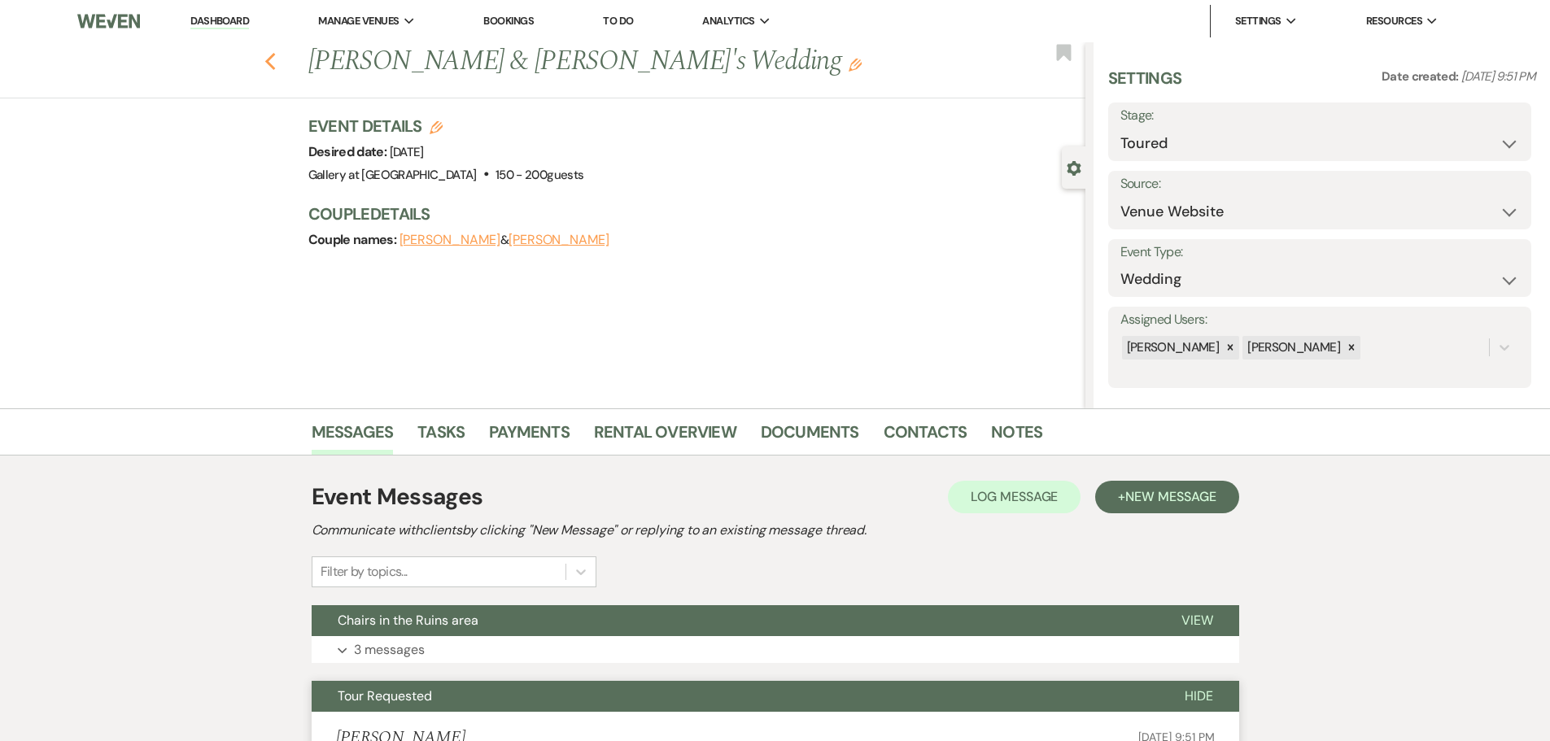
click at [272, 59] on icon "Previous" at bounding box center [270, 62] width 12 height 20
